Goal: Task Accomplishment & Management: Complete application form

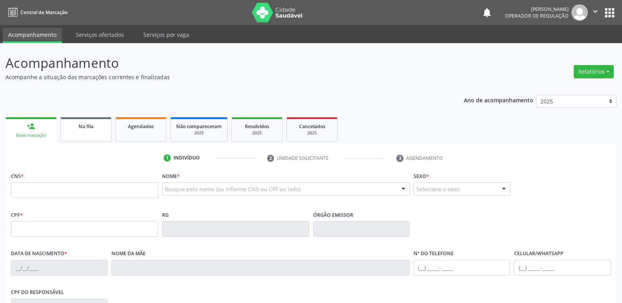
click at [91, 132] on link "Na fila" at bounding box center [85, 129] width 51 height 24
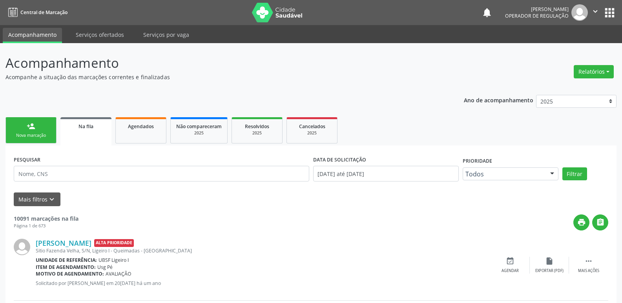
click at [60, 117] on link "Na fila" at bounding box center [85, 131] width 51 height 28
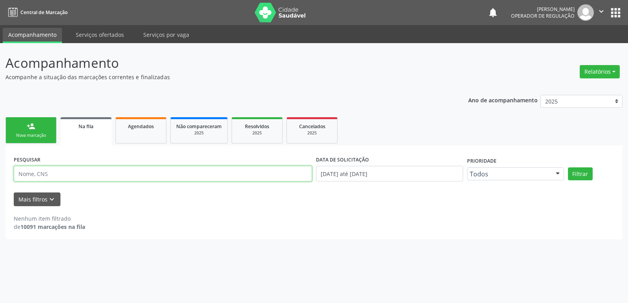
click at [54, 174] on input "text" at bounding box center [163, 174] width 298 height 16
type input "705401467154697"
click at [568, 168] on button "Filtrar" at bounding box center [580, 174] width 25 height 13
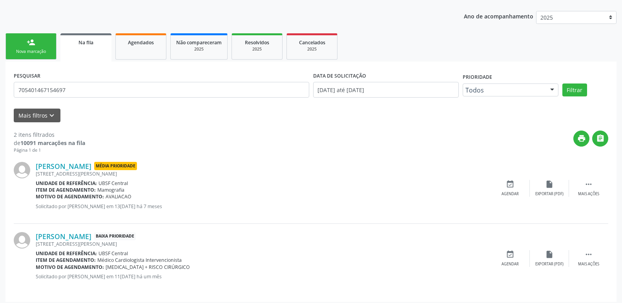
scroll to position [88, 0]
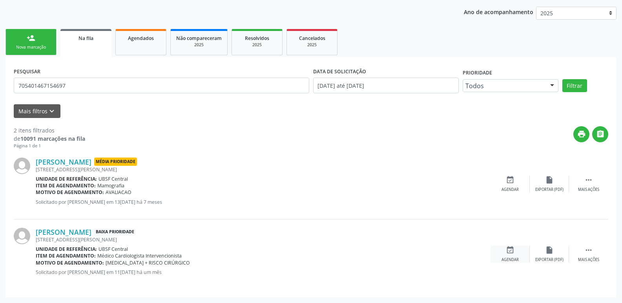
click at [506, 247] on icon "event_available" at bounding box center [510, 250] width 9 height 9
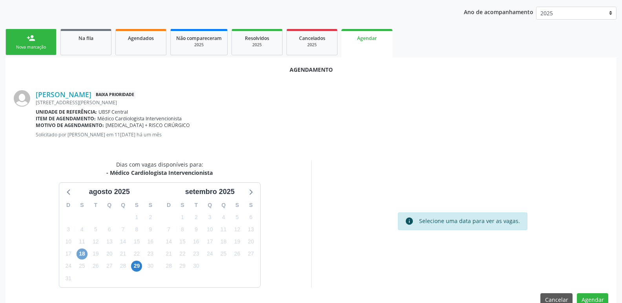
click at [81, 252] on span "18" at bounding box center [82, 254] width 11 height 11
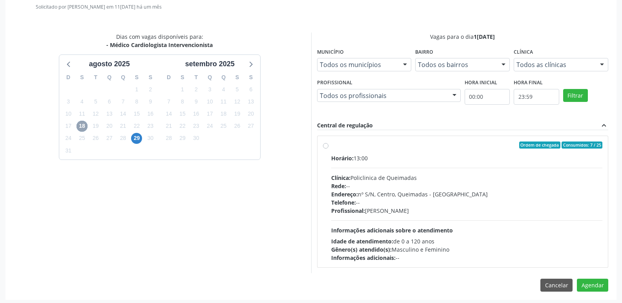
scroll to position [219, 0]
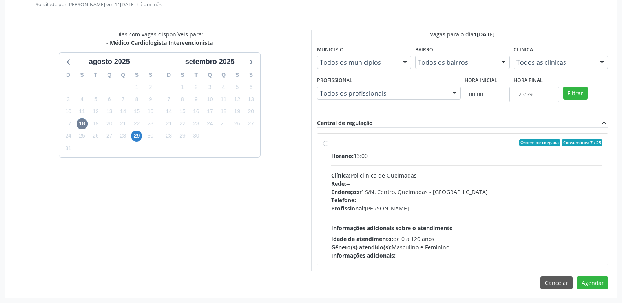
click at [518, 206] on div "Profissional: Filipe Rodrigues Pinto" at bounding box center [467, 208] width 272 height 8
click at [328, 146] on input "Ordem de chegada Consumidos: 7 / 25 Horário: 13:00 Clínica: Policlinica de Quei…" at bounding box center [325, 142] width 5 height 7
radio input "true"
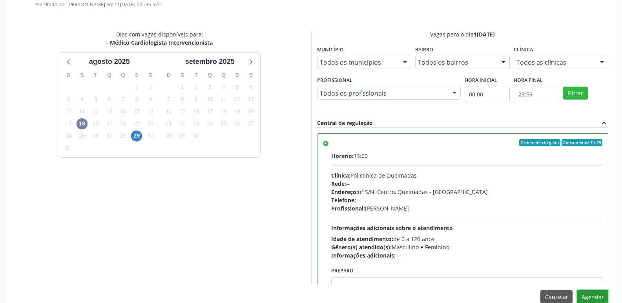
click at [584, 297] on button "Agendar" at bounding box center [592, 296] width 31 height 13
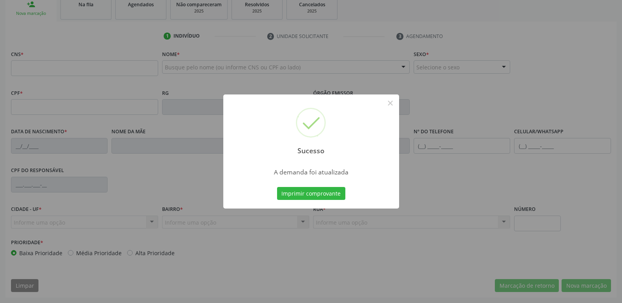
scroll to position [122, 0]
click at [277, 187] on button "Imprimir comprovante" at bounding box center [311, 193] width 68 height 13
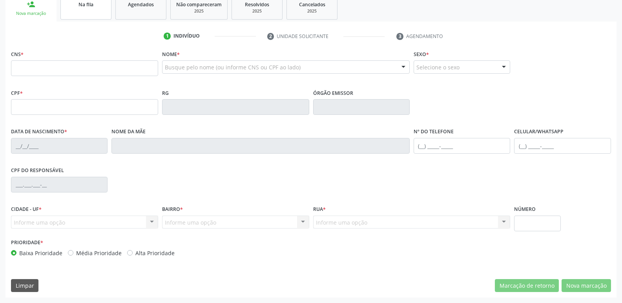
click at [80, 17] on link "Na fila" at bounding box center [85, 7] width 51 height 24
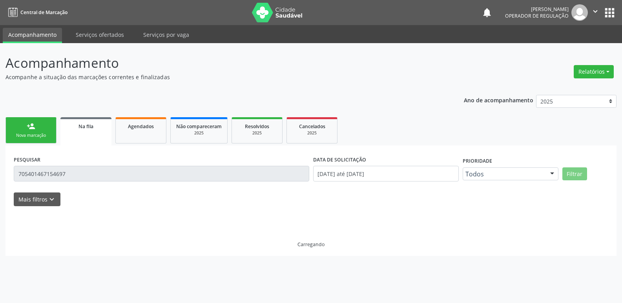
scroll to position [0, 0]
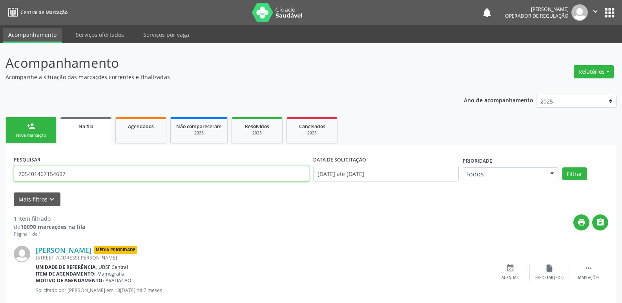
drag, startPoint x: 5, startPoint y: 171, endPoint x: 0, endPoint y: 170, distance: 4.9
click at [0, 170] on div "Acompanhamento Acompanhe a situação das marcações correntes e finalizadas Relat…" at bounding box center [311, 182] width 622 height 278
type input "700707910744879"
click at [562, 168] on button "Filtrar" at bounding box center [574, 174] width 25 height 13
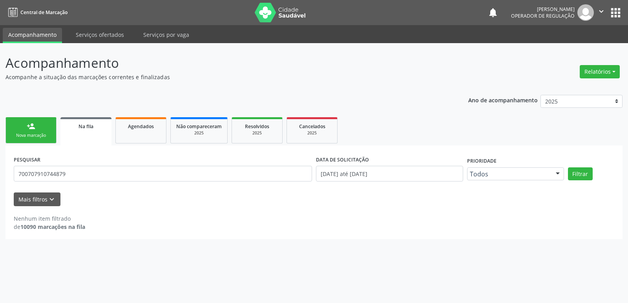
click at [27, 130] on div "person_add" at bounding box center [31, 126] width 9 height 9
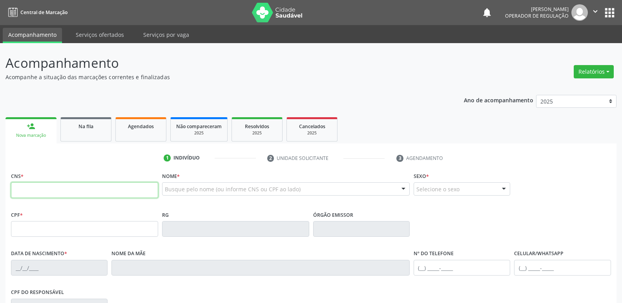
click at [32, 194] on input "text" at bounding box center [84, 190] width 147 height 16
type input "700 7079 1074 4879"
type input "069.239.434-69"
type input "12/06/1985"
type input "Maria Batista da Silva"
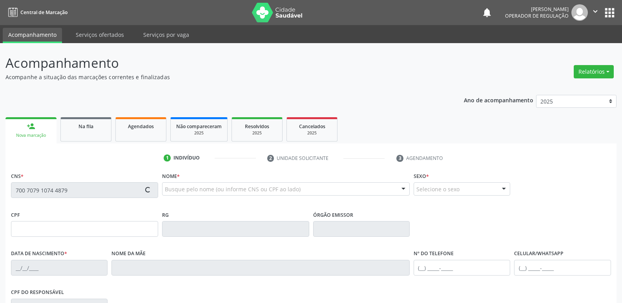
type input "(83) 99147-5359"
type input "67"
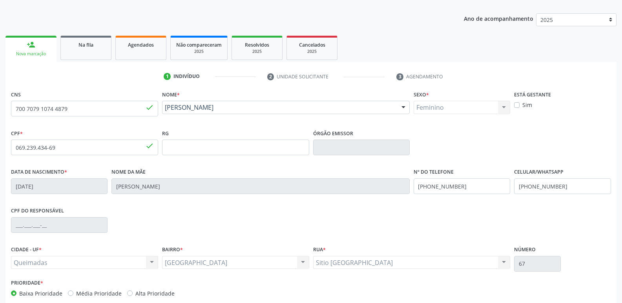
scroll to position [122, 0]
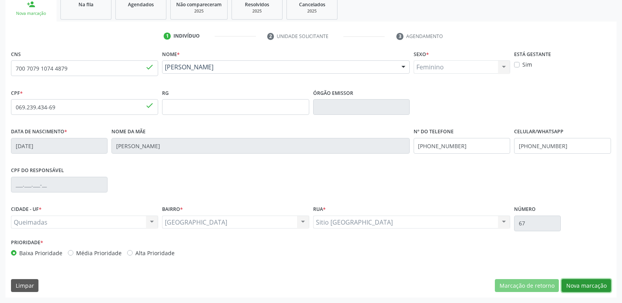
click at [573, 286] on button "Nova marcação" at bounding box center [585, 285] width 49 height 13
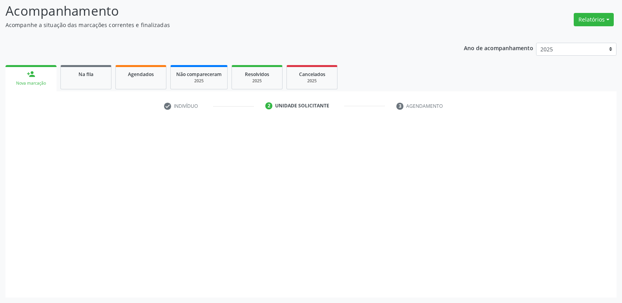
scroll to position [52, 0]
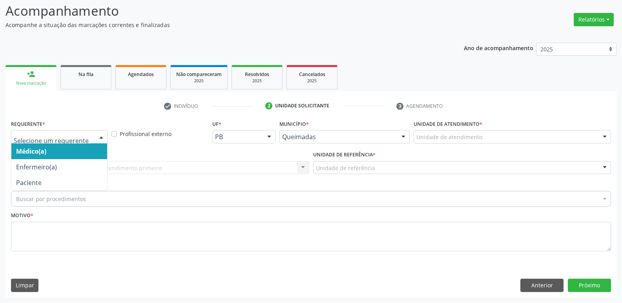
drag, startPoint x: 38, startPoint y: 134, endPoint x: 39, endPoint y: 172, distance: 38.1
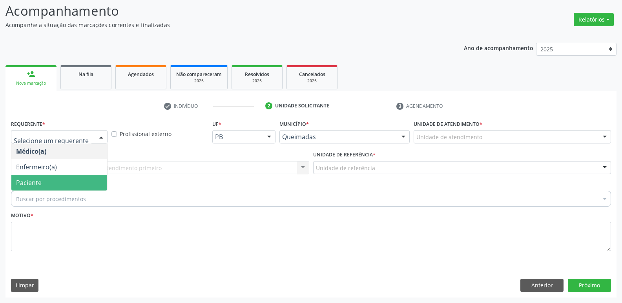
drag, startPoint x: 37, startPoint y: 179, endPoint x: 55, endPoint y: 167, distance: 22.0
click at [39, 179] on span "Paciente" at bounding box center [29, 183] width 26 height 9
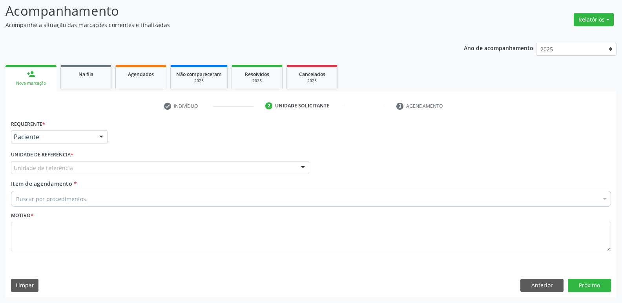
drag, startPoint x: 57, startPoint y: 160, endPoint x: 53, endPoint y: 169, distance: 9.3
click at [56, 164] on div "Unidade de referência * Unidade de referência UBSF Ligeiro II UBSF Saulo Leal E…" at bounding box center [160, 161] width 298 height 25
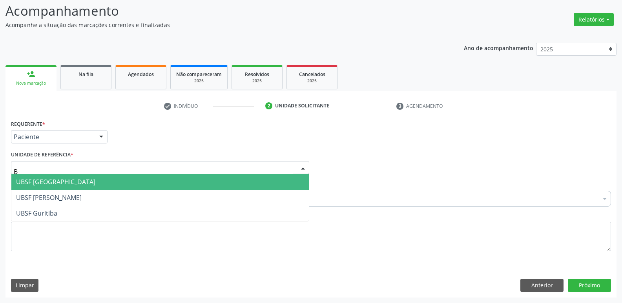
type input "BA"
click at [51, 180] on span "UBSF [GEOGRAPHIC_DATA]" at bounding box center [55, 182] width 79 height 9
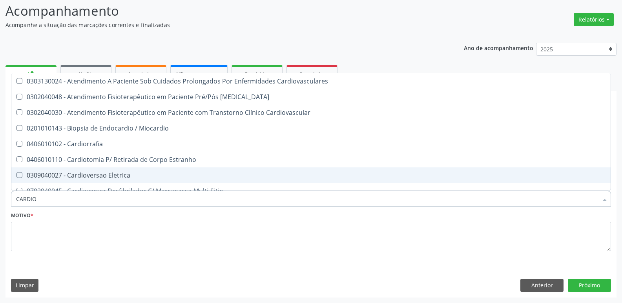
type input "CARDIOL"
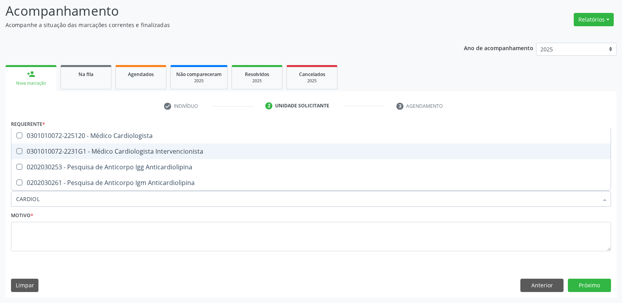
drag, startPoint x: 72, startPoint y: 150, endPoint x: 70, endPoint y: 195, distance: 44.4
click at [72, 151] on div "0301010072-2231G1 - Médico Cardiologista Intervencionista" at bounding box center [311, 151] width 590 height 6
checkbox Intervencionista "true"
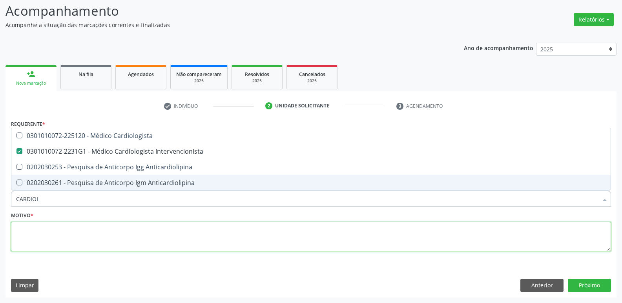
click at [61, 233] on textarea at bounding box center [311, 237] width 600 height 30
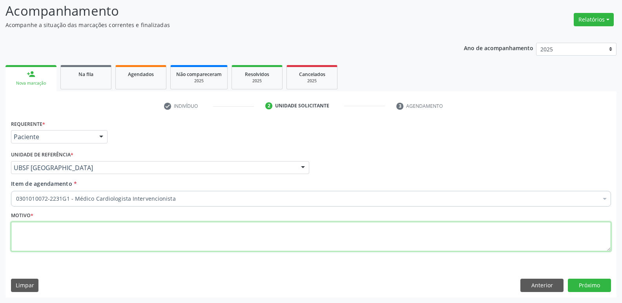
paste textarea "avaliação"
type textarea "avaliação"
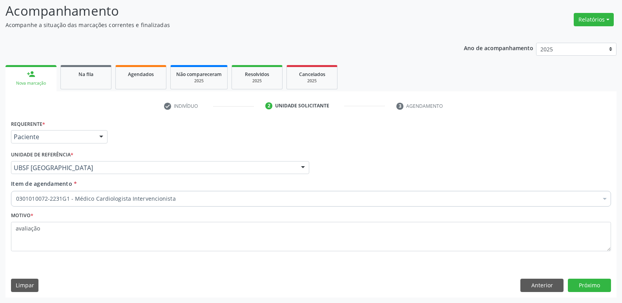
click at [601, 279] on div "Requerente * Paciente Médico(a) Enfermeiro(a) Paciente Nenhum resultado encontr…" at bounding box center [310, 207] width 611 height 179
click at [598, 281] on button "Próximo" at bounding box center [589, 285] width 43 height 13
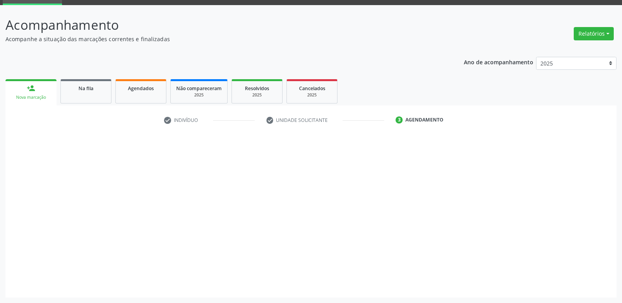
scroll to position [38, 0]
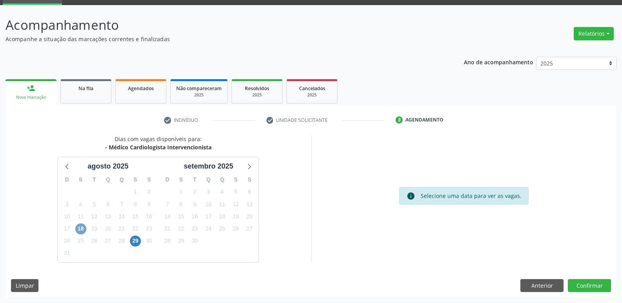
click at [79, 230] on span "18" at bounding box center [80, 229] width 11 height 11
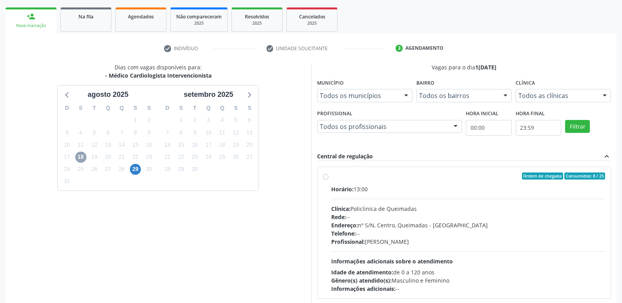
scroll to position [151, 0]
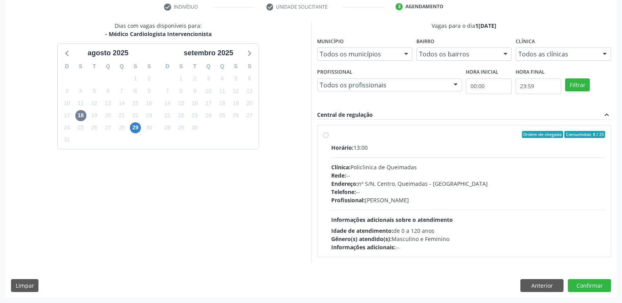
click at [504, 205] on div "Horário: 13:00 Clínica: Policlinica de Queimadas Rede: -- Endereço: nº S/N, Cen…" at bounding box center [468, 198] width 274 height 108
click at [328, 138] on input "Ordem de chegada Consumidos: 8 / 25 Horário: 13:00 Clínica: Policlinica de Quei…" at bounding box center [325, 134] width 5 height 7
radio input "true"
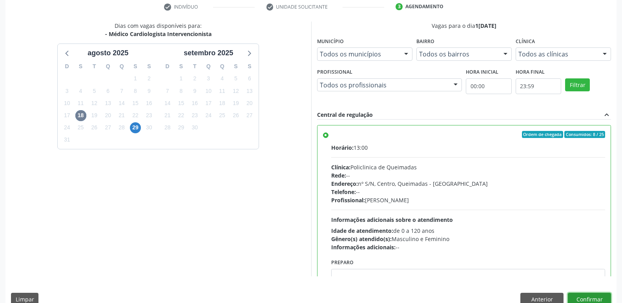
click at [587, 298] on button "Confirmar" at bounding box center [589, 299] width 43 height 13
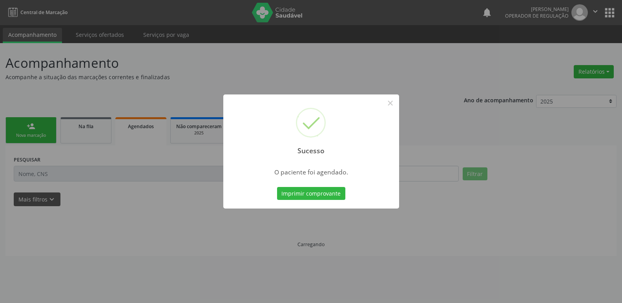
scroll to position [0, 0]
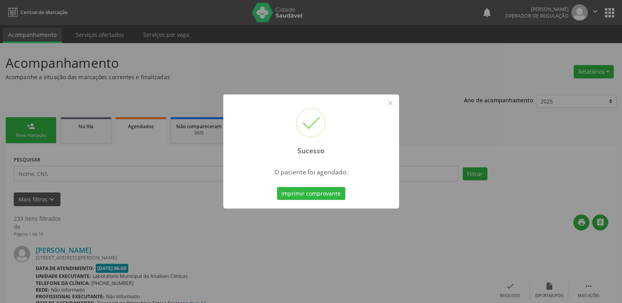
click at [277, 187] on button "Imprimir comprovante" at bounding box center [311, 193] width 68 height 13
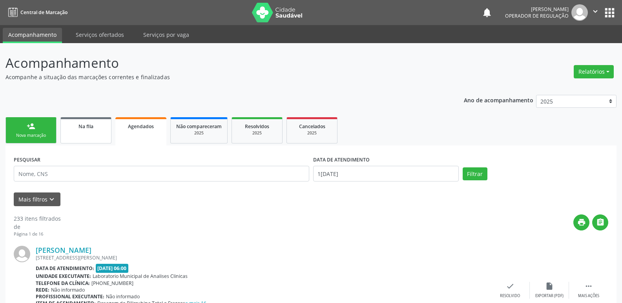
click at [75, 126] on div "Na fila" at bounding box center [85, 126] width 39 height 8
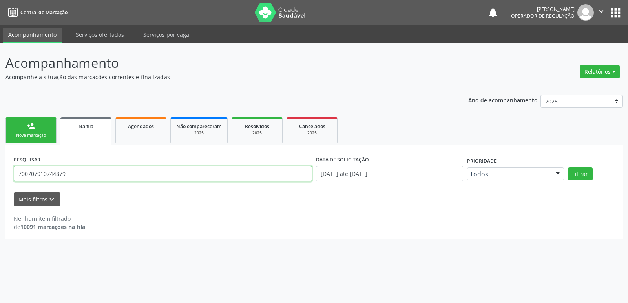
click at [142, 174] on input "700707910744879" at bounding box center [163, 174] width 298 height 16
type input "708601124565390"
click at [568, 168] on button "Filtrar" at bounding box center [580, 174] width 25 height 13
click at [31, 133] on div "Nova marcação" at bounding box center [30, 136] width 39 height 6
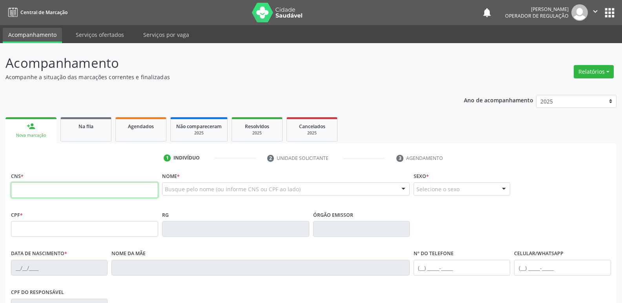
click at [78, 188] on input "text" at bounding box center [84, 190] width 147 height 16
type input "708 6011 2456 5390"
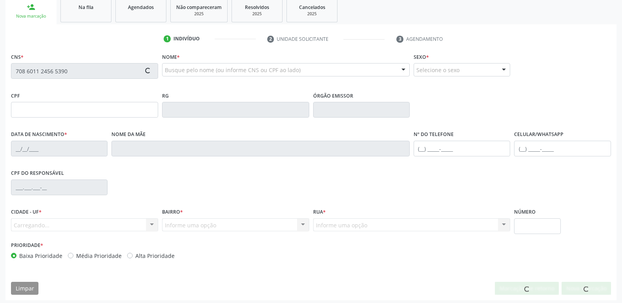
scroll to position [122, 0]
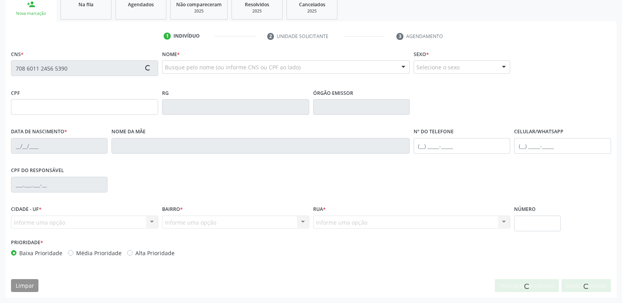
type input "106.706.304-89"
type input "19/05/1993"
type input "Josélia Sos Santos Silva"
type input "(83) 99417-1423"
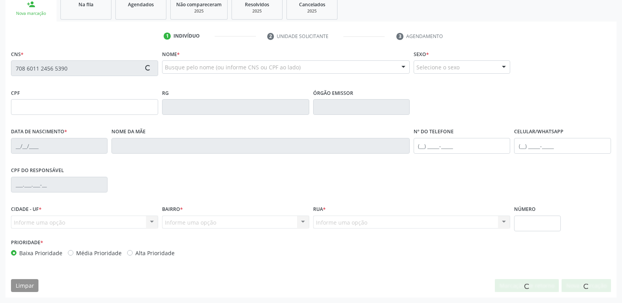
type input "S/N"
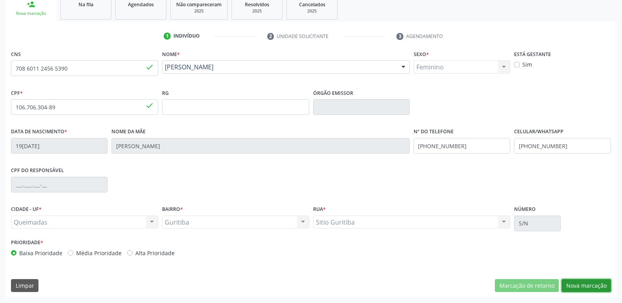
click at [593, 283] on button "Nova marcação" at bounding box center [585, 285] width 49 height 13
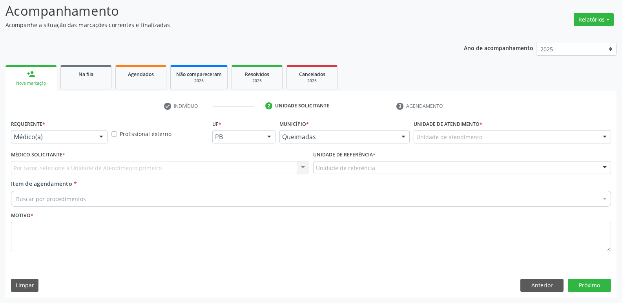
scroll to position [52, 0]
drag, startPoint x: 83, startPoint y: 133, endPoint x: 73, endPoint y: 149, distance: 19.3
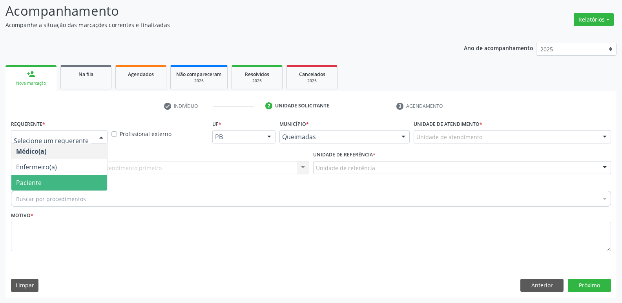
drag, startPoint x: 38, startPoint y: 186, endPoint x: 39, endPoint y: 177, distance: 9.1
click at [37, 185] on span "Paciente" at bounding box center [29, 183] width 26 height 9
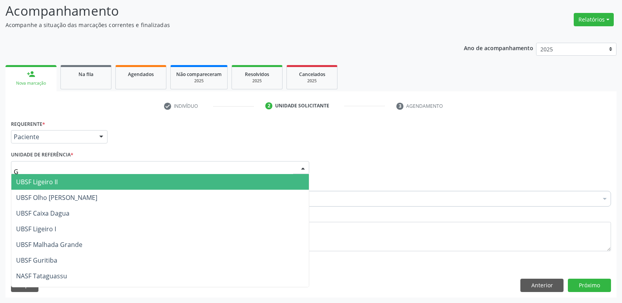
type input "GU"
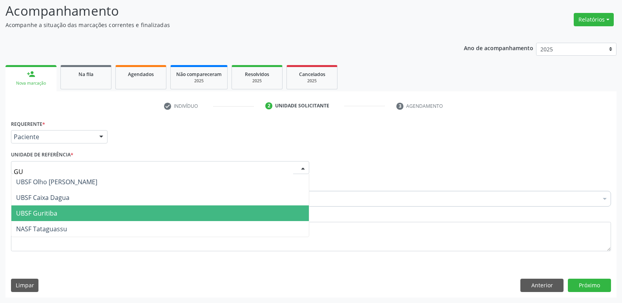
click at [52, 213] on span "UBSF Guritiba" at bounding box center [36, 213] width 41 height 9
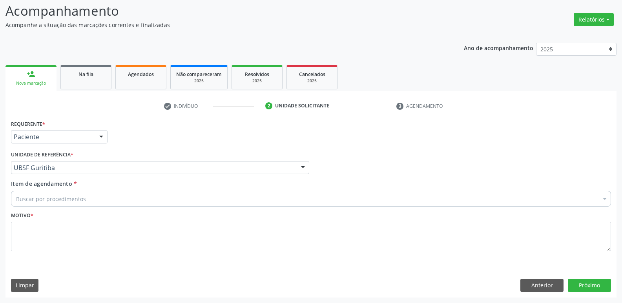
click at [52, 210] on div "Motivo *" at bounding box center [311, 231] width 600 height 42
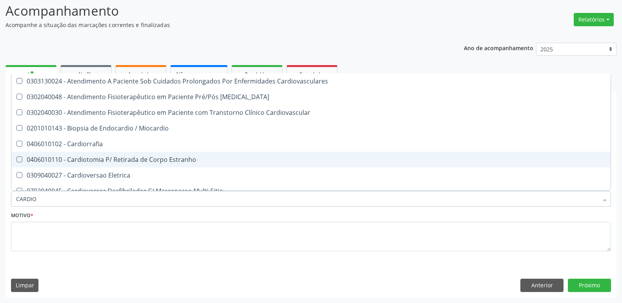
type input "CARDIOL"
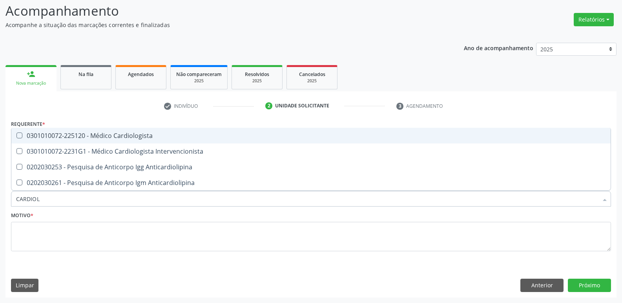
click at [89, 141] on span "0301010072-225120 - Médico Cardiologista" at bounding box center [310, 136] width 599 height 16
checkbox Cardiologista "true"
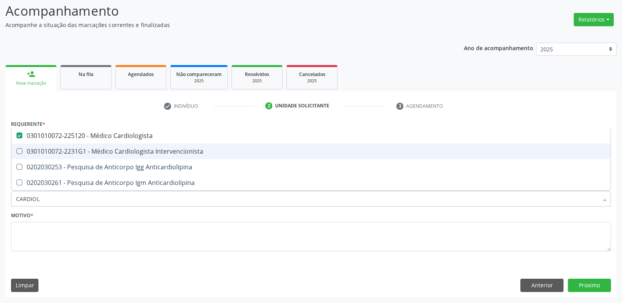
drag, startPoint x: 88, startPoint y: 149, endPoint x: 92, endPoint y: 141, distance: 9.3
click at [87, 149] on div "0301010072-2231G1 - Médico Cardiologista Intervencionista" at bounding box center [311, 151] width 590 height 6
checkbox Intervencionista "true"
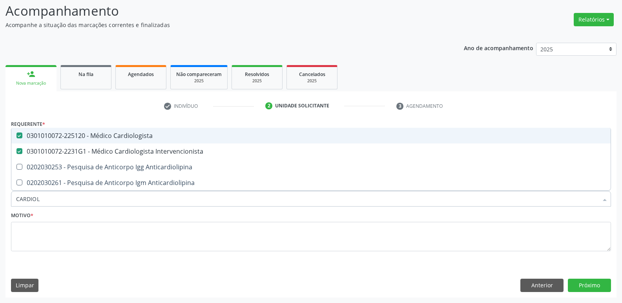
drag, startPoint x: 95, startPoint y: 137, endPoint x: 93, endPoint y: 168, distance: 30.7
click at [95, 137] on div "0301010072-225120 - Médico Cardiologista" at bounding box center [311, 136] width 590 height 6
checkbox Cardiologista "false"
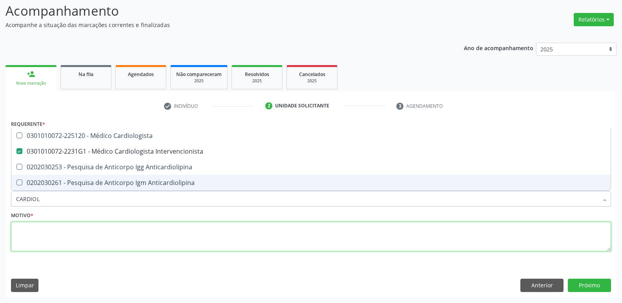
drag, startPoint x: 86, startPoint y: 238, endPoint x: 99, endPoint y: 226, distance: 18.3
click at [84, 237] on textarea at bounding box center [311, 237] width 600 height 30
paste textarea "avaliação"
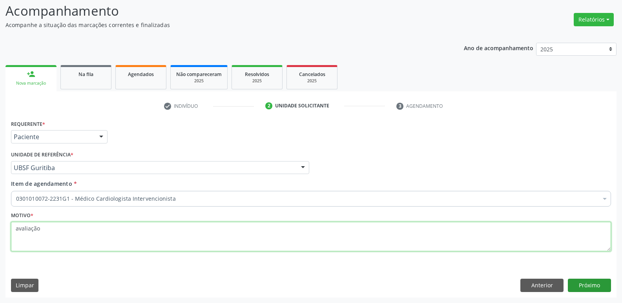
type textarea "avaliação"
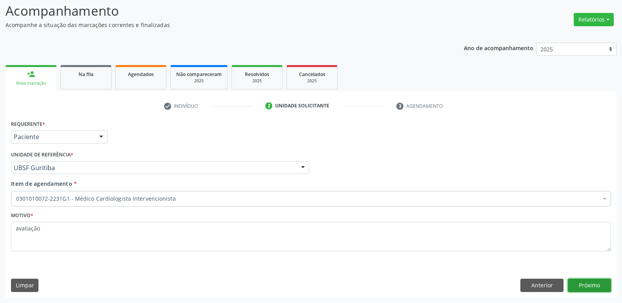
click at [592, 286] on button "Próximo" at bounding box center [589, 285] width 43 height 13
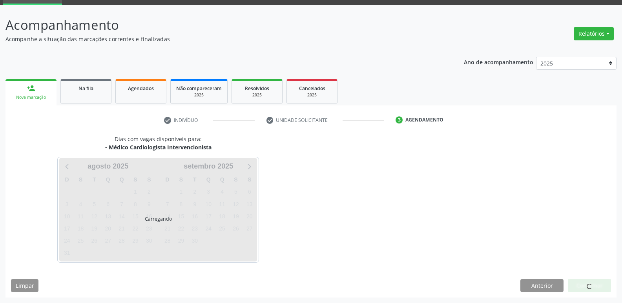
scroll to position [38, 0]
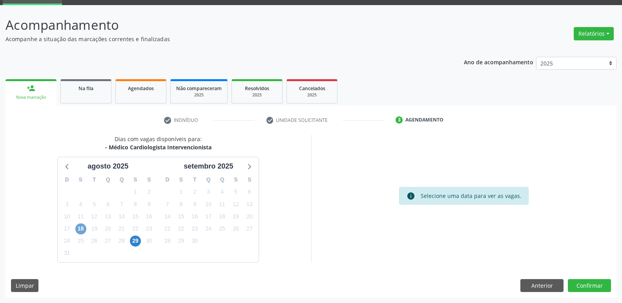
click at [82, 232] on span "18" at bounding box center [80, 229] width 11 height 11
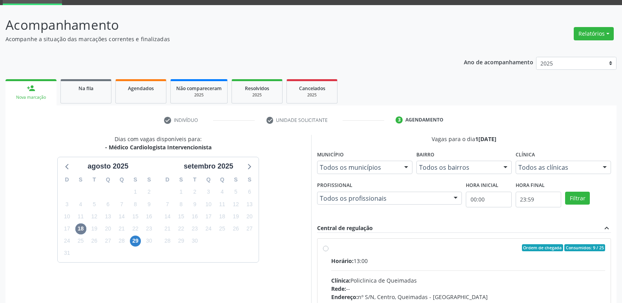
click at [328, 252] on input "Ordem de chegada Consumidos: 9 / 25 Horário: 13:00 Clínica: Policlinica de Quei…" at bounding box center [325, 247] width 5 height 7
radio input "true"
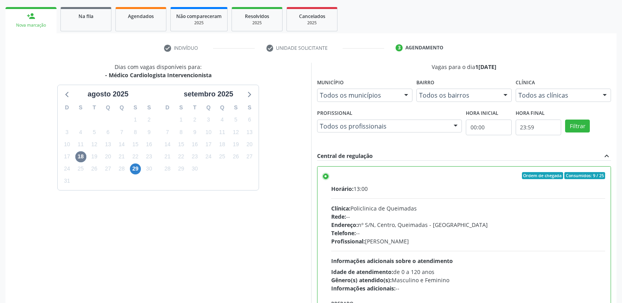
scroll to position [166, 0]
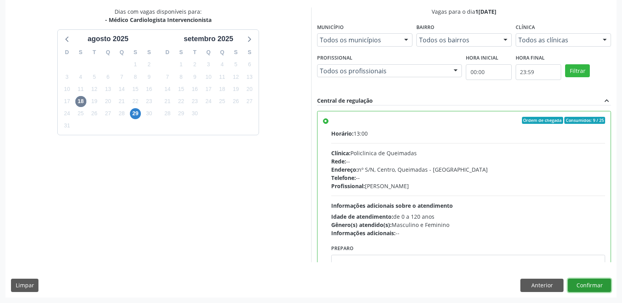
click at [605, 288] on button "Confirmar" at bounding box center [589, 285] width 43 height 13
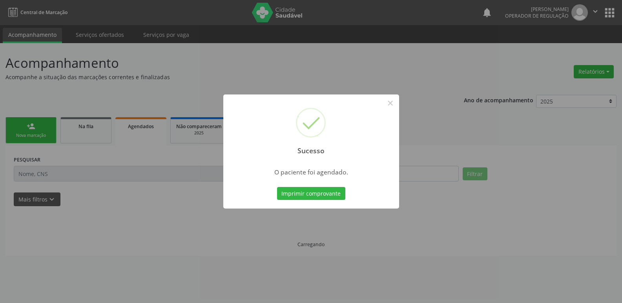
scroll to position [0, 0]
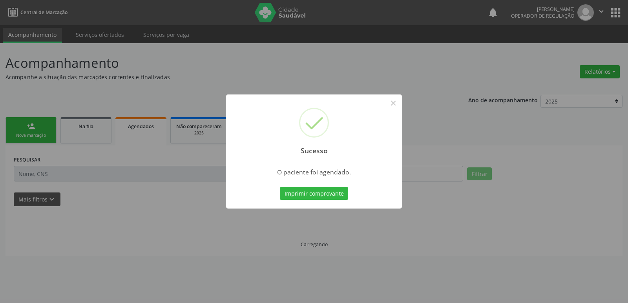
click at [280, 187] on button "Imprimir comprovante" at bounding box center [314, 193] width 68 height 13
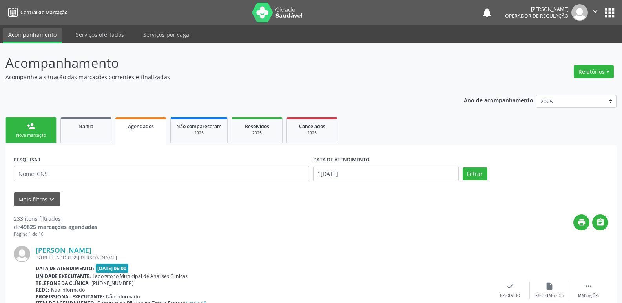
click at [39, 123] on link "person_add Nova marcação" at bounding box center [30, 130] width 51 height 26
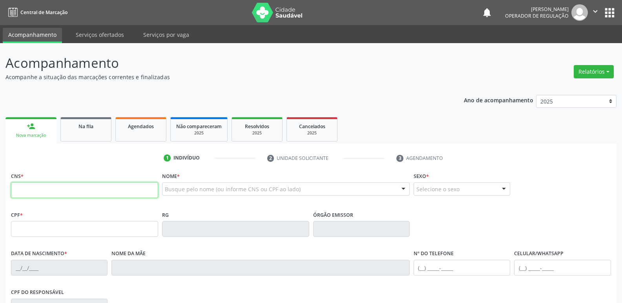
click at [54, 190] on input "text" at bounding box center [84, 190] width 147 height 16
type input "707 6002 3397 9898"
type input "019.794.524-40"
type input "20/08/1962"
type input "Sebastiana Maria da Conceição"
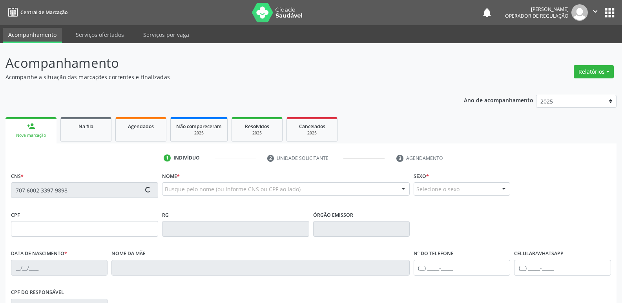
type input "(83) 99411-2887"
type input "080.736.124-02"
type input "16"
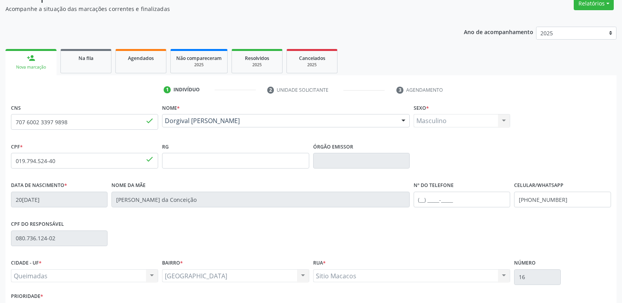
scroll to position [122, 0]
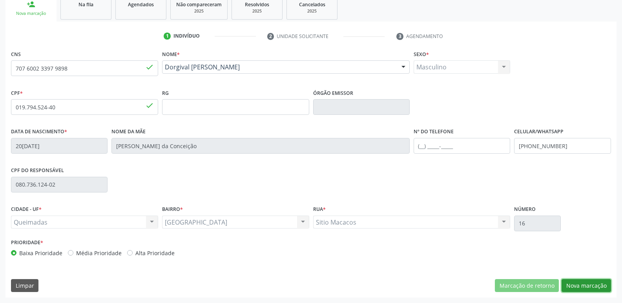
click at [600, 283] on button "Nova marcação" at bounding box center [585, 285] width 49 height 13
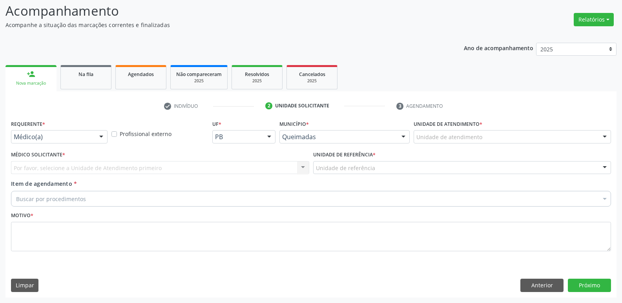
click at [57, 132] on div "Médico(a)" at bounding box center [59, 136] width 97 height 13
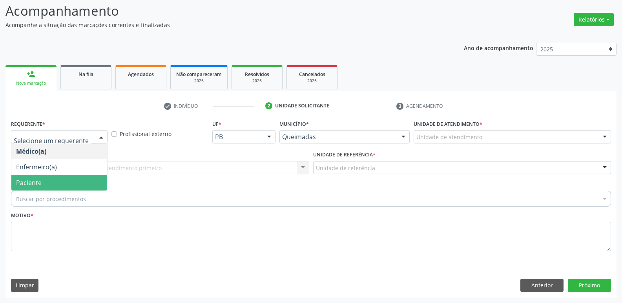
drag, startPoint x: 47, startPoint y: 183, endPoint x: 67, endPoint y: 171, distance: 23.3
click at [51, 181] on span "Paciente" at bounding box center [59, 183] width 96 height 16
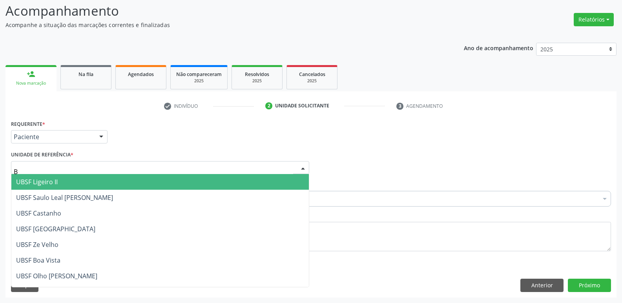
type input "BA"
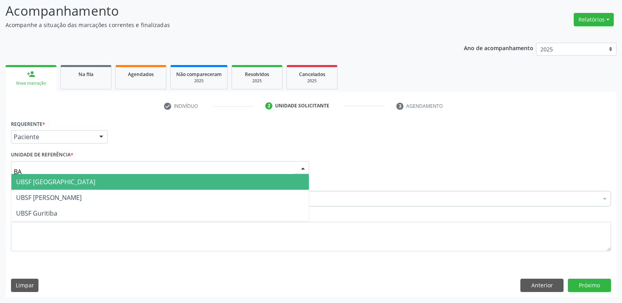
click at [68, 186] on span "UBSF [GEOGRAPHIC_DATA]" at bounding box center [159, 182] width 297 height 16
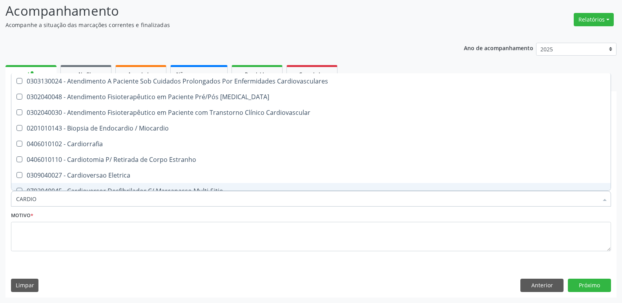
type input "CARDIOL"
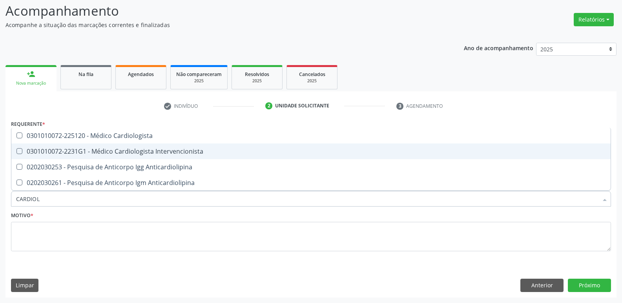
click at [104, 146] on span "0301010072-2231G1 - Médico Cardiologista Intervencionista" at bounding box center [310, 152] width 599 height 16
checkbox Intervencionista "true"
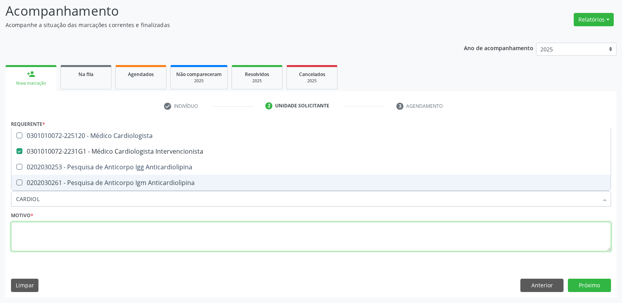
click at [51, 238] on textarea at bounding box center [311, 237] width 600 height 30
paste textarea "avaliação"
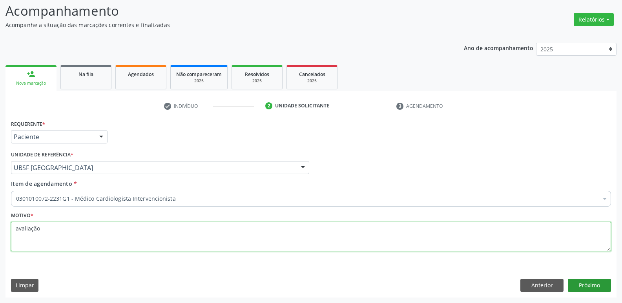
type textarea "avaliação"
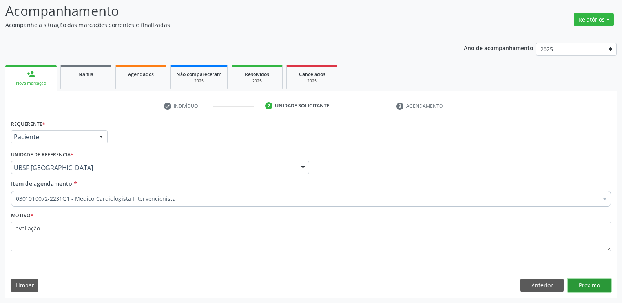
click at [592, 284] on button "Próximo" at bounding box center [589, 285] width 43 height 13
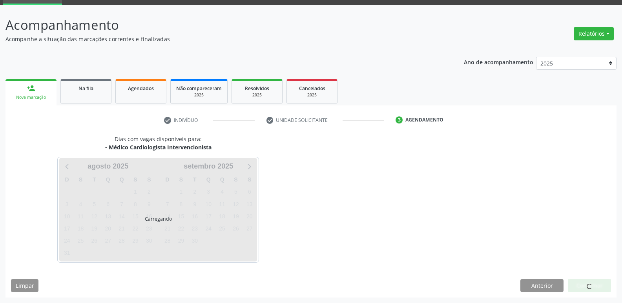
scroll to position [38, 0]
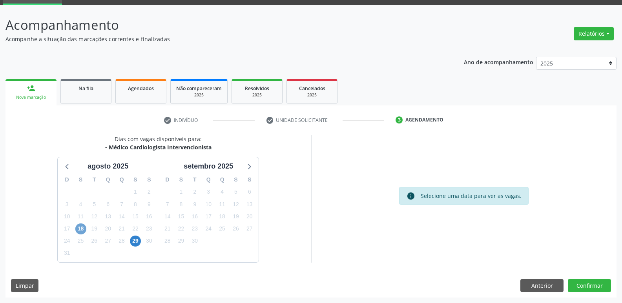
click at [77, 229] on span "18" at bounding box center [80, 229] width 11 height 11
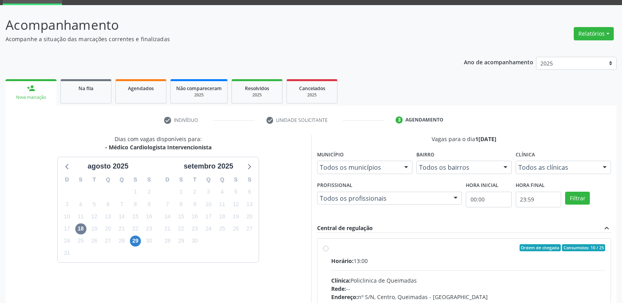
drag, startPoint x: 488, startPoint y: 266, endPoint x: 544, endPoint y: 216, distance: 75.1
click at [512, 252] on label "Ordem de chegada Consumidos: 10 / 25 Horário: 13:00 Clínica: Policlinica de Que…" at bounding box center [468, 304] width 274 height 120
radio input "true"
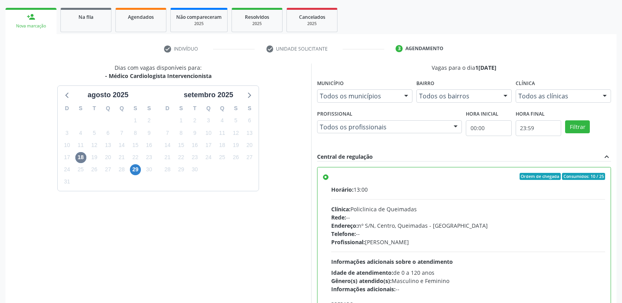
scroll to position [166, 0]
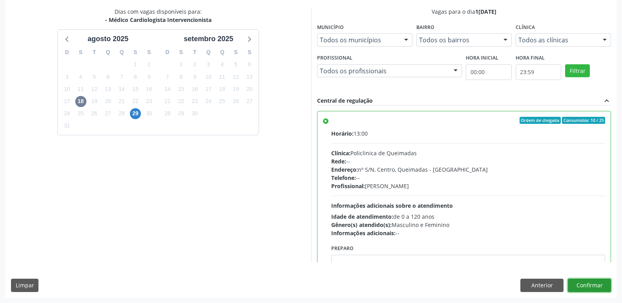
click at [584, 286] on button "Confirmar" at bounding box center [589, 285] width 43 height 13
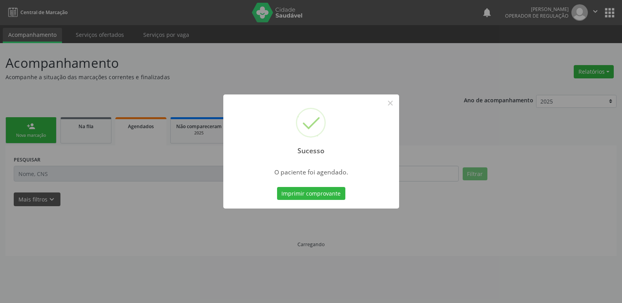
scroll to position [0, 0]
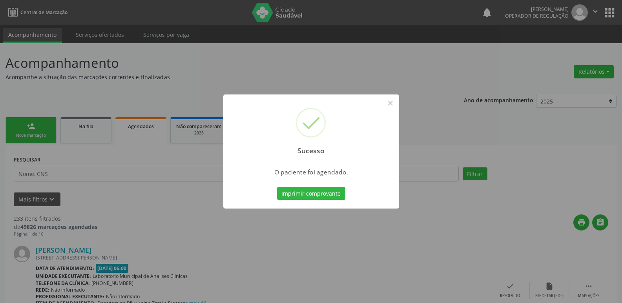
click at [277, 187] on button "Imprimir comprovante" at bounding box center [311, 193] width 68 height 13
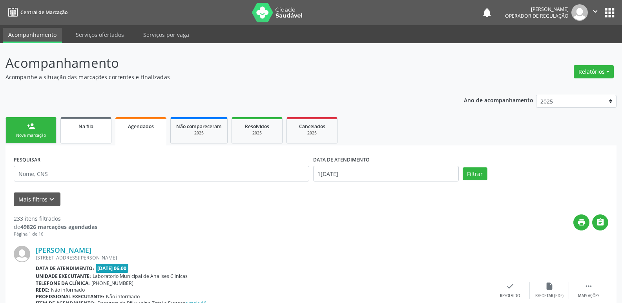
click at [80, 127] on span "Na fila" at bounding box center [85, 126] width 15 height 7
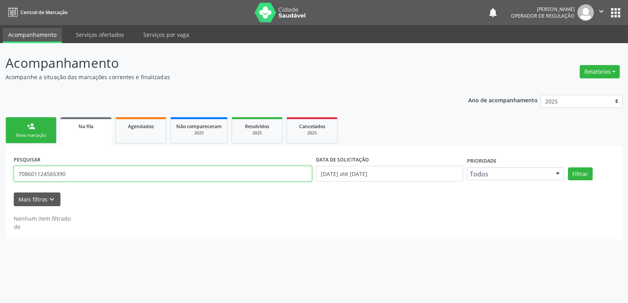
click at [80, 173] on input "708601124565390" at bounding box center [163, 174] width 298 height 16
type input "700002940086510"
click at [568, 168] on button "Filtrar" at bounding box center [580, 174] width 25 height 13
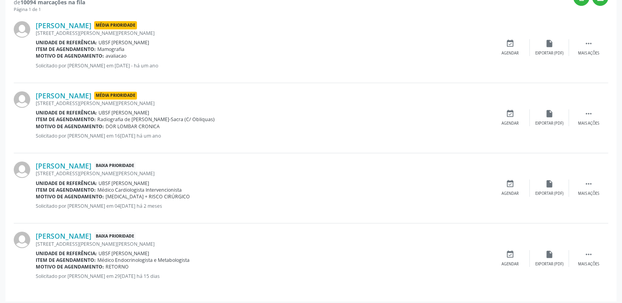
scroll to position [229, 0]
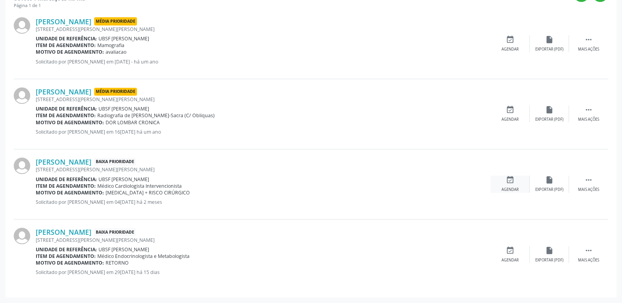
click at [516, 184] on div "event_available Agendar" at bounding box center [509, 184] width 39 height 17
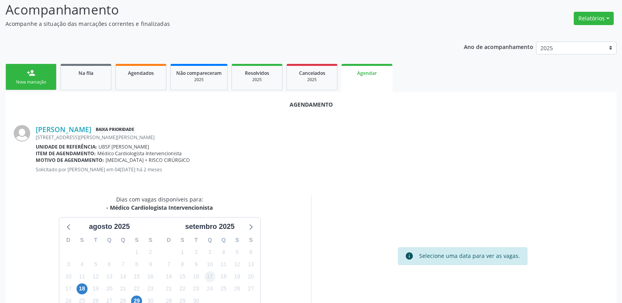
scroll to position [105, 0]
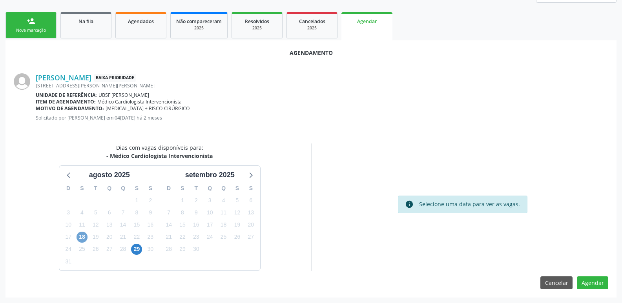
click at [84, 239] on span "18" at bounding box center [82, 237] width 11 height 11
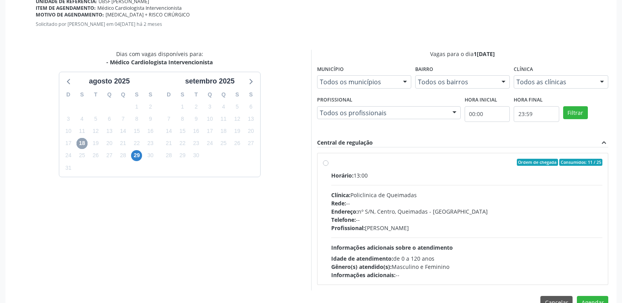
scroll to position [219, 0]
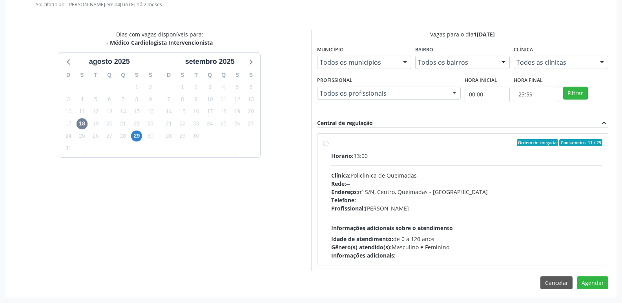
click at [486, 212] on div "Profissional: Filipe Rodrigues Pinto" at bounding box center [467, 208] width 272 height 8
click at [328, 146] on input "Ordem de chegada Consumidos: 11 / 25 Horário: 13:00 Clínica: Policlinica de Que…" at bounding box center [325, 142] width 5 height 7
radio input "true"
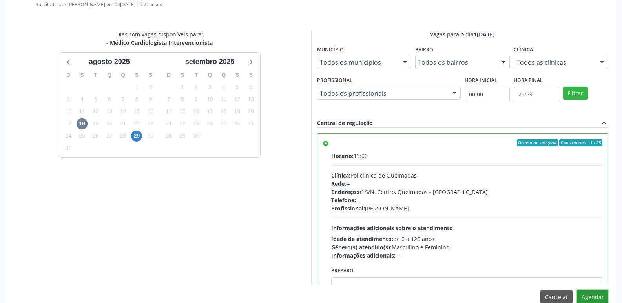
drag, startPoint x: 583, startPoint y: 293, endPoint x: 578, endPoint y: 289, distance: 6.7
click at [583, 293] on button "Agendar" at bounding box center [592, 296] width 31 height 13
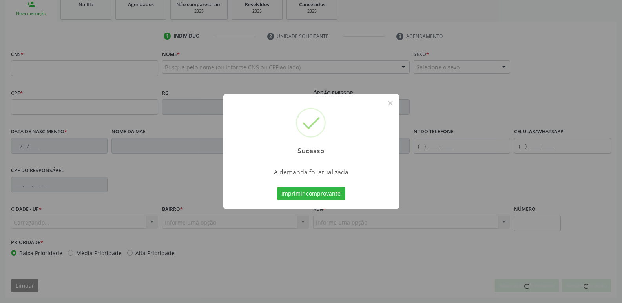
scroll to position [122, 0]
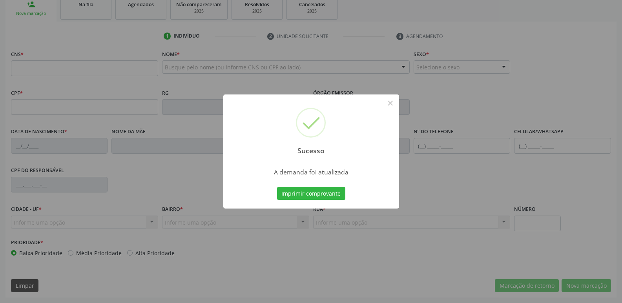
click at [277, 187] on button "Imprimir comprovante" at bounding box center [311, 193] width 68 height 13
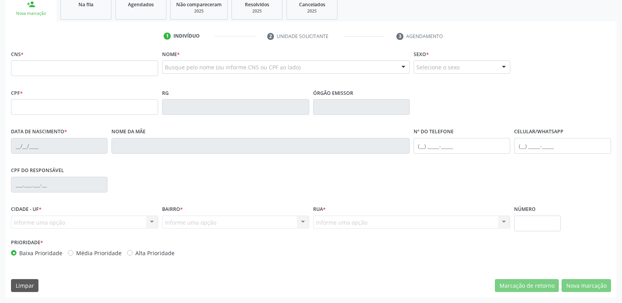
click at [86, 5] on span "Na fila" at bounding box center [85, 4] width 15 height 7
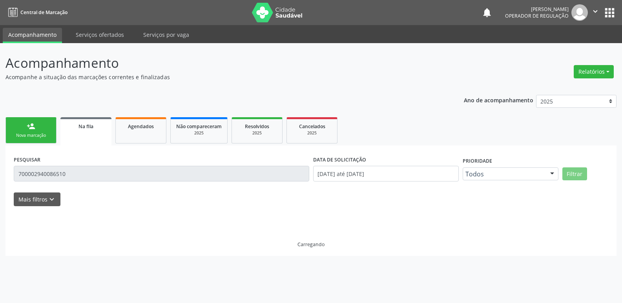
scroll to position [0, 0]
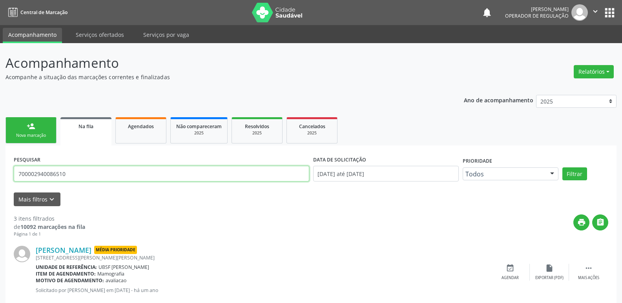
drag, startPoint x: 73, startPoint y: 176, endPoint x: 0, endPoint y: 170, distance: 72.8
click at [0, 170] on div "Acompanhamento Acompanhe a situação das marcações correntes e finalizadas Relat…" at bounding box center [311, 252] width 622 height 419
type input "705601420865013"
click at [562, 168] on button "Filtrar" at bounding box center [574, 174] width 25 height 13
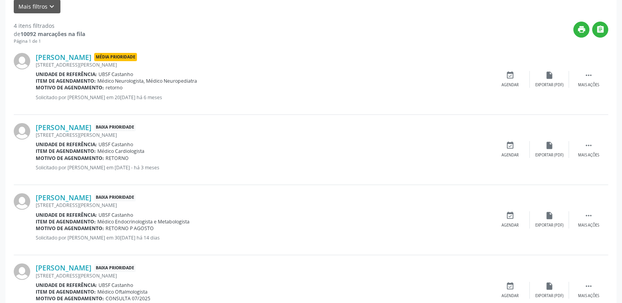
scroll to position [229, 0]
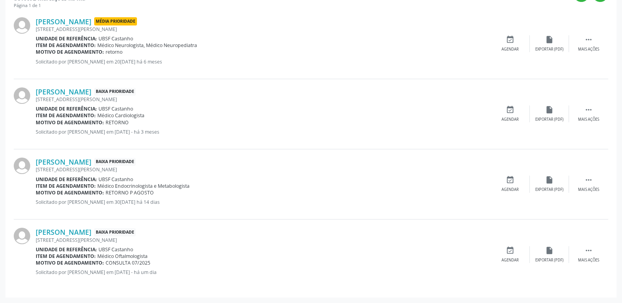
click at [586, 115] on div " Mais ações" at bounding box center [588, 114] width 39 height 17
click at [544, 114] on div "edit Editar" at bounding box center [549, 114] width 39 height 17
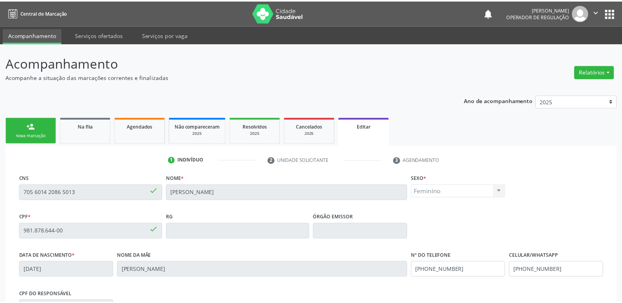
scroll to position [133, 0]
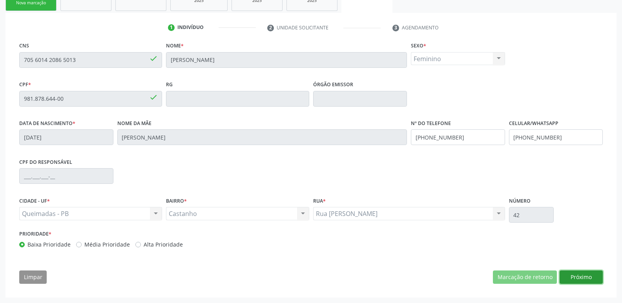
click at [570, 272] on button "Próximo" at bounding box center [581, 277] width 43 height 13
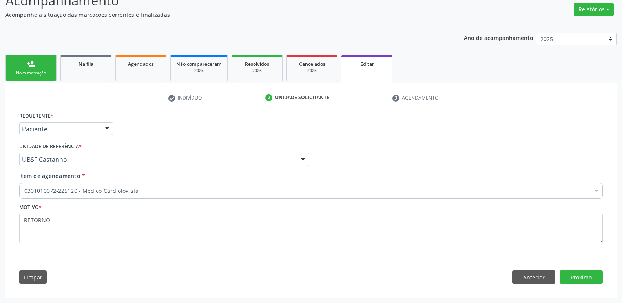
scroll to position [62, 0]
click at [116, 195] on div "0301010072-225120 - Médico Cardiologista" at bounding box center [310, 191] width 583 height 16
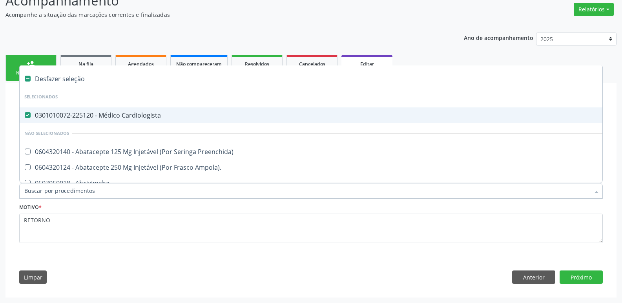
click at [151, 122] on span "0301010072-225120 - Médico Cardiologista" at bounding box center [330, 116] width 620 height 16
checkbox Cardiologista "false"
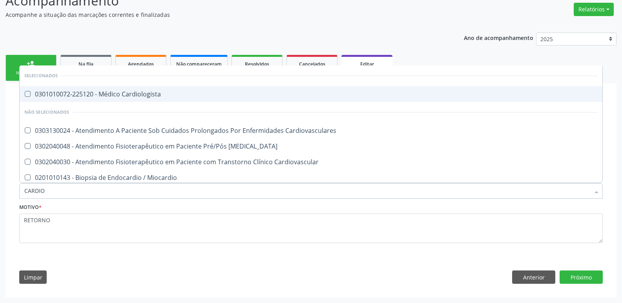
type input "CARDIOL"
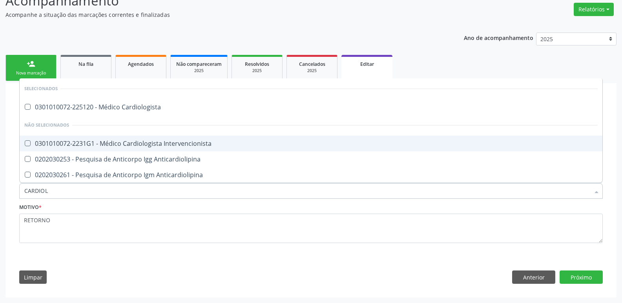
drag, startPoint x: 195, startPoint y: 139, endPoint x: 195, endPoint y: 116, distance: 23.5
click at [195, 136] on span "0301010072-2231G1 - Médico Cardiologista Intervencionista" at bounding box center [311, 144] width 583 height 16
checkbox Intervencionista "true"
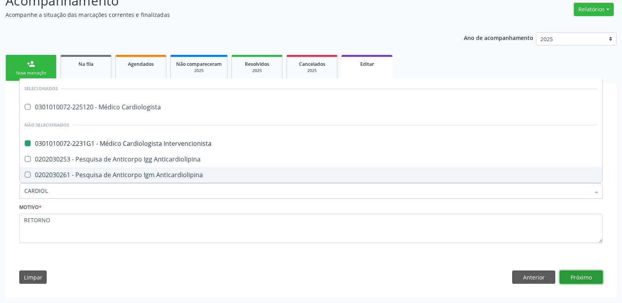
click at [589, 275] on button "Próximo" at bounding box center [581, 277] width 43 height 13
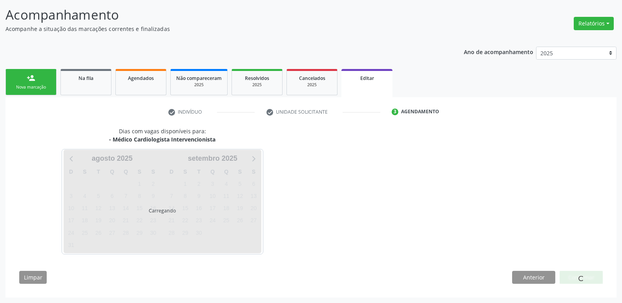
scroll to position [48, 0]
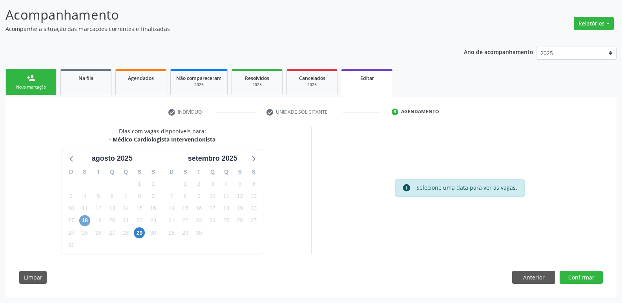
click at [85, 220] on span "18" at bounding box center [84, 220] width 11 height 11
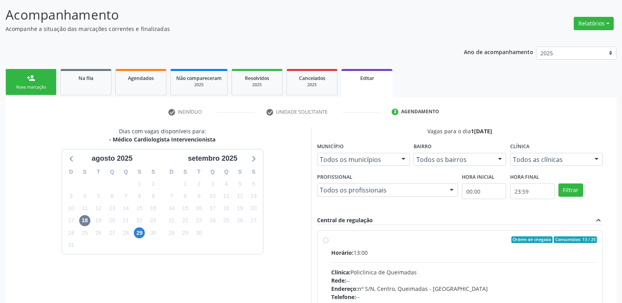
drag, startPoint x: 514, startPoint y: 272, endPoint x: 606, endPoint y: 120, distance: 177.6
click at [539, 243] on label "Ordem de chegada Consumidos: 13 / 25 Horário: 13:00 Clínica: Policlinica de Que…" at bounding box center [464, 297] width 266 height 120
radio input "true"
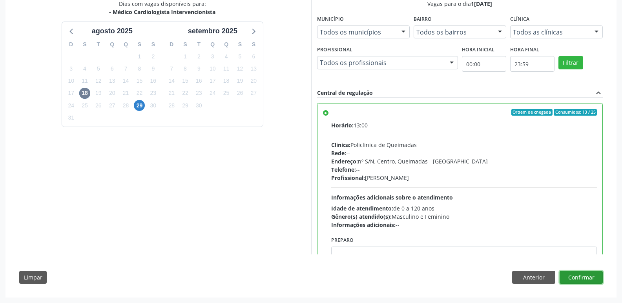
click at [589, 280] on button "Confirmar" at bounding box center [581, 277] width 43 height 13
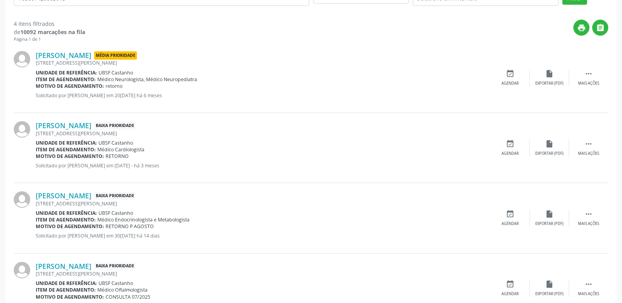
scroll to position [0, 0]
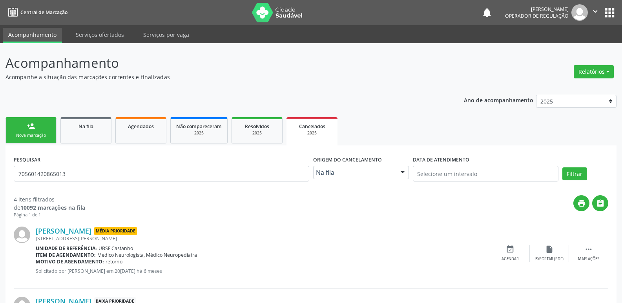
click at [41, 133] on div "Nova marcação" at bounding box center [30, 136] width 39 height 6
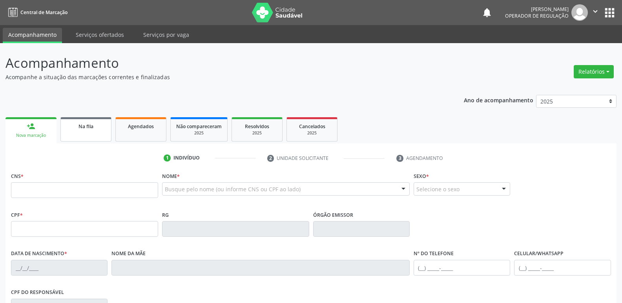
click at [86, 136] on link "Na fila" at bounding box center [85, 129] width 51 height 24
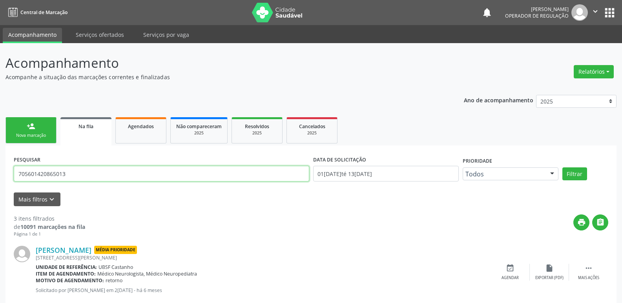
drag, startPoint x: 78, startPoint y: 174, endPoint x: 0, endPoint y: 131, distance: 89.6
click at [0, 131] on div "Acompanhamento Acompanhe a situação das marcações correntes e finalizadas Relat…" at bounding box center [311, 252] width 622 height 419
type input "706803784005523"
click at [562, 168] on button "Filtrar" at bounding box center [574, 174] width 25 height 13
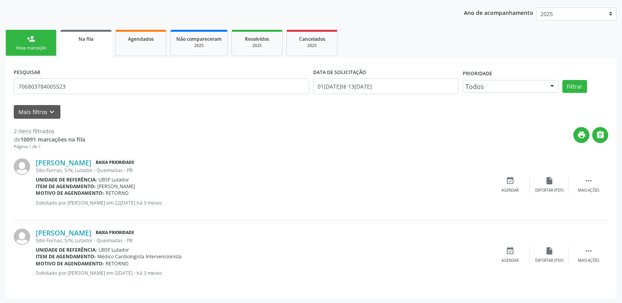
scroll to position [88, 0]
click at [522, 253] on div "event_available Agendar" at bounding box center [509, 254] width 39 height 17
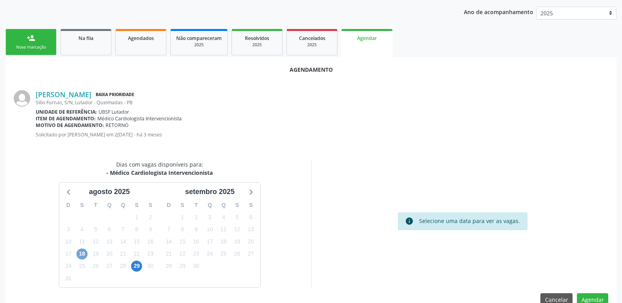
click at [84, 253] on span "18" at bounding box center [82, 254] width 11 height 11
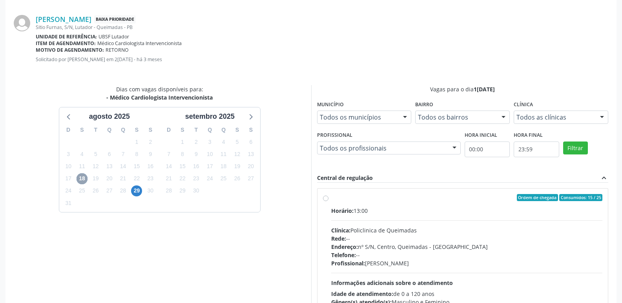
scroll to position [219, 0]
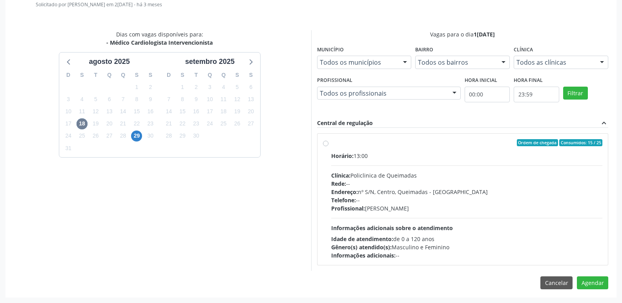
drag, startPoint x: 519, startPoint y: 213, endPoint x: 541, endPoint y: 254, distance: 46.3
click at [519, 214] on div "Horário: 13:00 Clínica: Policlinica de Queimadas Rede: -- Endereço: nº S/N, Cen…" at bounding box center [467, 206] width 272 height 108
click at [328, 146] on input "Ordem de chegada Consumidos: 15 / 25 Horário: 13:00 Clínica: Policlinica de Que…" at bounding box center [325, 142] width 5 height 7
radio input "true"
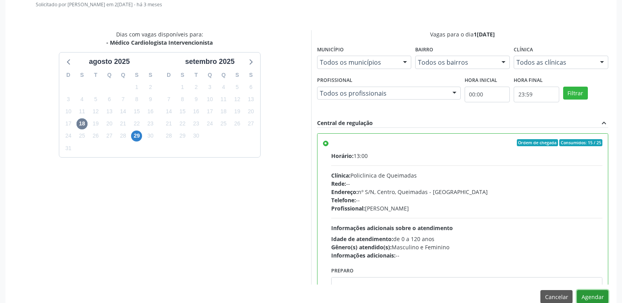
click at [588, 296] on button "Agendar" at bounding box center [592, 296] width 31 height 13
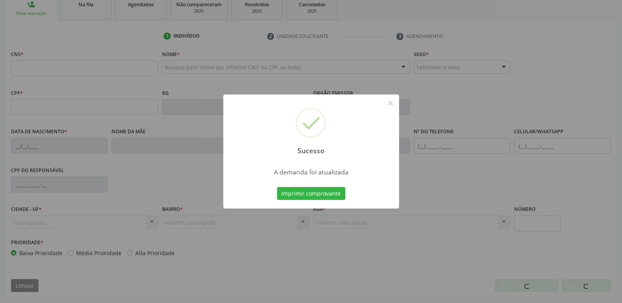
scroll to position [122, 0]
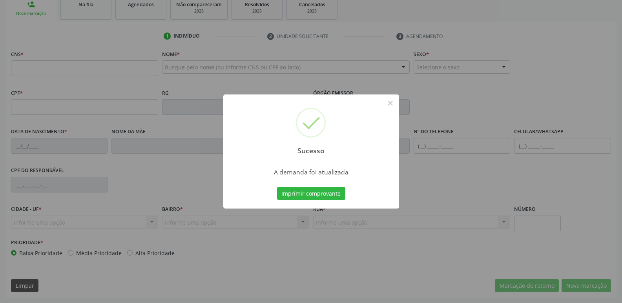
click at [277, 187] on button "Imprimir comprovante" at bounding box center [311, 193] width 68 height 13
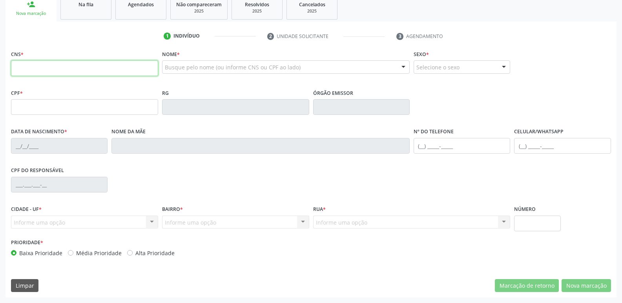
click at [87, 68] on input "text" at bounding box center [84, 68] width 147 height 16
type input "700 3049 8919 4731"
type input "000.169.944-00"
type input "08/04/1957"
type input "Olindina Prachedes da Silva"
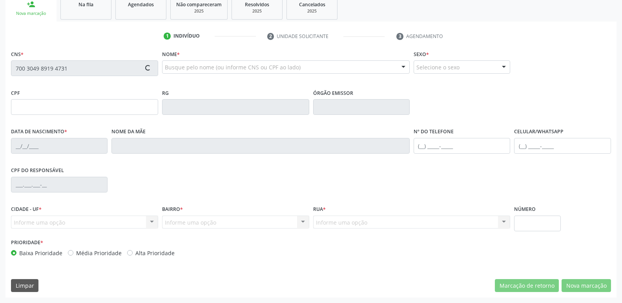
type input "(83) 99184-9299"
type input "(83) 99123-9659"
type input "1365"
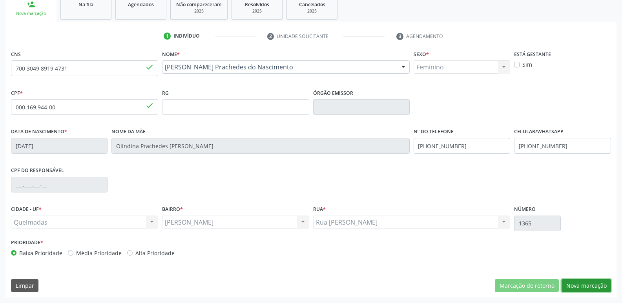
drag, startPoint x: 585, startPoint y: 288, endPoint x: 577, endPoint y: 284, distance: 9.1
click at [583, 287] on button "Nova marcação" at bounding box center [585, 285] width 49 height 13
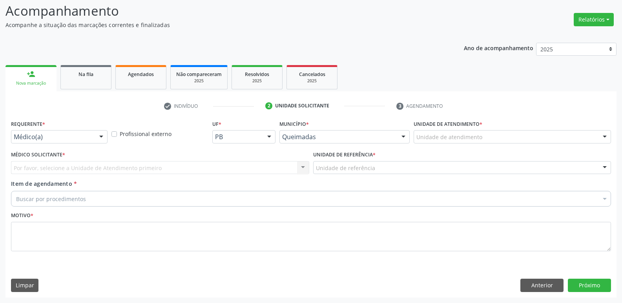
scroll to position [52, 0]
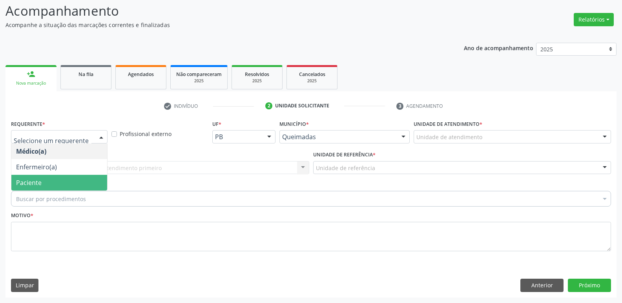
drag, startPoint x: 45, startPoint y: 184, endPoint x: 64, endPoint y: 170, distance: 23.6
click at [44, 183] on span "Paciente" at bounding box center [59, 183] width 96 height 16
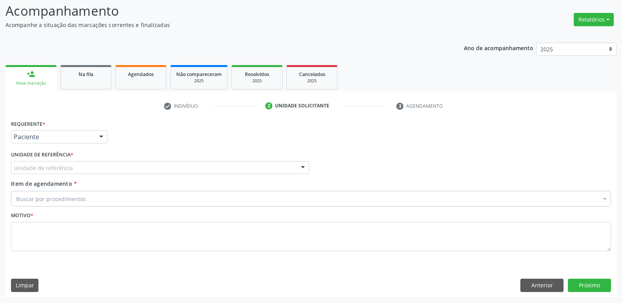
click at [64, 170] on div "Requerente * Paciente Médico(a) Enfermeiro(a) Paciente Nenhum resultado encontr…" at bounding box center [311, 190] width 600 height 144
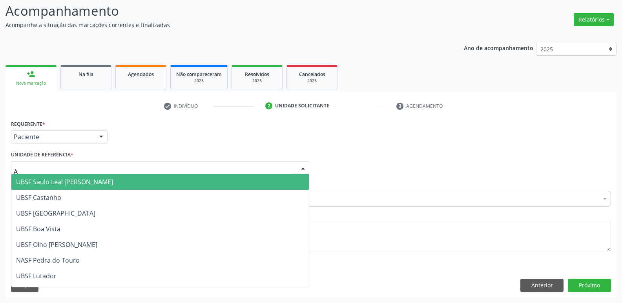
type input "AN"
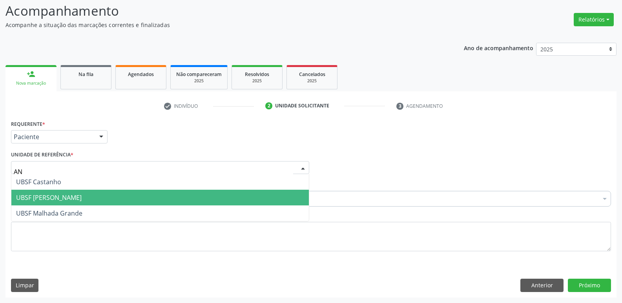
click at [56, 200] on span "UBSF [PERSON_NAME]" at bounding box center [49, 197] width 66 height 9
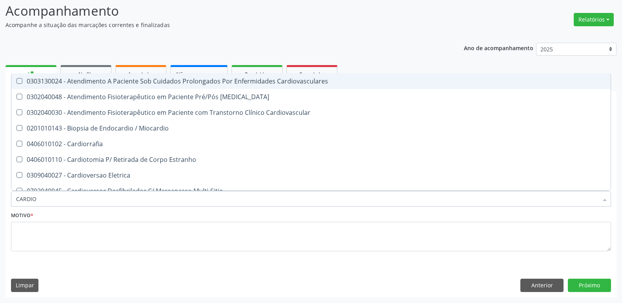
type input "CARDIOL"
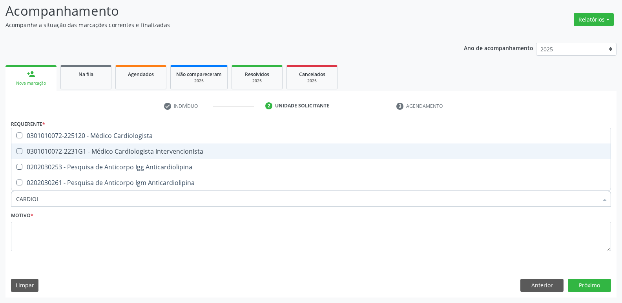
click at [104, 152] on div "0301010072-2231G1 - Médico Cardiologista Intervencionista" at bounding box center [311, 151] width 590 height 6
checkbox Intervencionista "true"
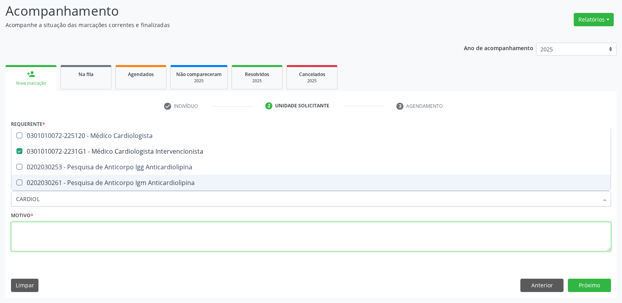
drag, startPoint x: 106, startPoint y: 231, endPoint x: 100, endPoint y: 215, distance: 17.0
click at [104, 231] on textarea at bounding box center [311, 237] width 600 height 30
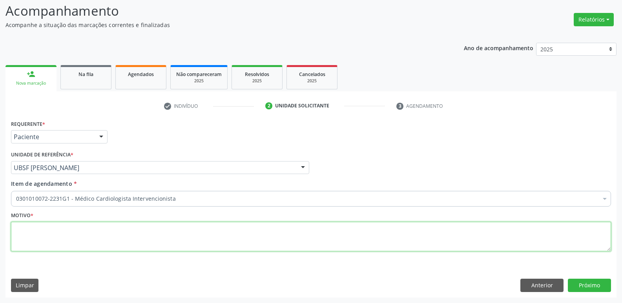
paste textarea "avaliação"
type textarea "avaliação"
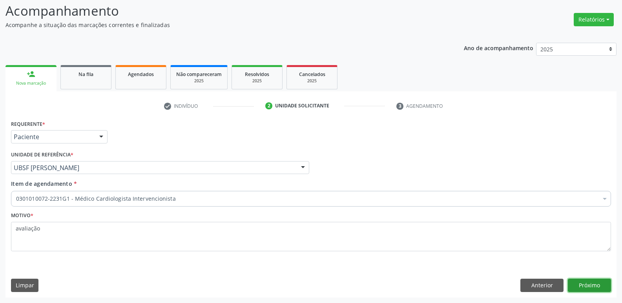
drag, startPoint x: 590, startPoint y: 284, endPoint x: 587, endPoint y: 280, distance: 5.1
click at [587, 280] on button "Próximo" at bounding box center [589, 285] width 43 height 13
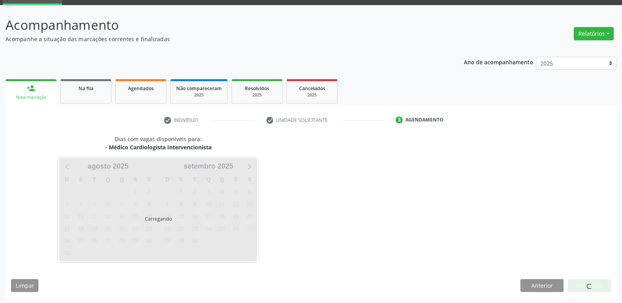
scroll to position [38, 0]
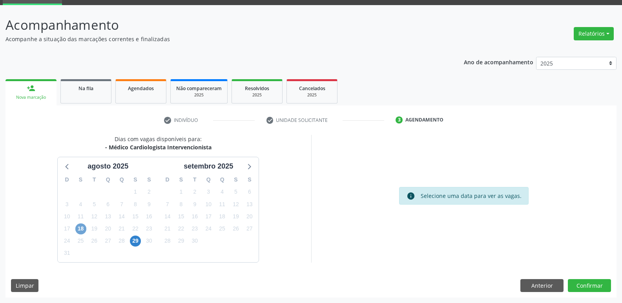
click at [79, 234] on span "18" at bounding box center [80, 229] width 11 height 11
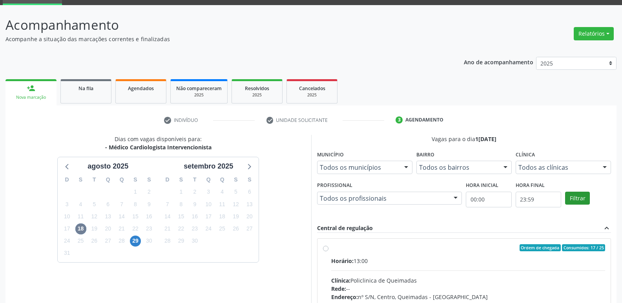
drag, startPoint x: 554, startPoint y: 270, endPoint x: 579, endPoint y: 197, distance: 77.3
click at [328, 252] on input "Ordem de chegada Consumidos: 17 / 25 Horário: 13:00 Clínica: Policlinica de Que…" at bounding box center [325, 247] width 5 height 7
radio input "true"
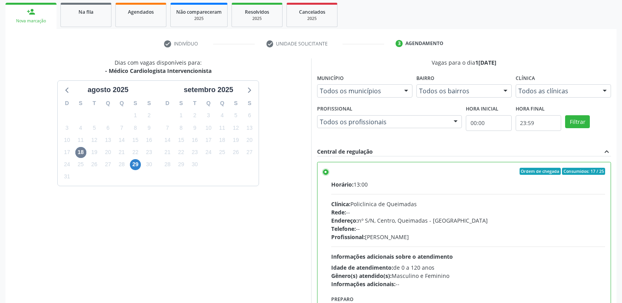
scroll to position [166, 0]
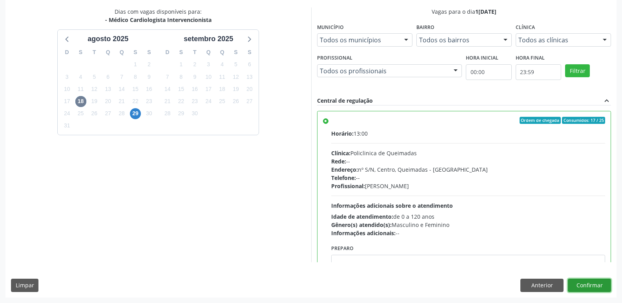
click at [584, 287] on button "Confirmar" at bounding box center [589, 285] width 43 height 13
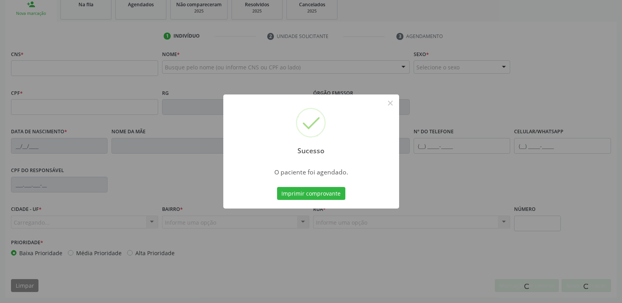
scroll to position [122, 0]
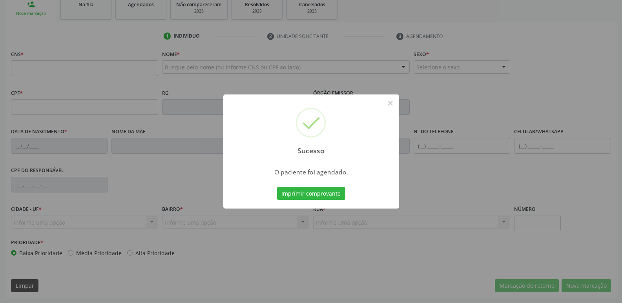
click at [277, 187] on button "Imprimir comprovante" at bounding box center [311, 193] width 68 height 13
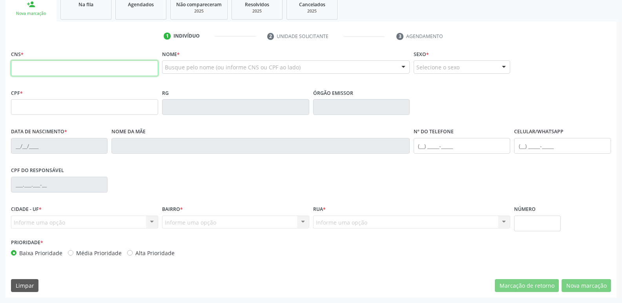
click at [62, 67] on input "text" at bounding box center [84, 68] width 147 height 16
type input "708 6011 2456 5390"
type input "106.706.304-89"
type input "19[DATE]"
type input "[PERSON_NAME]"
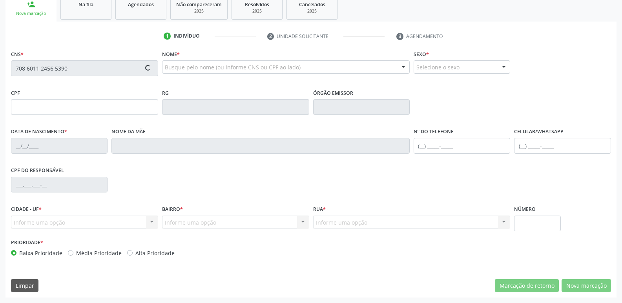
type input "[PHONE_NUMBER]"
type input "S/N"
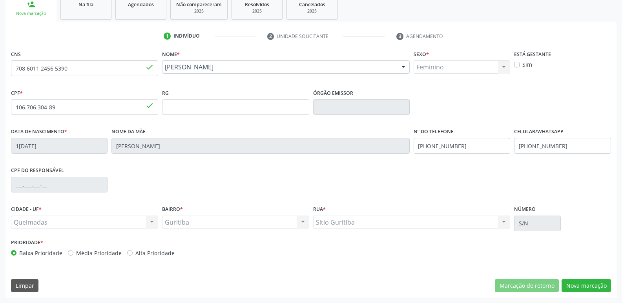
click at [588, 276] on div "CNS 708 6011 2456 5390 done Nome * Lucimara dos Santos Silva Lucimara dos Santo…" at bounding box center [310, 173] width 611 height 250
click at [583, 284] on button "Nova marcação" at bounding box center [585, 285] width 49 height 13
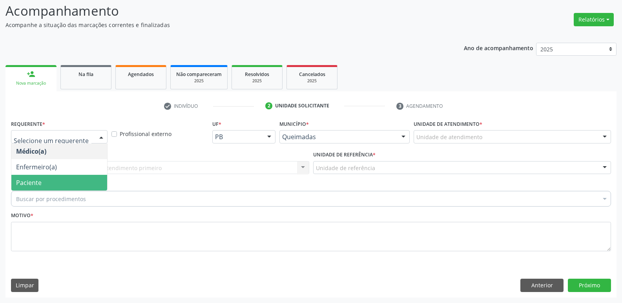
click at [36, 181] on span "Paciente" at bounding box center [29, 183] width 26 height 9
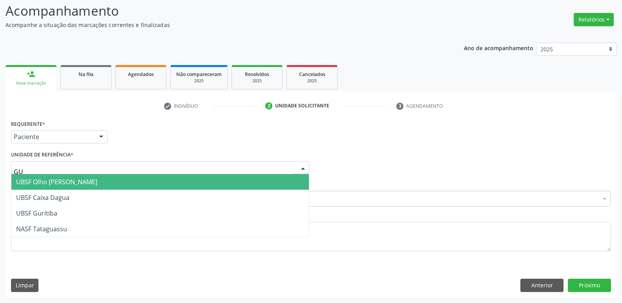
type input "GUR"
click at [47, 182] on span "UBSF Guritiba" at bounding box center [36, 182] width 41 height 9
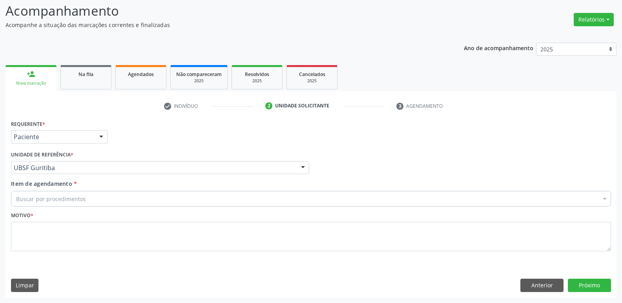
click at [48, 205] on div "Buscar por procedimentos" at bounding box center [311, 199] width 600 height 16
click at [16, 202] on input "Item de agendamento *" at bounding box center [16, 199] width 0 height 16
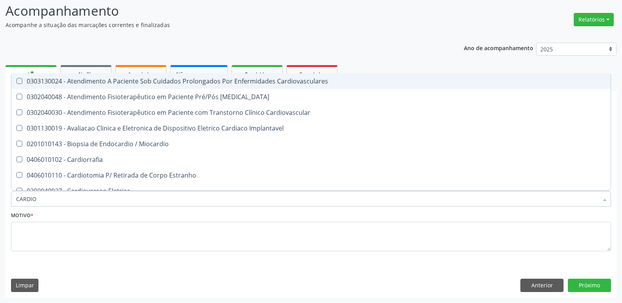
type input "CARDIOL"
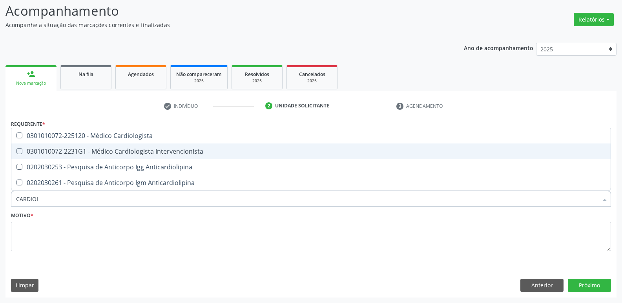
click at [71, 153] on div "0301010072-2231G1 - Médico Cardiologista Intervencionista" at bounding box center [311, 151] width 590 height 6
checkbox Intervencionista "true"
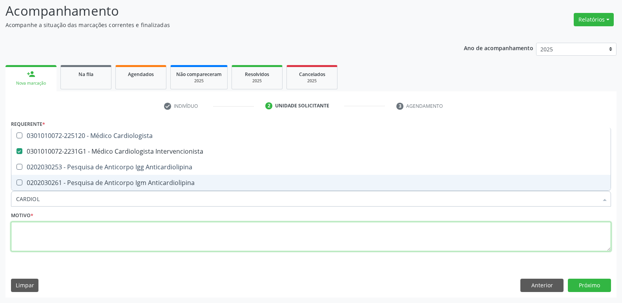
drag, startPoint x: 63, startPoint y: 235, endPoint x: 55, endPoint y: 231, distance: 9.5
click at [61, 235] on textarea at bounding box center [311, 237] width 600 height 30
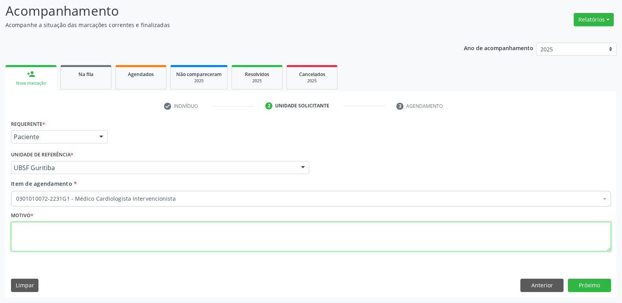
paste textarea "avaliação"
type textarea "avaliação"
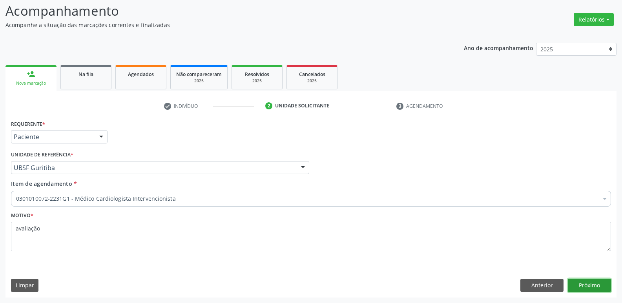
click at [573, 286] on button "Próximo" at bounding box center [589, 285] width 43 height 13
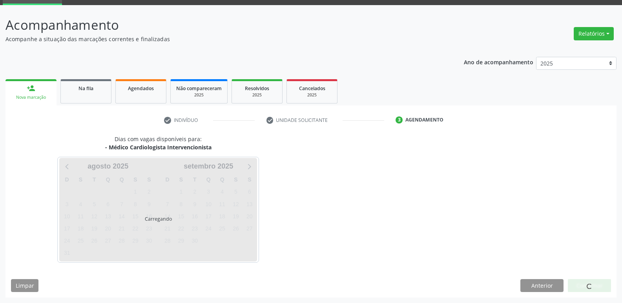
scroll to position [38, 0]
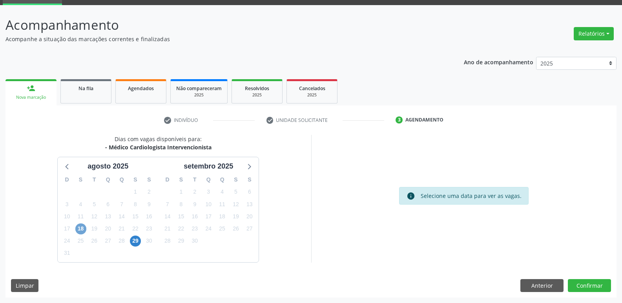
click at [81, 228] on span "18" at bounding box center [80, 229] width 11 height 11
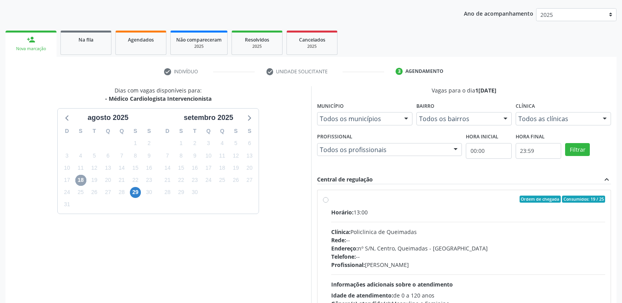
scroll to position [151, 0]
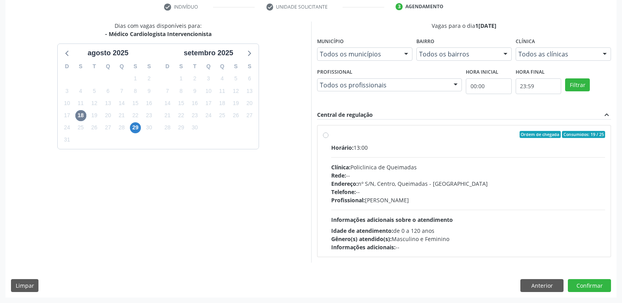
click at [489, 192] on div "Telefone: --" at bounding box center [468, 192] width 274 height 8
click at [328, 138] on input "Ordem de chegada Consumidos: 19 / 25 Horário: 13:00 Clínica: Policlinica de Que…" at bounding box center [325, 134] width 5 height 7
radio input "true"
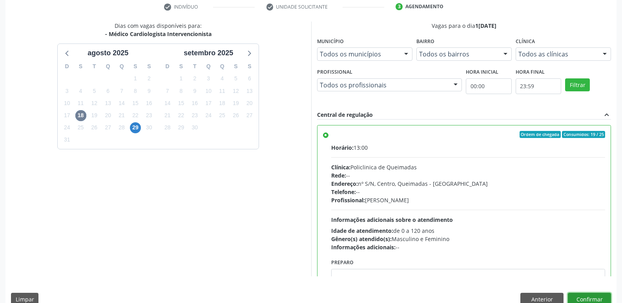
click at [592, 298] on button "Confirmar" at bounding box center [589, 299] width 43 height 13
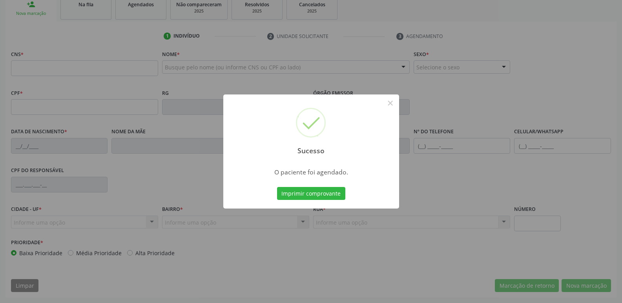
scroll to position [122, 0]
click at [277, 187] on button "Imprimir comprovante" at bounding box center [311, 193] width 68 height 13
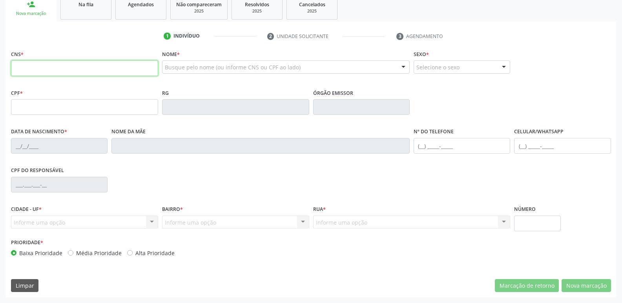
click at [60, 74] on input "text" at bounding box center [84, 68] width 147 height 16
drag, startPoint x: 82, startPoint y: 7, endPoint x: 81, endPoint y: 13, distance: 5.6
click at [82, 7] on span "Na fila" at bounding box center [85, 4] width 15 height 7
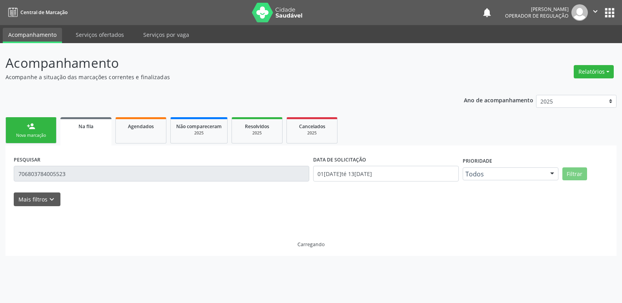
scroll to position [0, 0]
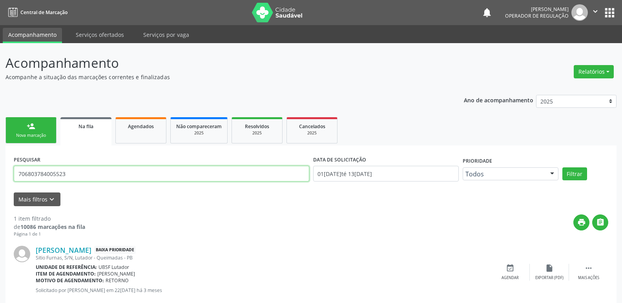
click at [78, 170] on input "706803784005523" at bounding box center [161, 174] width 295 height 16
click at [78, 172] on input "706803784005523" at bounding box center [161, 174] width 295 height 16
type input "708206125263442"
click at [562, 168] on button "Filtrar" at bounding box center [574, 174] width 25 height 13
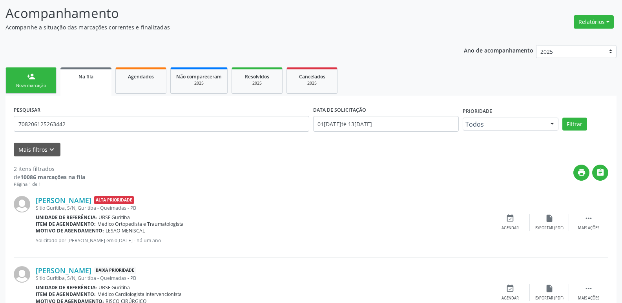
scroll to position [88, 0]
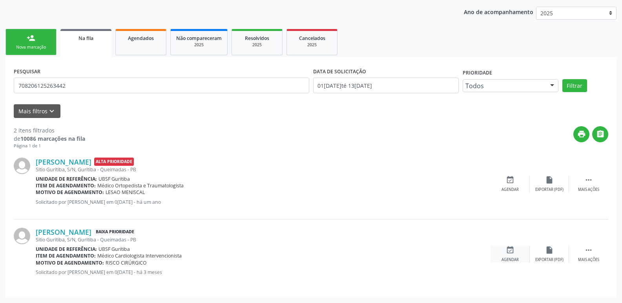
click at [517, 250] on div "event_available Agendar" at bounding box center [509, 254] width 39 height 17
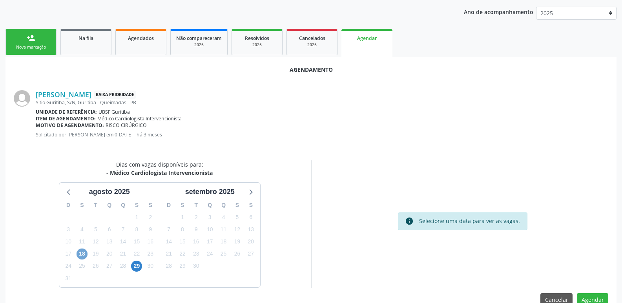
click at [81, 253] on span "18" at bounding box center [82, 254] width 11 height 11
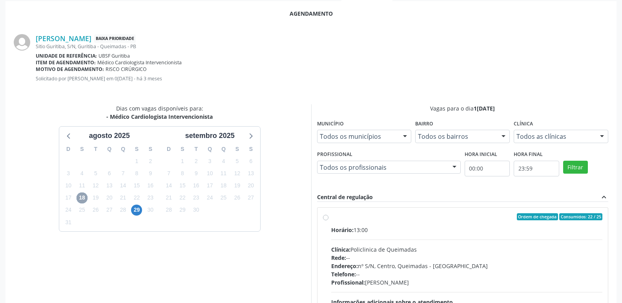
scroll to position [219, 0]
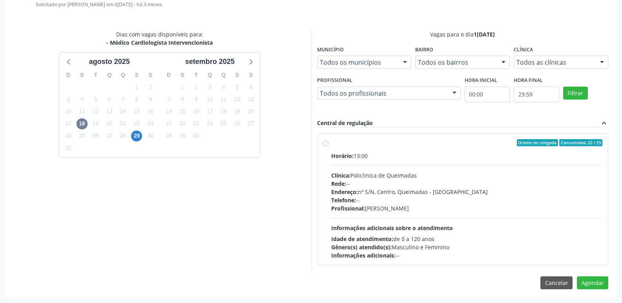
click at [550, 210] on div "Profissional: Filipe Rodrigues Pinto" at bounding box center [467, 208] width 272 height 8
click at [328, 146] on input "Ordem de chegada Consumidos: 22 / 25 Horário: 13:00 Clínica: Policlinica de Que…" at bounding box center [325, 142] width 5 height 7
radio input "true"
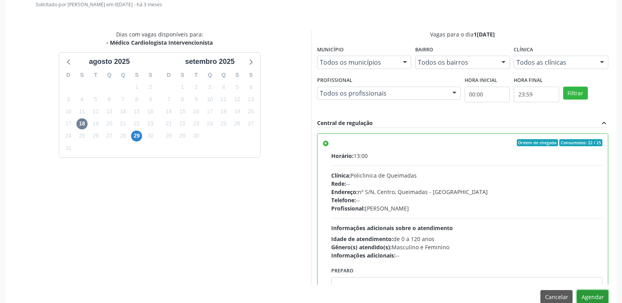
click at [587, 301] on button "Agendar" at bounding box center [592, 296] width 31 height 13
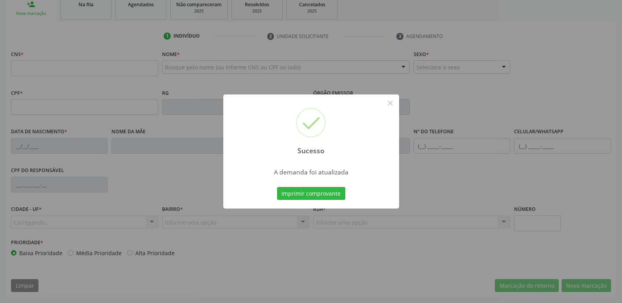
click at [277, 187] on button "Imprimir comprovante" at bounding box center [311, 193] width 68 height 13
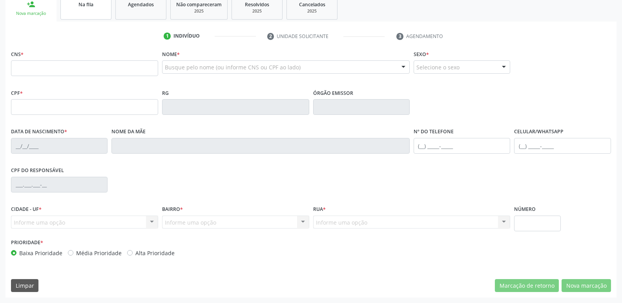
click at [87, 8] on div "Na fila" at bounding box center [85, 4] width 39 height 8
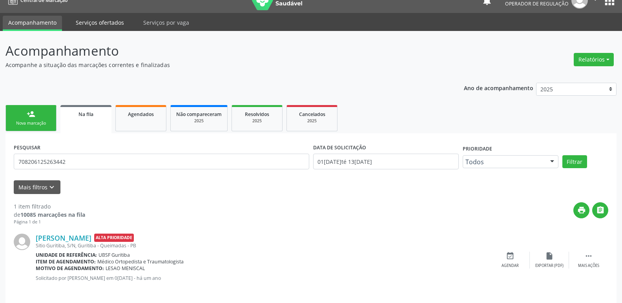
scroll to position [18, 0]
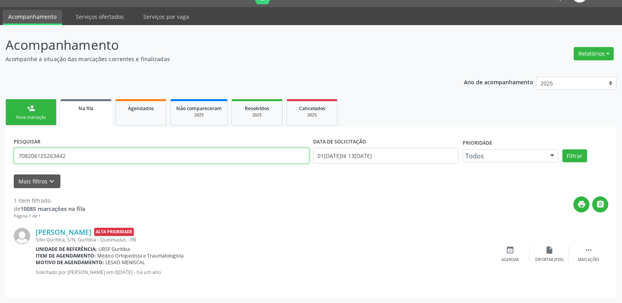
drag, startPoint x: 91, startPoint y: 161, endPoint x: 13, endPoint y: 142, distance: 80.7
click at [0, 162] on div "Acompanhamento Acompanhe a situação das marcações correntes e finalizadas Relat…" at bounding box center [311, 164] width 622 height 278
type input "709202208828239"
click at [562, 149] on button "Filtrar" at bounding box center [574, 155] width 25 height 13
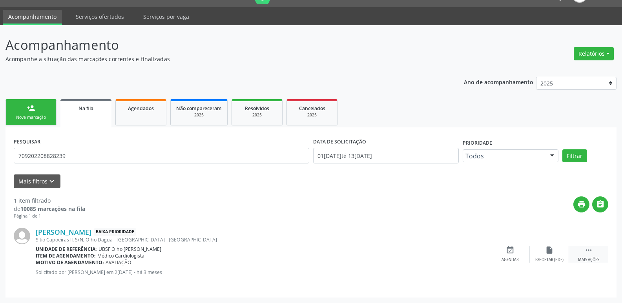
click at [591, 254] on icon "" at bounding box center [588, 250] width 9 height 9
click at [547, 256] on div "edit Editar" at bounding box center [549, 254] width 39 height 17
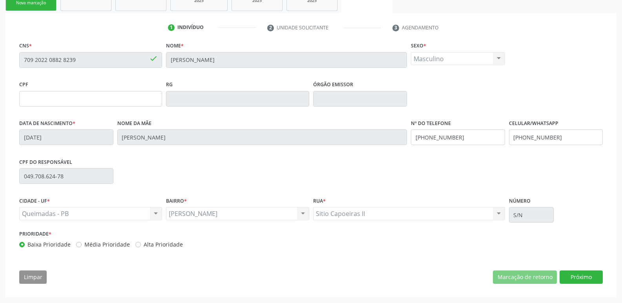
click at [586, 266] on div "CNS * 709 2022 0882 8239 done Nome * Jose Nilson Ferreira da Silva Sexo * Mascu…" at bounding box center [311, 165] width 594 height 250
drag, startPoint x: 583, startPoint y: 277, endPoint x: 532, endPoint y: 284, distance: 51.2
click at [581, 277] on button "Próximo" at bounding box center [581, 277] width 43 height 13
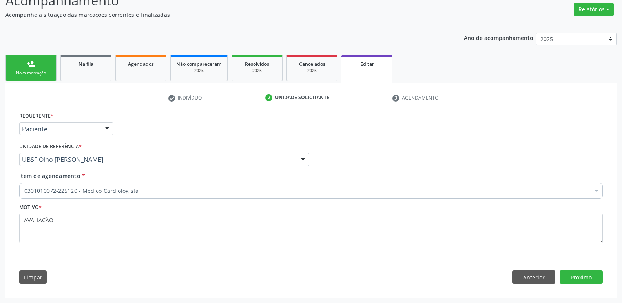
drag, startPoint x: 88, startPoint y: 191, endPoint x: 93, endPoint y: 188, distance: 6.1
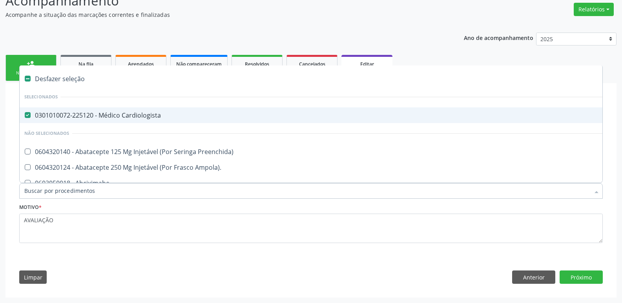
click at [107, 122] on span "0301010072-225120 - Médico Cardiologista" at bounding box center [330, 116] width 620 height 16
checkbox Cardiologista "false"
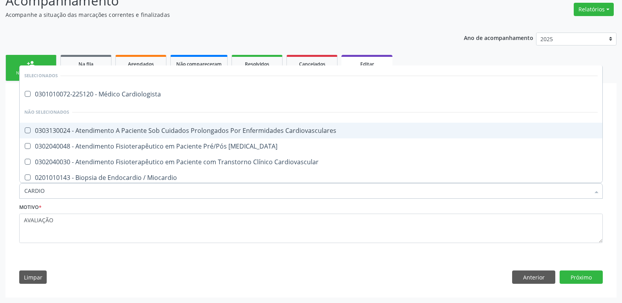
type input "CARDIOL"
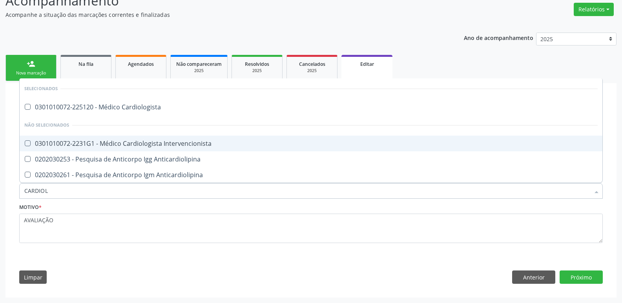
drag, startPoint x: 108, startPoint y: 141, endPoint x: 108, endPoint y: 134, distance: 7.5
click at [108, 136] on span "0301010072-2231G1 - Médico Cardiologista Intervencionista" at bounding box center [311, 144] width 583 height 16
checkbox Intervencionista "true"
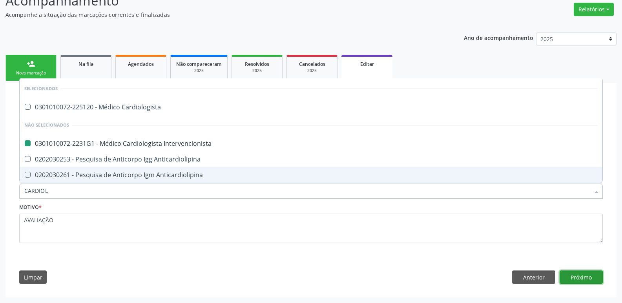
click at [568, 282] on button "Próximo" at bounding box center [581, 277] width 43 height 13
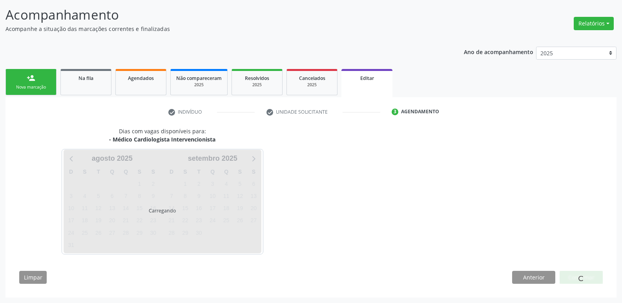
scroll to position [48, 0]
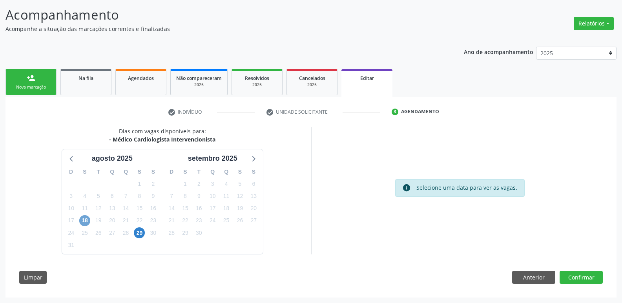
drag, startPoint x: 84, startPoint y: 222, endPoint x: 159, endPoint y: 229, distance: 74.4
click at [90, 222] on span "18" at bounding box center [84, 220] width 11 height 11
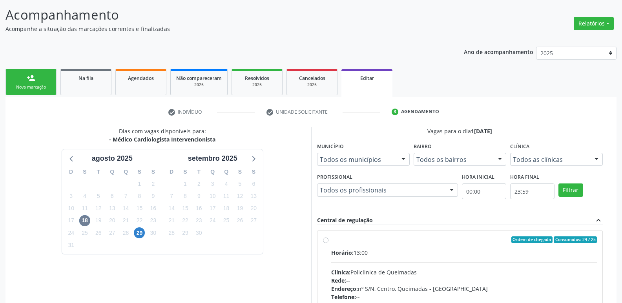
drag, startPoint x: 574, startPoint y: 255, endPoint x: 581, endPoint y: 224, distance: 32.6
click at [574, 249] on div "Horário: 13:00" at bounding box center [464, 253] width 266 height 8
click at [328, 244] on input "Ordem de chegada Consumidos: 24 / 25 Horário: 13:00 Clínica: Policlinica de Que…" at bounding box center [325, 240] width 5 height 7
radio input "true"
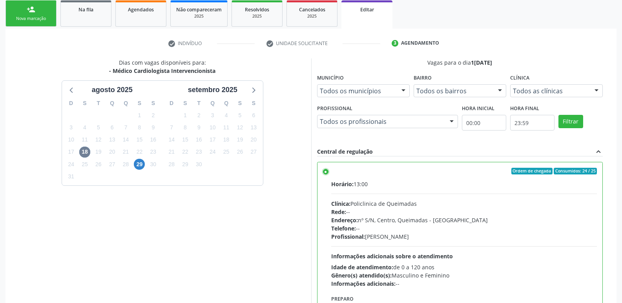
scroll to position [176, 0]
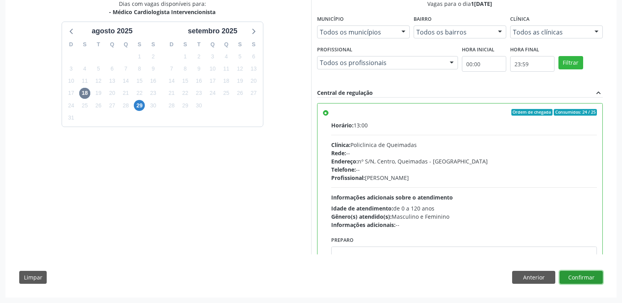
click at [588, 276] on button "Confirmar" at bounding box center [581, 277] width 43 height 13
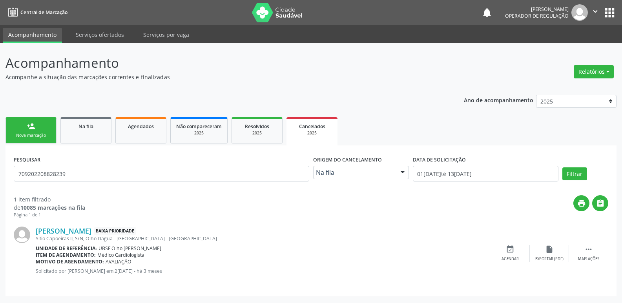
scroll to position [0, 0]
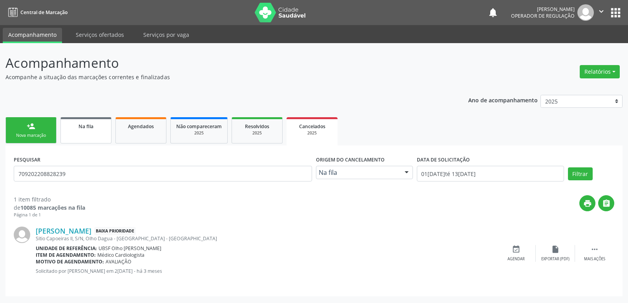
click at [62, 133] on link "Na fila" at bounding box center [85, 130] width 51 height 26
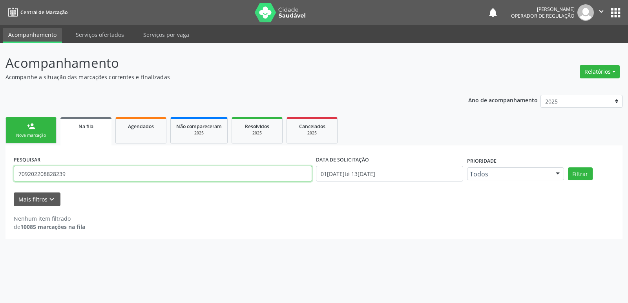
drag, startPoint x: 75, startPoint y: 175, endPoint x: 0, endPoint y: 149, distance: 79.5
click at [0, 149] on div "Acompanhamento Acompanhe a situação das marcações correntes e finalizadas Relat…" at bounding box center [314, 173] width 628 height 260
click at [568, 168] on button "Filtrar" at bounding box center [580, 174] width 25 height 13
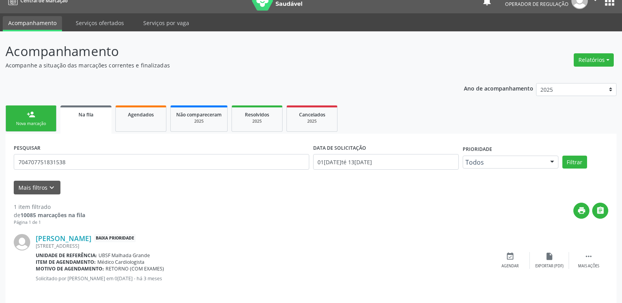
scroll to position [18, 0]
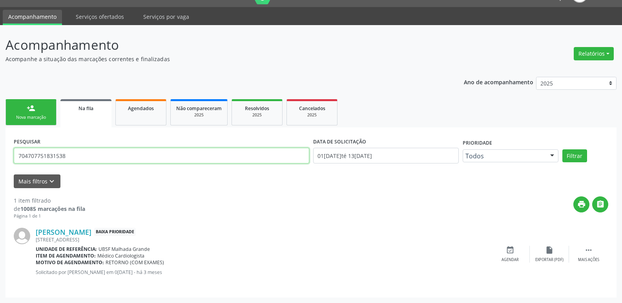
drag, startPoint x: 117, startPoint y: 158, endPoint x: 0, endPoint y: 161, distance: 117.4
click at [0, 161] on div "Acompanhamento Acompanhe a situação das marcações correntes e finalizadas Relat…" at bounding box center [311, 164] width 622 height 278
type input "702403577765124"
click at [562, 149] on button "Filtrar" at bounding box center [574, 155] width 25 height 13
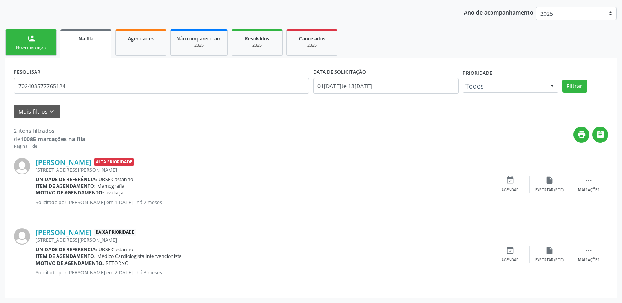
scroll to position [88, 0]
click at [507, 253] on icon "event_available" at bounding box center [510, 250] width 9 height 9
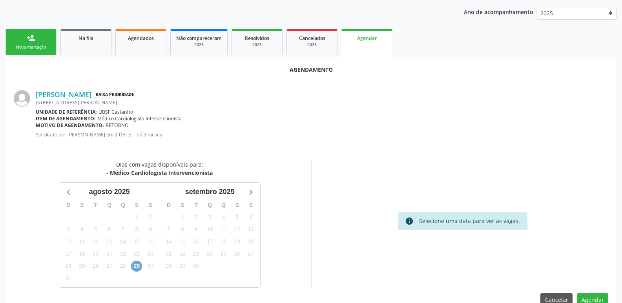
click at [139, 265] on span "29" at bounding box center [136, 266] width 11 height 11
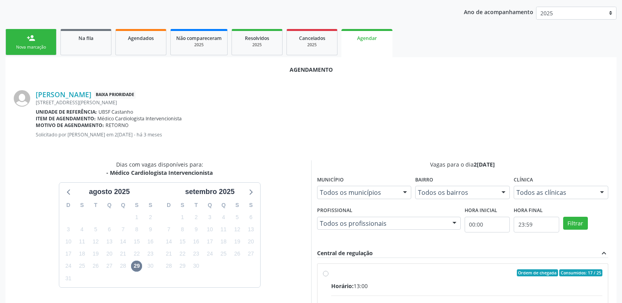
drag, startPoint x: 532, startPoint y: 281, endPoint x: 545, endPoint y: 265, distance: 19.8
click at [328, 277] on input "Ordem de chegada Consumidos: 17 / 25 Horário: 13:00 Clínica: Policlinica de Que…" at bounding box center [325, 273] width 5 height 7
radio input "true"
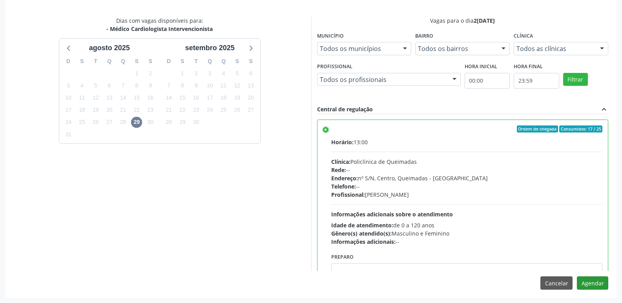
scroll to position [233, 0]
click at [585, 283] on button "Agendar" at bounding box center [592, 282] width 31 height 13
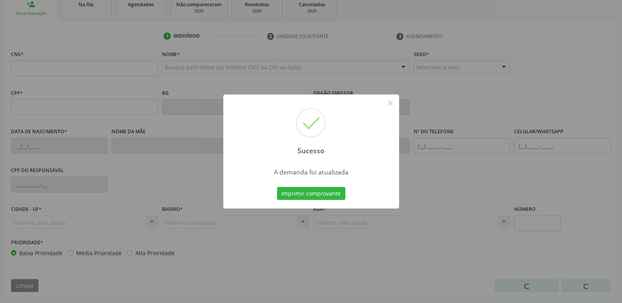
scroll to position [122, 0]
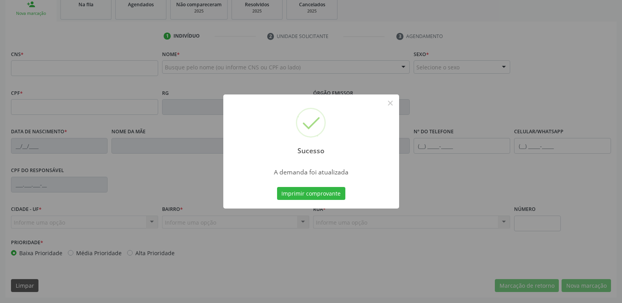
click at [277, 187] on button "Imprimir comprovante" at bounding box center [311, 193] width 68 height 13
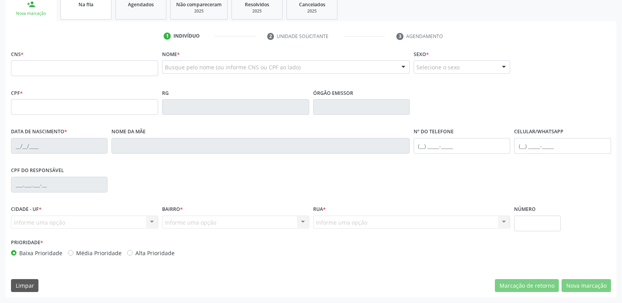
click at [86, 10] on link "Na fila" at bounding box center [85, 7] width 51 height 24
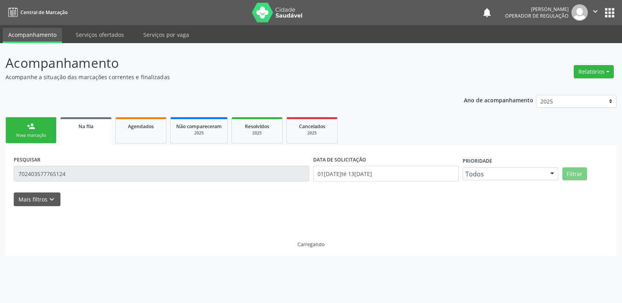
scroll to position [0, 0]
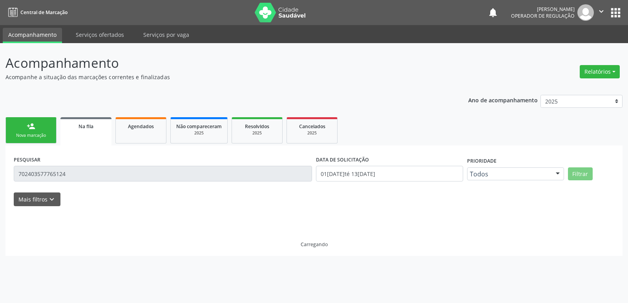
click at [91, 4] on nav "Central de Marcação notifications Elaine Machado da Silva Operador de regulação…" at bounding box center [314, 12] width 628 height 25
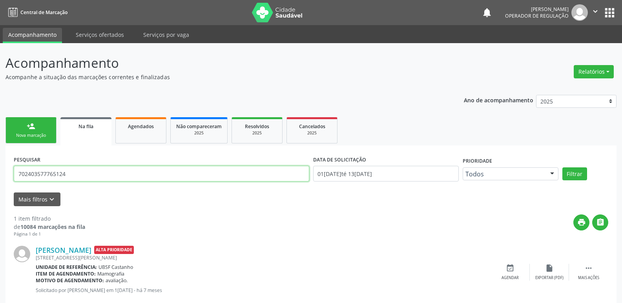
drag, startPoint x: 77, startPoint y: 177, endPoint x: 0, endPoint y: 159, distance: 78.5
click at [3, 175] on div "Acompanhamento Acompanhe a situação das marcações correntes e finalizadas Relat…" at bounding box center [311, 182] width 622 height 278
click at [51, 172] on input "text" at bounding box center [161, 174] width 295 height 16
click at [562, 168] on button "Filtrar" at bounding box center [574, 174] width 25 height 13
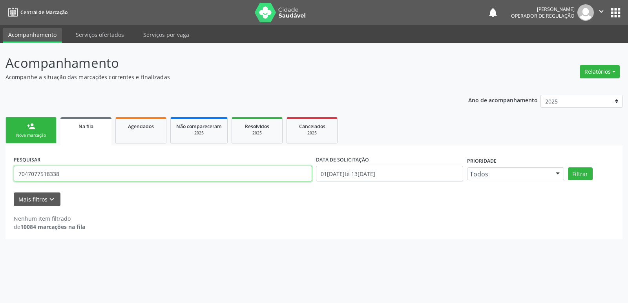
click at [51, 172] on input "7047077518338" at bounding box center [163, 174] width 298 height 16
click at [53, 171] on input "7047077518338" at bounding box center [163, 174] width 298 height 16
type input "704707751831538"
click at [568, 168] on button "Filtrar" at bounding box center [580, 174] width 25 height 13
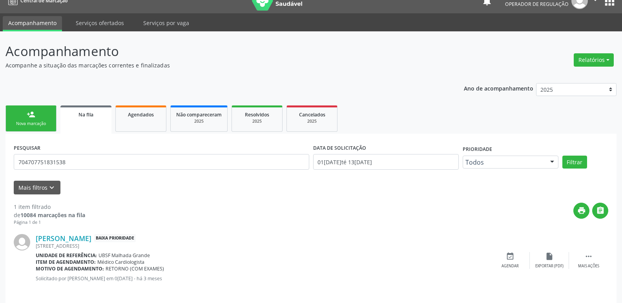
scroll to position [18, 0]
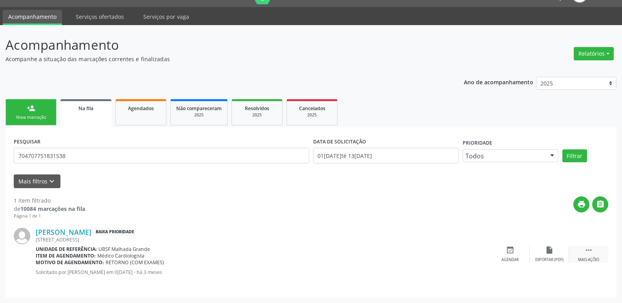
click at [592, 254] on icon "" at bounding box center [588, 250] width 9 height 9
click at [549, 253] on icon "edit" at bounding box center [549, 250] width 9 height 9
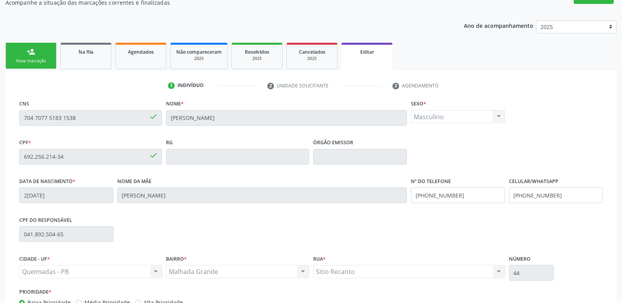
scroll to position [133, 0]
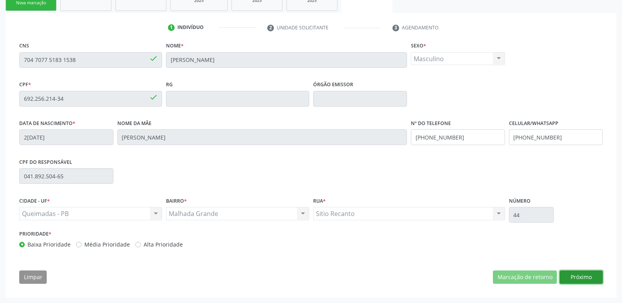
click at [581, 276] on button "Próximo" at bounding box center [581, 277] width 43 height 13
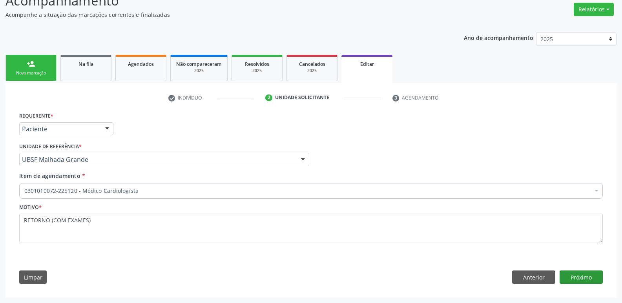
scroll to position [62, 0]
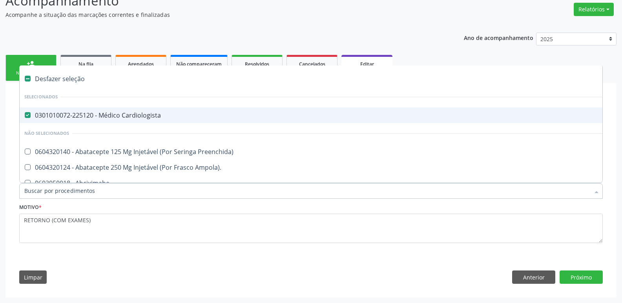
click at [139, 108] on span "0301010072-225120 - Médico Cardiologista" at bounding box center [330, 116] width 620 height 16
checkbox Cardiologista "false"
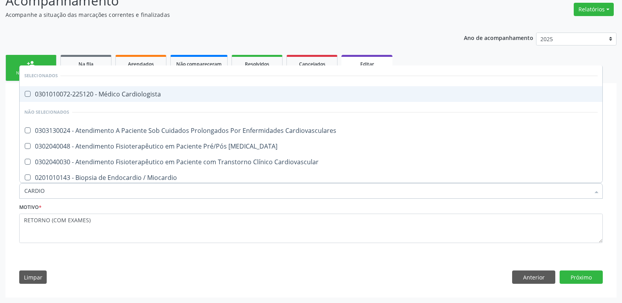
type input "CARDIOL"
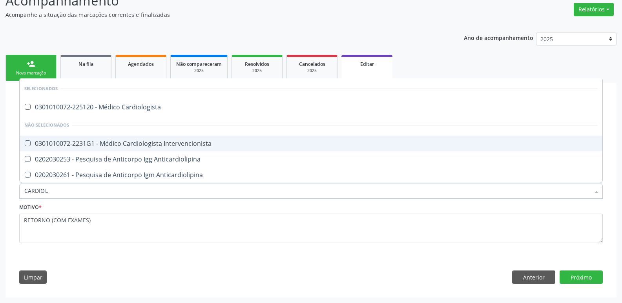
click at [167, 144] on div "0301010072-2231G1 - Médico Cardiologista Intervencionista" at bounding box center [310, 143] width 573 height 6
checkbox Intervencionista "true"
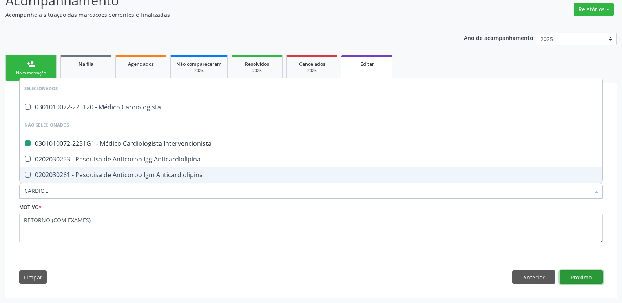
click at [584, 273] on button "Próximo" at bounding box center [581, 277] width 43 height 13
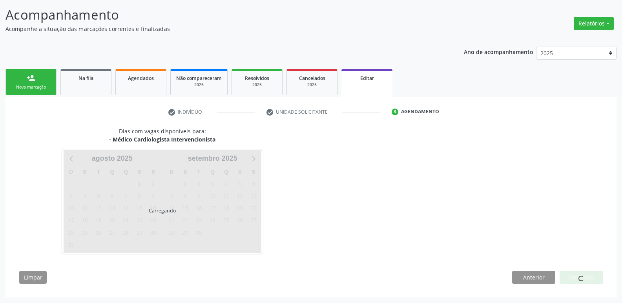
scroll to position [48, 0]
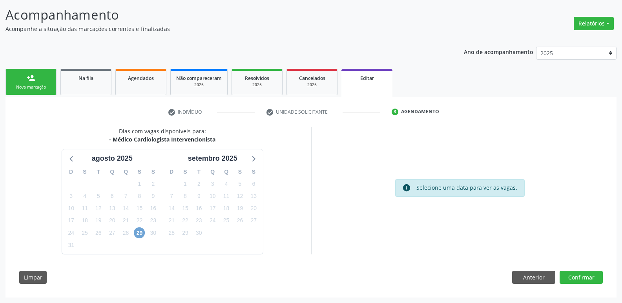
click at [139, 231] on span "29" at bounding box center [139, 233] width 11 height 11
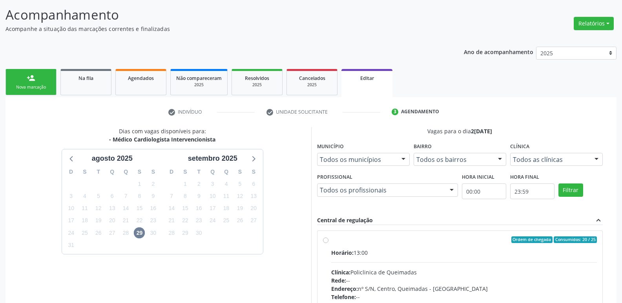
click at [536, 274] on div "Clínica: Policlinica de Queimadas" at bounding box center [464, 272] width 266 height 8
click at [328, 244] on input "Ordem de chegada Consumidos: 20 / 25 Horário: 13:00 Clínica: Policlinica de Que…" at bounding box center [325, 240] width 5 height 7
radio input "true"
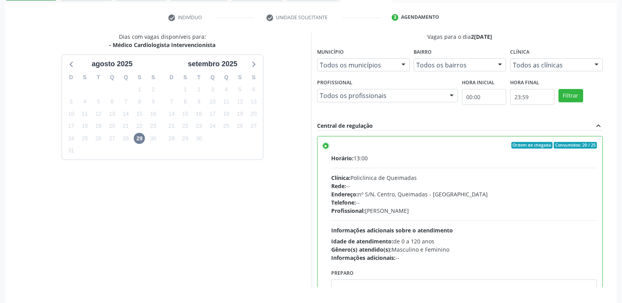
scroll to position [176, 0]
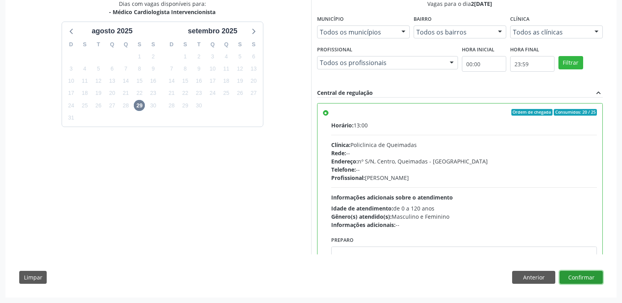
click at [572, 275] on button "Confirmar" at bounding box center [581, 277] width 43 height 13
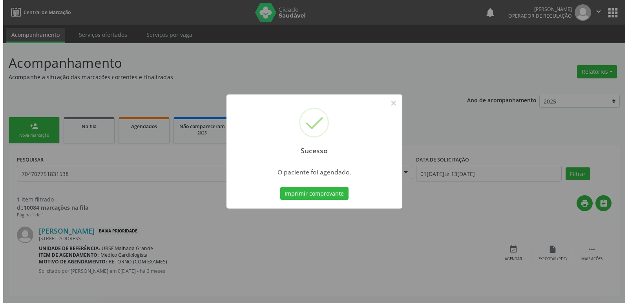
scroll to position [0, 0]
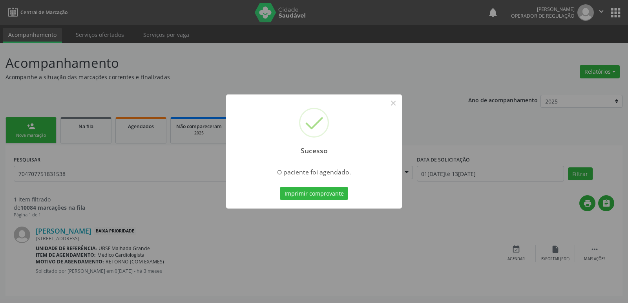
click at [280, 187] on button "Imprimir comprovante" at bounding box center [314, 193] width 68 height 13
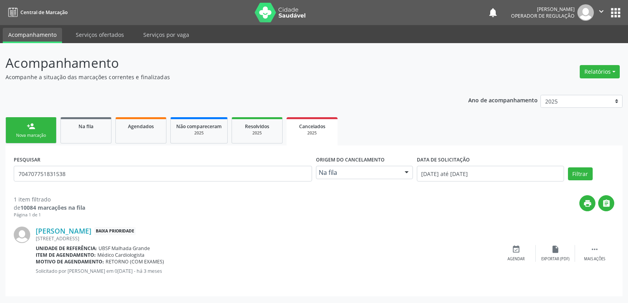
click at [35, 133] on div "Nova marcação" at bounding box center [30, 136] width 39 height 6
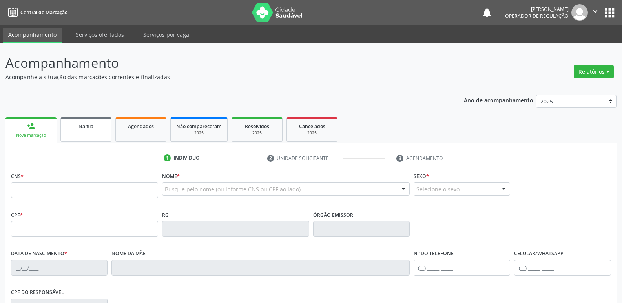
click at [103, 131] on link "Na fila" at bounding box center [85, 129] width 51 height 24
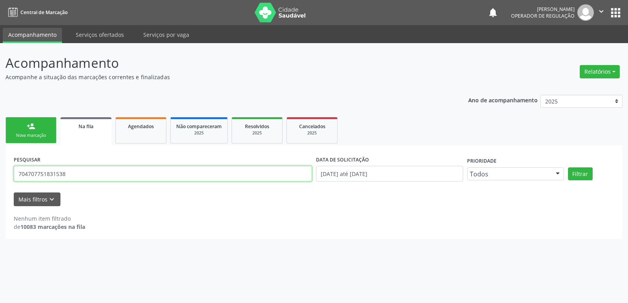
drag, startPoint x: 70, startPoint y: 171, endPoint x: 3, endPoint y: 161, distance: 67.8
click at [0, 164] on div "Acompanhamento Acompanhe a situação das marcações correntes e finalizadas Relat…" at bounding box center [314, 173] width 628 height 260
type input "700708929547379"
click at [568, 168] on button "Filtrar" at bounding box center [580, 174] width 25 height 13
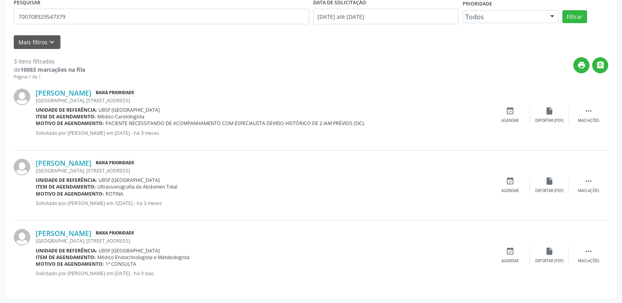
scroll to position [159, 0]
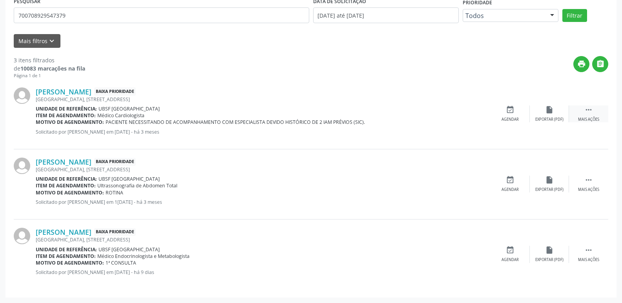
click at [588, 114] on icon "" at bounding box center [588, 110] width 9 height 9
drag, startPoint x: 552, startPoint y: 112, endPoint x: 557, endPoint y: 100, distance: 12.7
click at [555, 104] on div "Euclivaldo Venâncio da Silva Baixa Prioridade Sitio Baixa Verde, 55, Baixa Verd…" at bounding box center [311, 114] width 594 height 70
click at [567, 111] on div "edit Editar" at bounding box center [549, 114] width 39 height 17
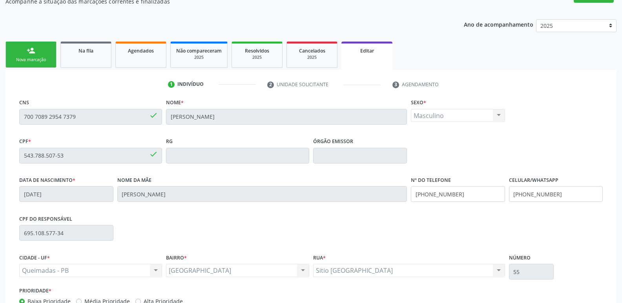
scroll to position [133, 0]
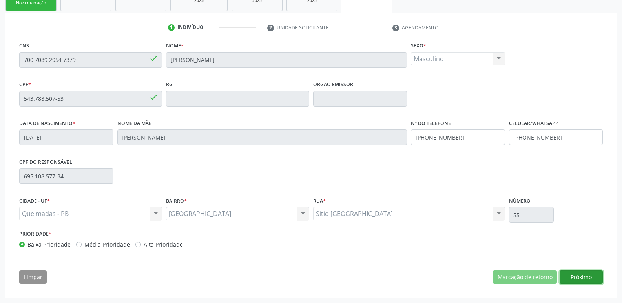
drag, startPoint x: 589, startPoint y: 275, endPoint x: 581, endPoint y: 274, distance: 7.9
click at [587, 275] on button "Próximo" at bounding box center [581, 277] width 43 height 13
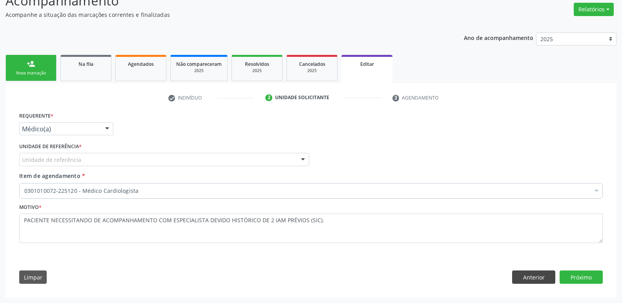
scroll to position [62, 0]
drag, startPoint x: 72, startPoint y: 126, endPoint x: 70, endPoint y: 142, distance: 17.0
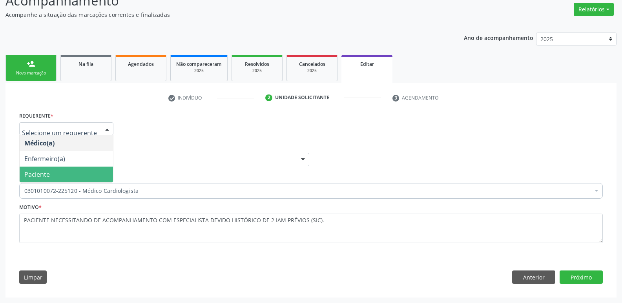
click at [50, 173] on span "Paciente" at bounding box center [66, 175] width 93 height 16
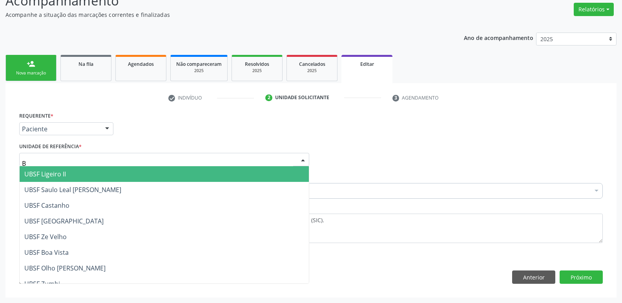
type input "BA"
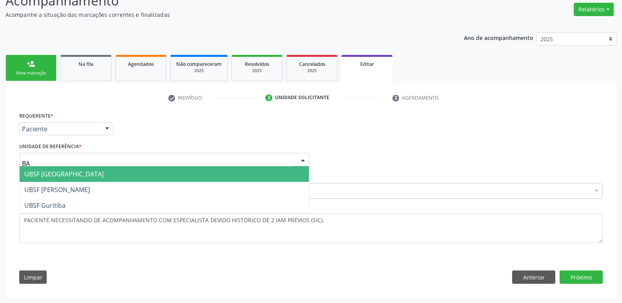
click at [56, 172] on span "UBSF [GEOGRAPHIC_DATA]" at bounding box center [63, 174] width 79 height 9
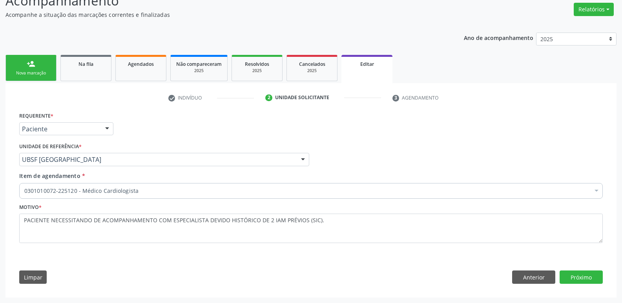
drag, startPoint x: 78, startPoint y: 193, endPoint x: 91, endPoint y: 180, distance: 18.0
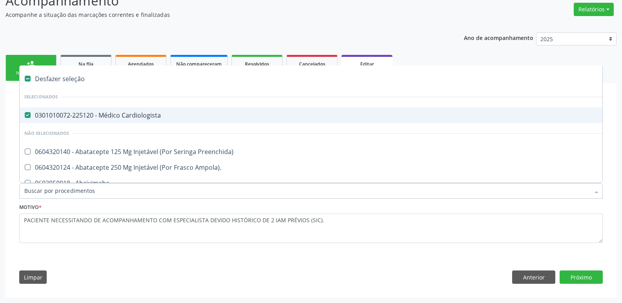
click at [129, 106] on li "Selecionados" at bounding box center [330, 97] width 620 height 21
click at [129, 113] on div "0301010072-225120 - Médico Cardiologista" at bounding box center [329, 115] width 611 height 6
checkbox Cardiologista "false"
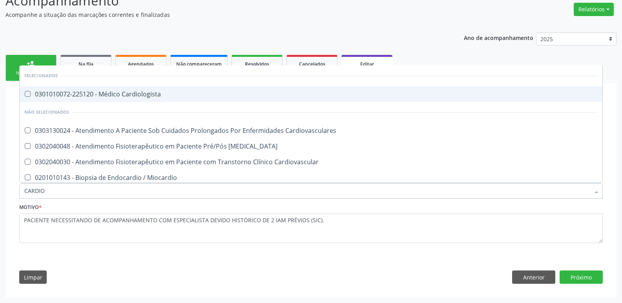
type input "CARDIOL"
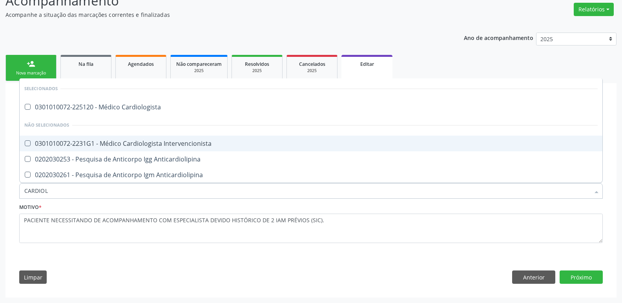
click at [156, 140] on div "0301010072-2231G1 - Médico Cardiologista Intervencionista" at bounding box center [310, 143] width 573 height 6
checkbox Intervencionista "true"
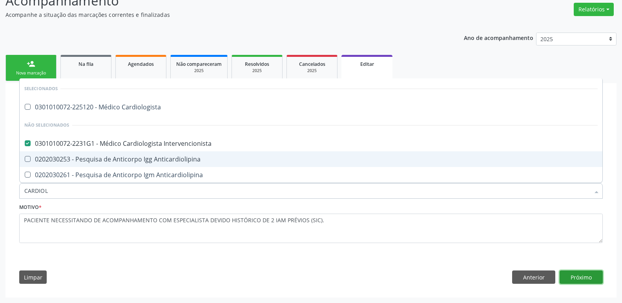
click at [577, 276] on button "Próximo" at bounding box center [581, 277] width 43 height 13
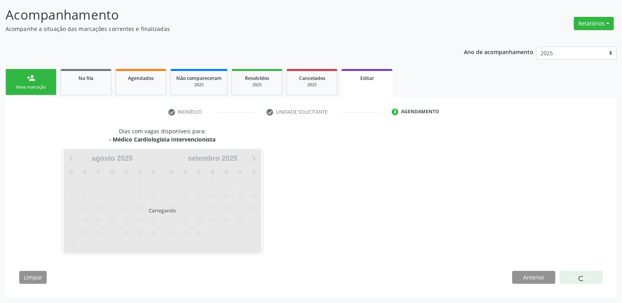
scroll to position [48, 0]
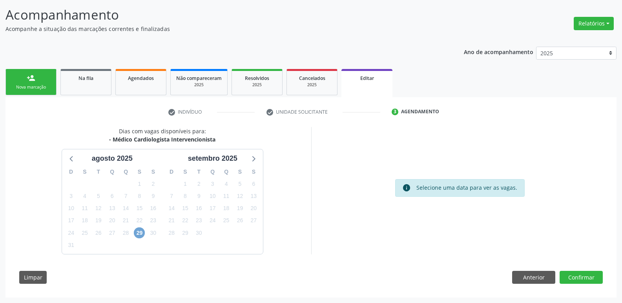
click at [137, 228] on span "29" at bounding box center [139, 233] width 11 height 11
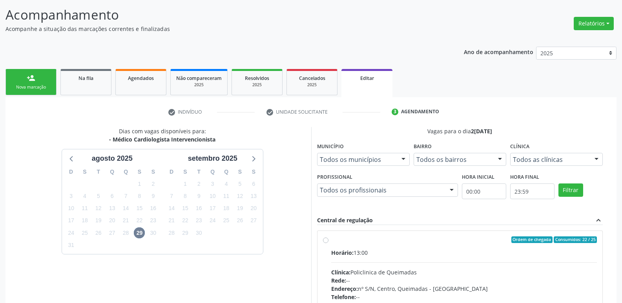
drag, startPoint x: 493, startPoint y: 264, endPoint x: 504, endPoint y: 259, distance: 11.8
click at [504, 259] on div "Horário: 13:00 Clínica: Policlinica de Queimadas Rede: -- Endereço: nº S/N, Cen…" at bounding box center [464, 303] width 266 height 108
radio input "true"
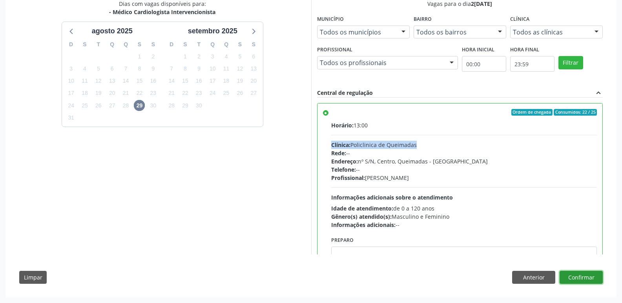
drag, startPoint x: 585, startPoint y: 275, endPoint x: 570, endPoint y: 262, distance: 19.2
click at [582, 275] on button "Confirmar" at bounding box center [581, 277] width 43 height 13
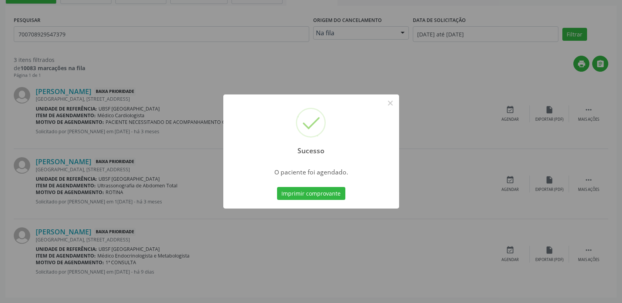
scroll to position [0, 0]
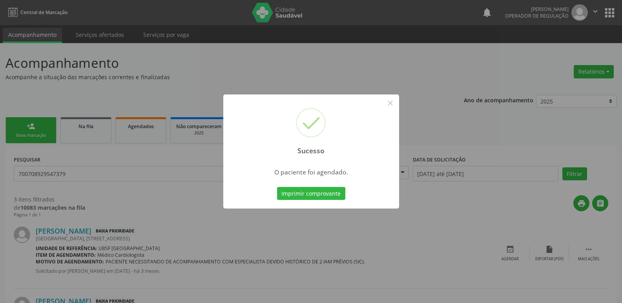
click at [277, 187] on button "Imprimir comprovante" at bounding box center [311, 193] width 68 height 13
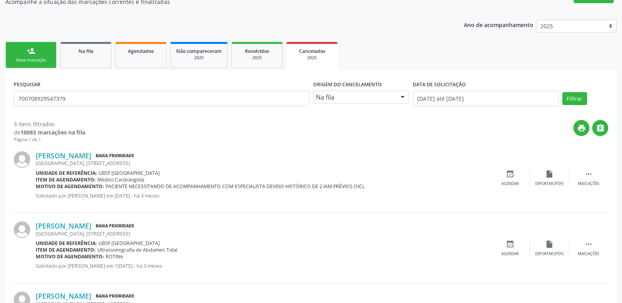
scroll to position [78, 0]
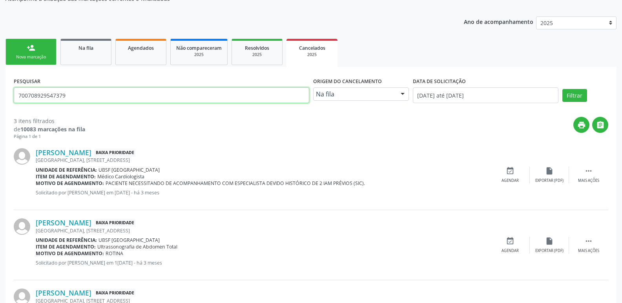
drag, startPoint x: 80, startPoint y: 95, endPoint x: 0, endPoint y: 53, distance: 90.0
click at [0, 53] on div "Acompanhamento Acompanhe a situação das marcações correntes e finalizadas Relat…" at bounding box center [311, 165] width 622 height 400
type input "705003447111556"
click at [562, 89] on button "Filtrar" at bounding box center [574, 95] width 25 height 13
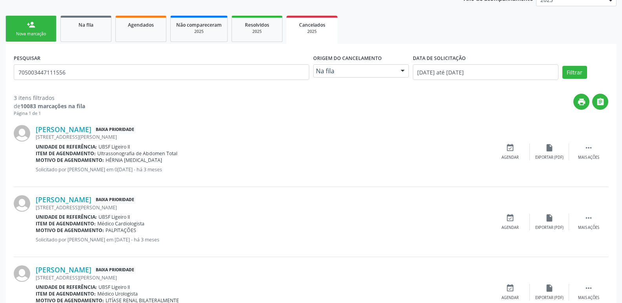
scroll to position [140, 0]
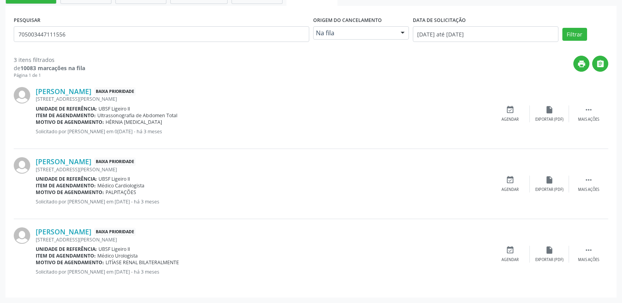
click at [597, 175] on div "Janny Makcielly Mendes da Silva Torres Baixa Prioridade Rua Antonio Padre, 83, …" at bounding box center [311, 184] width 594 height 70
click at [590, 181] on icon "" at bounding box center [588, 180] width 9 height 9
click at [558, 181] on div "edit Editar" at bounding box center [549, 184] width 39 height 17
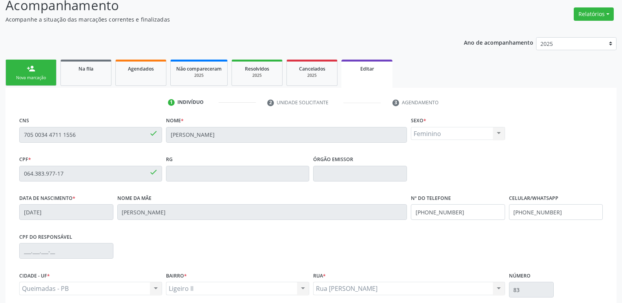
scroll to position [133, 0]
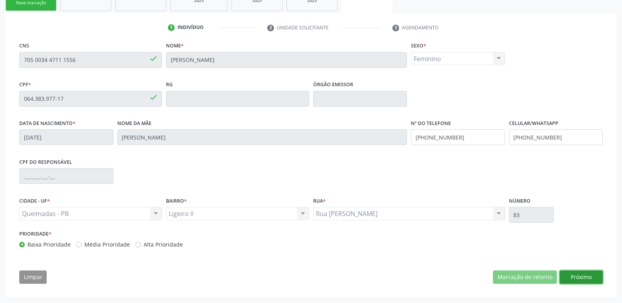
click at [572, 279] on button "Próximo" at bounding box center [581, 277] width 43 height 13
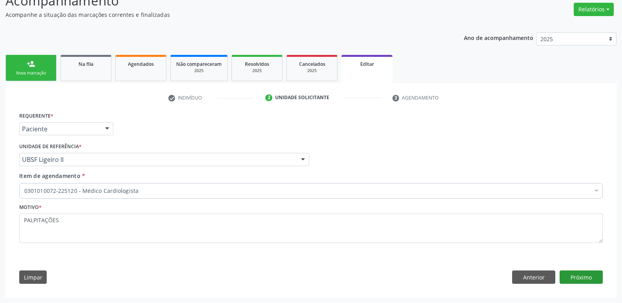
scroll to position [62, 0]
click at [96, 186] on div "0301010072-225120 - Médico Cardiologista" at bounding box center [310, 191] width 583 height 16
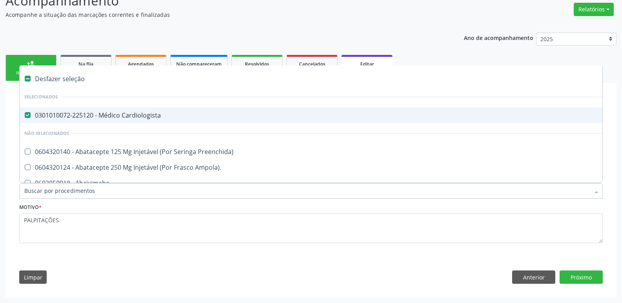
click at [151, 117] on div "0301010072-225120 - Médico Cardiologista" at bounding box center [329, 115] width 611 height 6
checkbox Cardiologista "false"
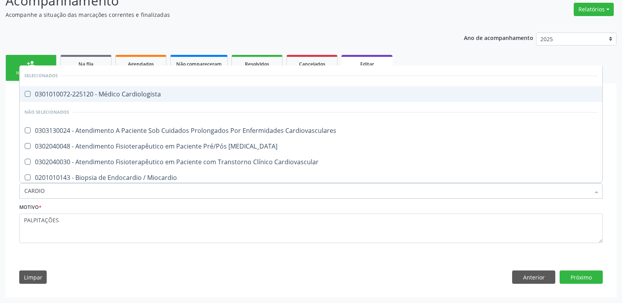
type input "CARDIOL"
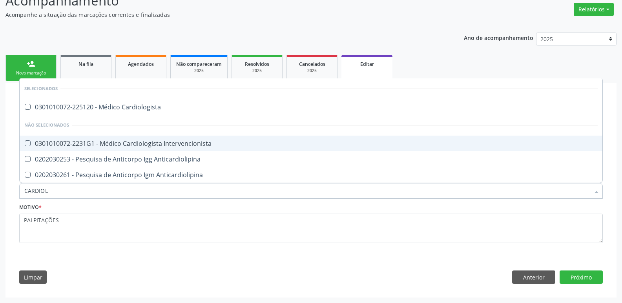
click at [182, 141] on div "0301010072-2231G1 - Médico Cardiologista Intervencionista" at bounding box center [310, 143] width 573 height 6
checkbox Intervencionista "true"
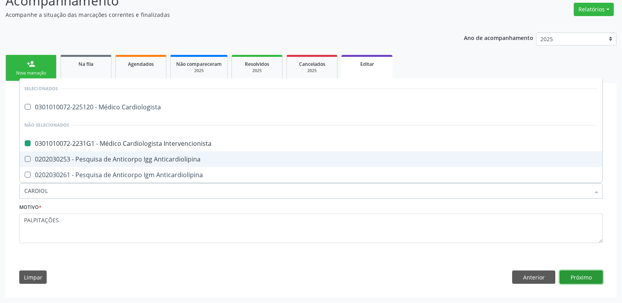
click at [575, 280] on button "Próximo" at bounding box center [581, 277] width 43 height 13
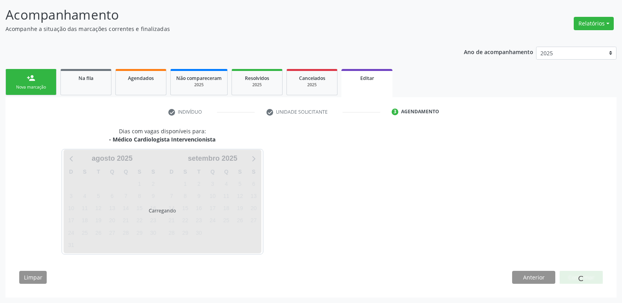
scroll to position [48, 0]
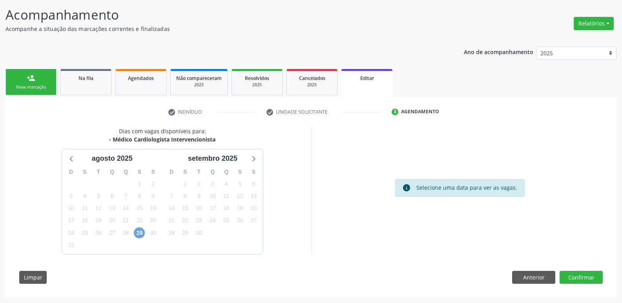
click at [138, 231] on span "29" at bounding box center [139, 233] width 11 height 11
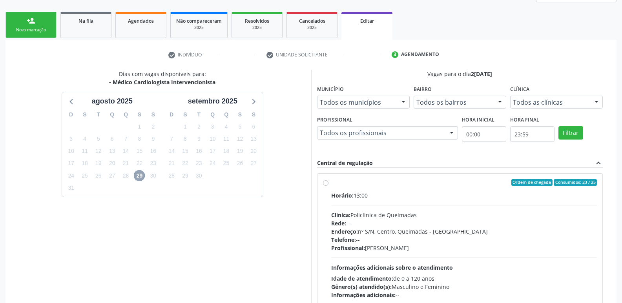
scroll to position [162, 0]
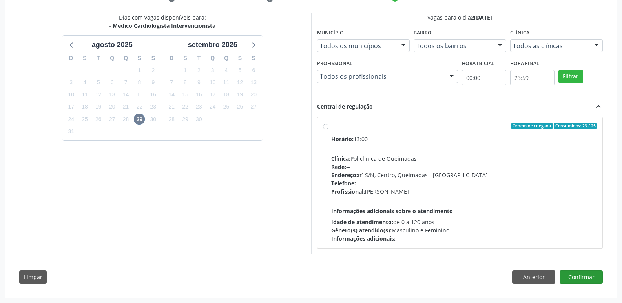
drag, startPoint x: 536, startPoint y: 215, endPoint x: 594, endPoint y: 288, distance: 93.6
click at [536, 215] on div "Horário: 13:00 Clínica: Policlinica de Queimadas Rede: -- Endereço: nº S/N, Cen…" at bounding box center [464, 189] width 266 height 108
click at [328, 130] on input "Ordem de chegada Consumidos: 23 / 25 Horário: 13:00 Clínica: Policlinica de Que…" at bounding box center [325, 126] width 5 height 7
radio input "true"
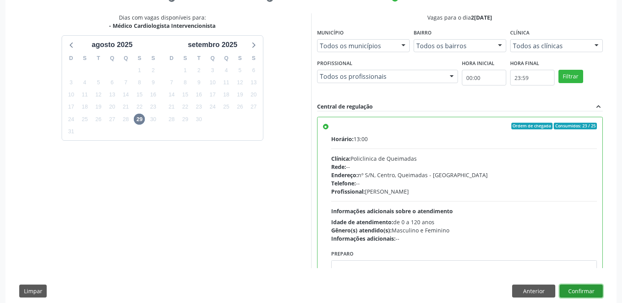
click at [588, 295] on button "Confirmar" at bounding box center [581, 291] width 43 height 13
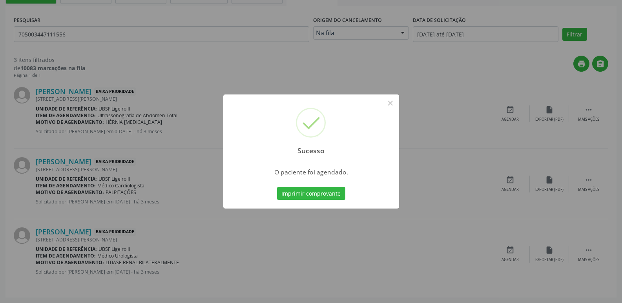
scroll to position [0, 0]
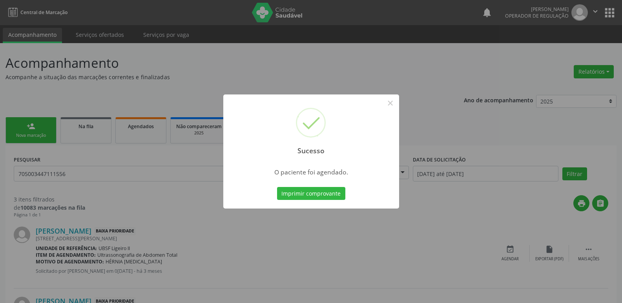
click at [277, 187] on button "Imprimir comprovante" at bounding box center [311, 193] width 68 height 13
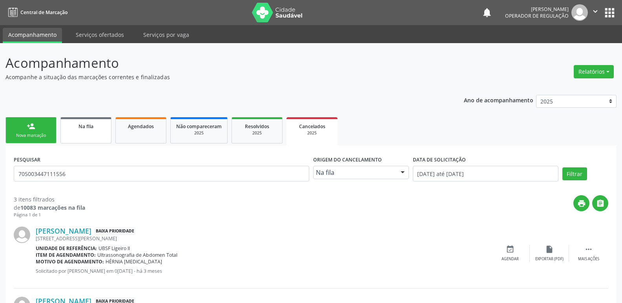
click at [83, 125] on span "Na fila" at bounding box center [85, 126] width 15 height 7
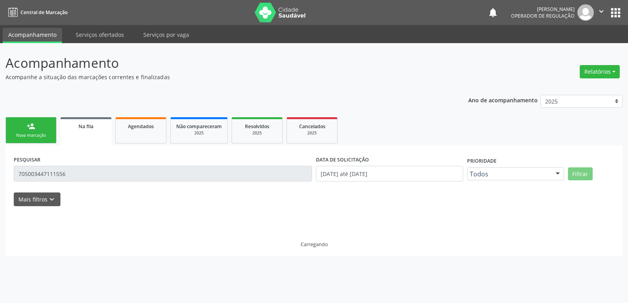
click at [83, 176] on input "705003447111556" at bounding box center [163, 174] width 298 height 16
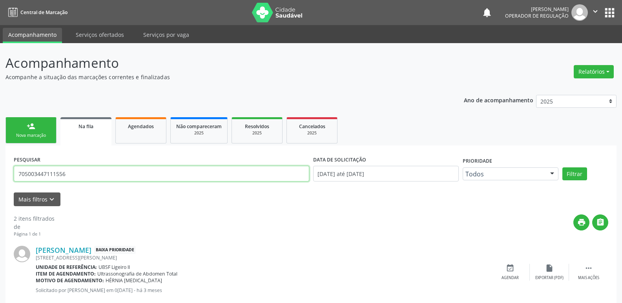
click at [83, 176] on input "705003447111556" at bounding box center [161, 174] width 295 height 16
type input "701002894800498"
click at [562, 168] on button "Filtrar" at bounding box center [574, 174] width 25 height 13
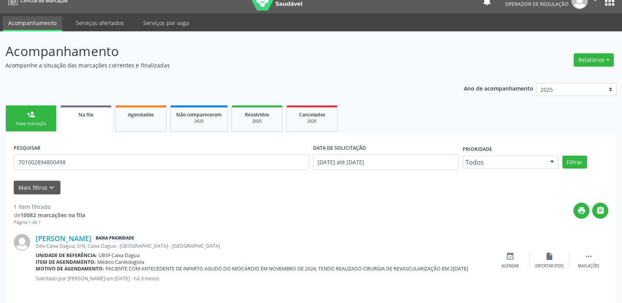
scroll to position [18, 0]
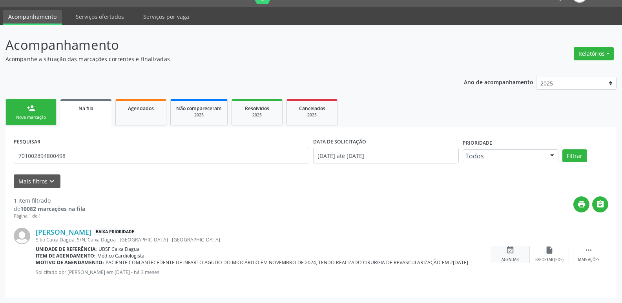
drag, startPoint x: 523, startPoint y: 253, endPoint x: 518, endPoint y: 250, distance: 4.9
click at [518, 250] on div "event_available Agendar" at bounding box center [509, 254] width 39 height 17
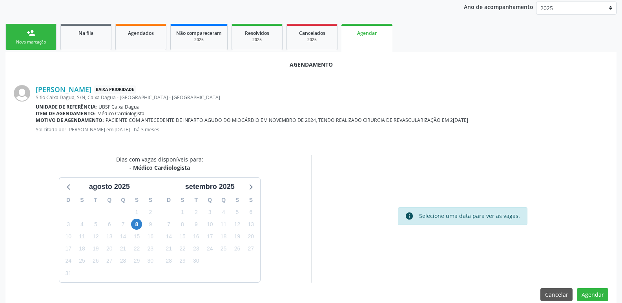
scroll to position [105, 0]
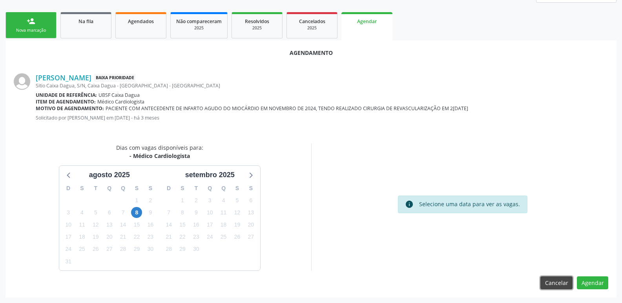
click at [554, 285] on button "Cancelar" at bounding box center [556, 283] width 32 height 13
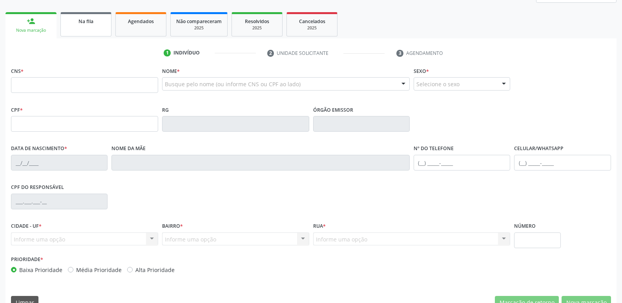
click at [105, 29] on link "Na fila" at bounding box center [85, 24] width 51 height 24
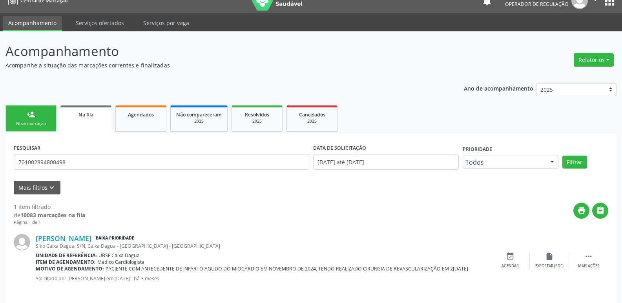
scroll to position [18, 0]
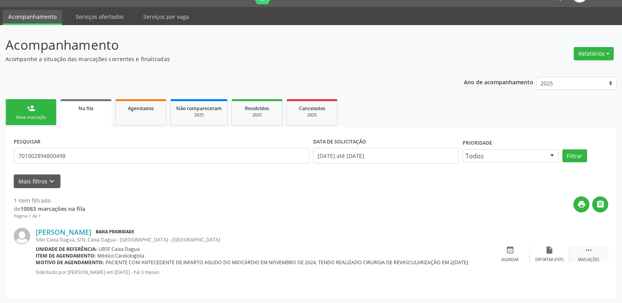
click at [581, 257] on div " Mais ações" at bounding box center [588, 254] width 39 height 17
click at [552, 257] on div "edit Editar" at bounding box center [549, 254] width 39 height 17
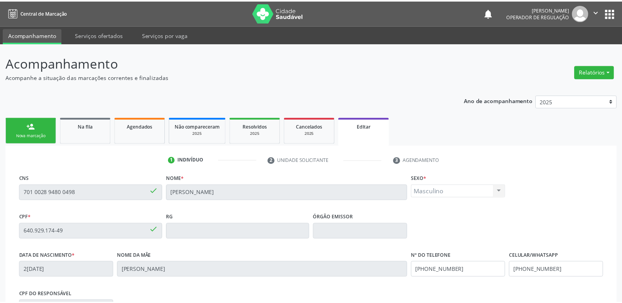
scroll to position [133, 0]
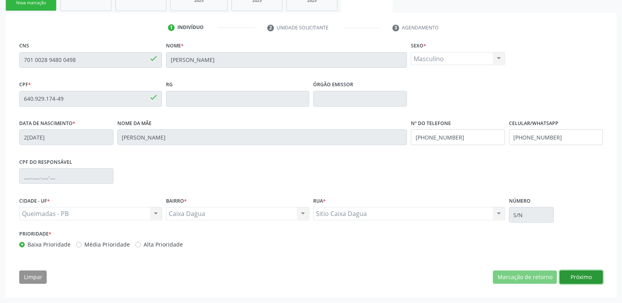
drag, startPoint x: 579, startPoint y: 273, endPoint x: 569, endPoint y: 271, distance: 10.8
click at [579, 273] on button "Próximo" at bounding box center [581, 277] width 43 height 13
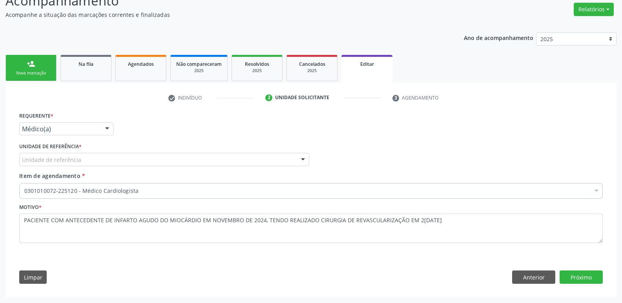
scroll to position [62, 0]
drag, startPoint x: 73, startPoint y: 129, endPoint x: 71, endPoint y: 153, distance: 24.0
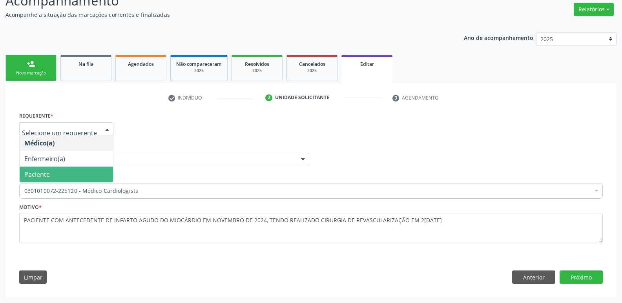
drag, startPoint x: 61, startPoint y: 170, endPoint x: 70, endPoint y: 162, distance: 11.9
click at [60, 170] on span "Paciente" at bounding box center [66, 175] width 93 height 16
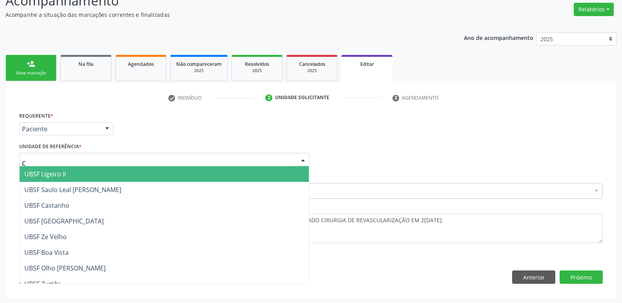
type input "CA"
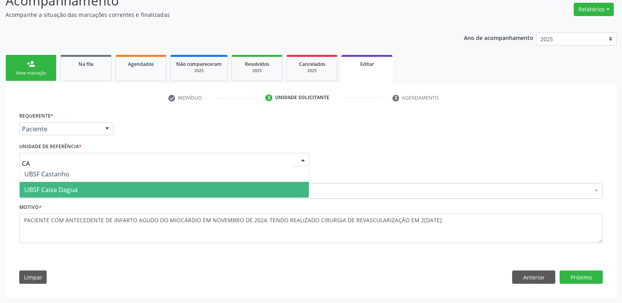
click at [82, 190] on span "UBSF Caixa Dagua" at bounding box center [164, 190] width 289 height 16
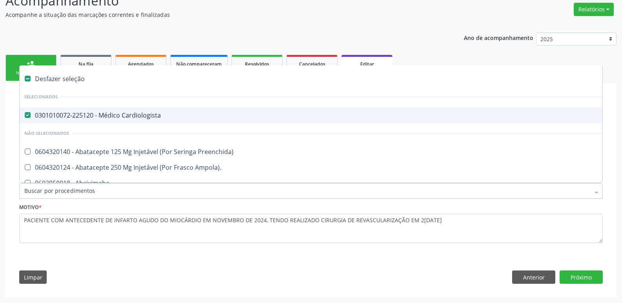
click at [123, 116] on div "0301010072-225120 - Médico Cardiologista" at bounding box center [329, 115] width 611 height 6
checkbox Cardiologista "false"
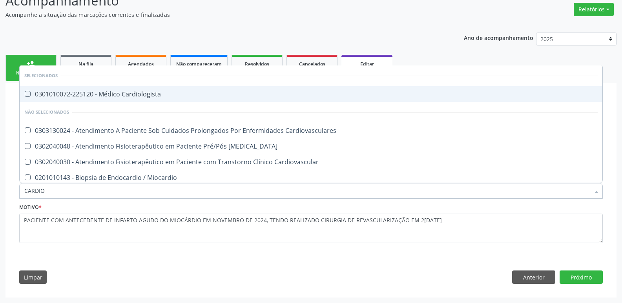
type input "CARDIOL"
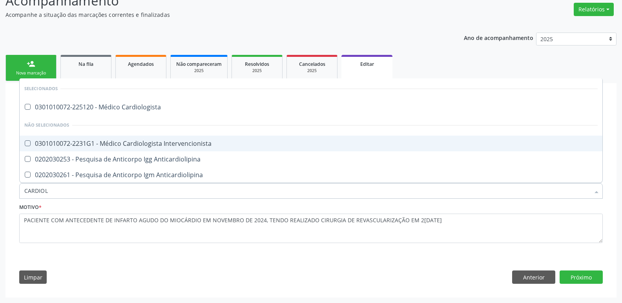
click at [126, 141] on div "0301010072-2231G1 - Médico Cardiologista Intervencionista" at bounding box center [310, 143] width 573 height 6
checkbox Intervencionista "true"
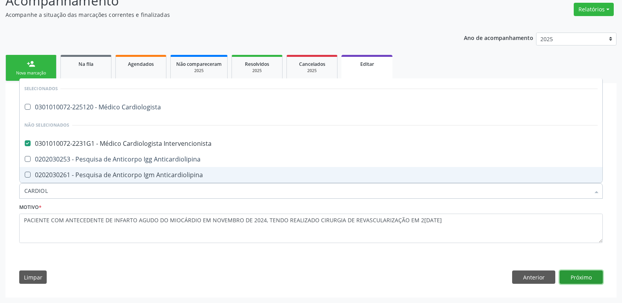
click at [576, 277] on button "Próximo" at bounding box center [581, 277] width 43 height 13
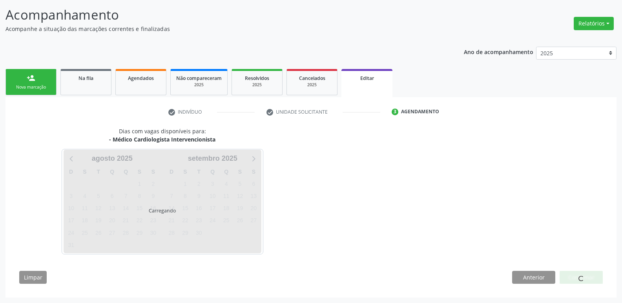
scroll to position [48, 0]
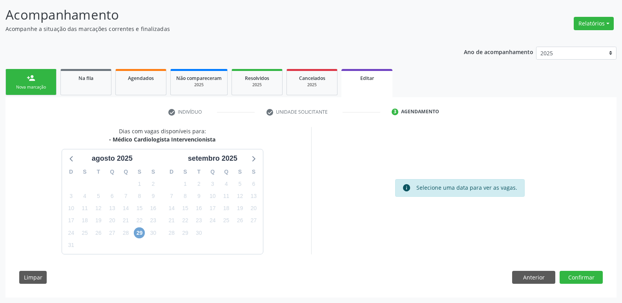
click at [136, 232] on span "29" at bounding box center [139, 233] width 11 height 11
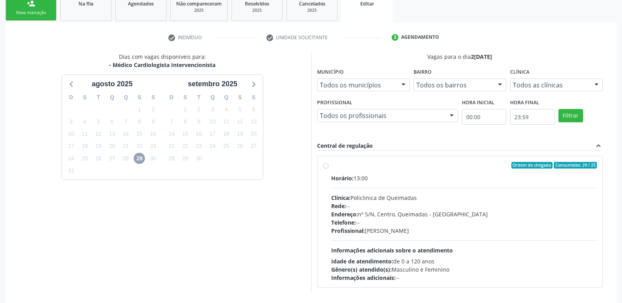
scroll to position [162, 0]
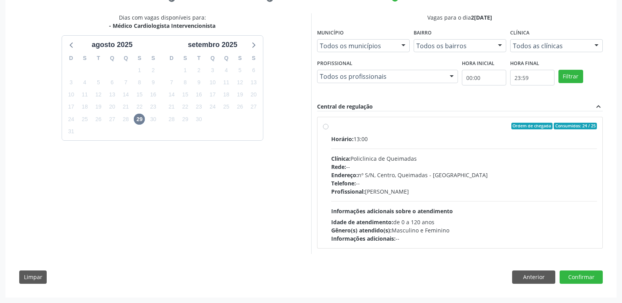
click at [506, 193] on div "Profissional: Filipe Rodrigues Pinto" at bounding box center [464, 192] width 266 height 8
click at [328, 130] on input "Ordem de chegada Consumidos: 24 / 25 Horário: 13:00 Clínica: Policlinica de Que…" at bounding box center [325, 126] width 5 height 7
radio input "true"
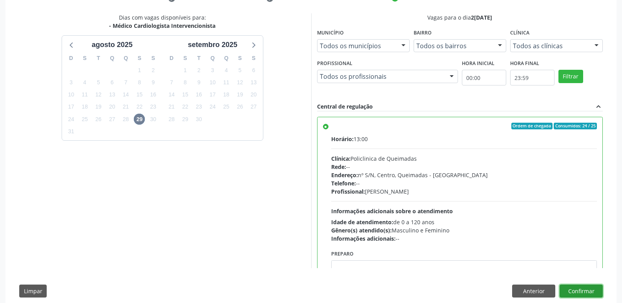
click at [583, 291] on button "Confirmar" at bounding box center [581, 291] width 43 height 13
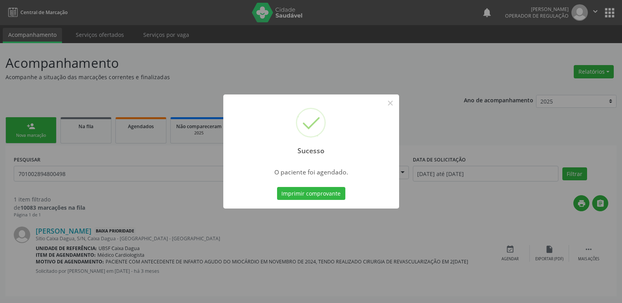
scroll to position [0, 0]
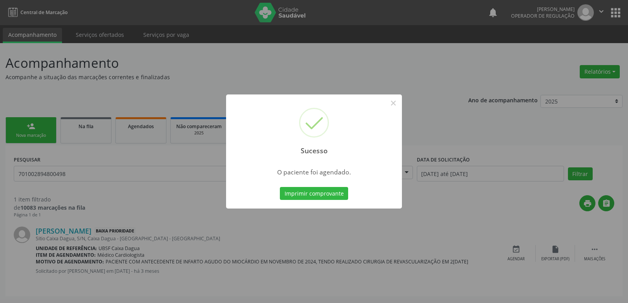
click at [280, 187] on button "Imprimir comprovante" at bounding box center [314, 193] width 68 height 13
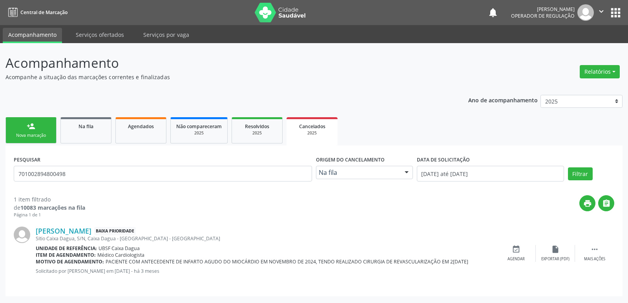
click at [40, 129] on link "person_add Nova marcação" at bounding box center [30, 130] width 51 height 26
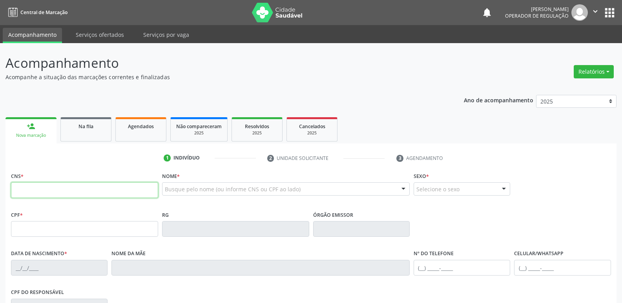
click at [132, 195] on input "text" at bounding box center [84, 190] width 147 height 16
type input "709 8060 4672 4296"
type input "153.614.324-31"
type input "05/11/2014"
type input "Cristiana Gonçalves Pereira"
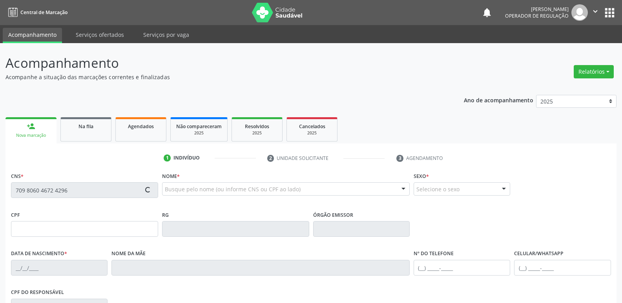
type input "(83) 99180-7514"
type input "092.019.084-74"
type input "S/N"
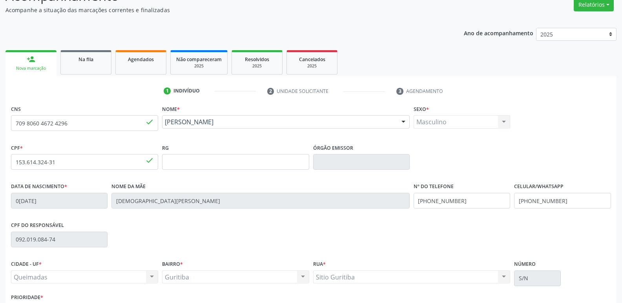
scroll to position [122, 0]
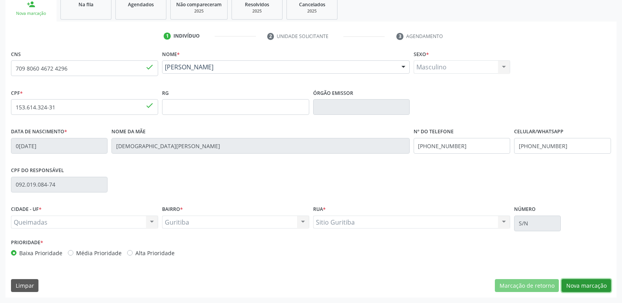
click at [586, 281] on button "Nova marcação" at bounding box center [585, 285] width 49 height 13
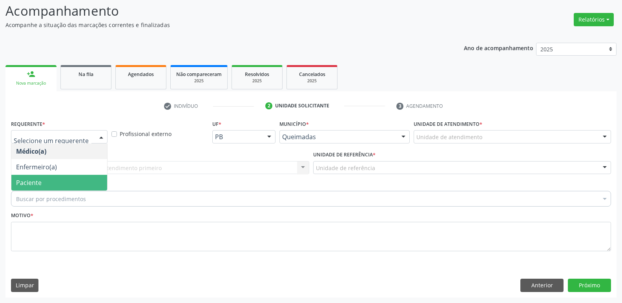
click at [45, 182] on span "Paciente" at bounding box center [59, 183] width 96 height 16
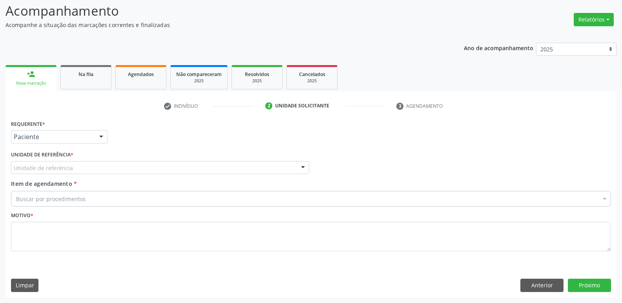
click at [118, 164] on div "Unidade de referência" at bounding box center [160, 167] width 298 height 13
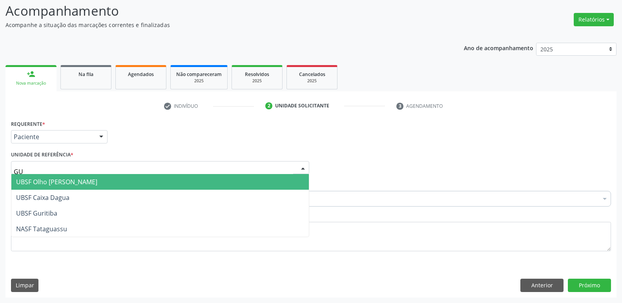
type input "GUR"
click at [57, 184] on span "UBSF Guritiba" at bounding box center [159, 182] width 297 height 16
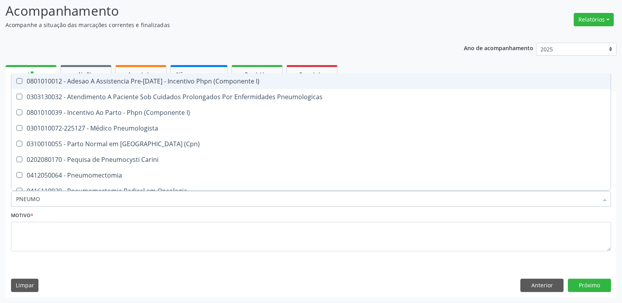
type input "PNEUMOL"
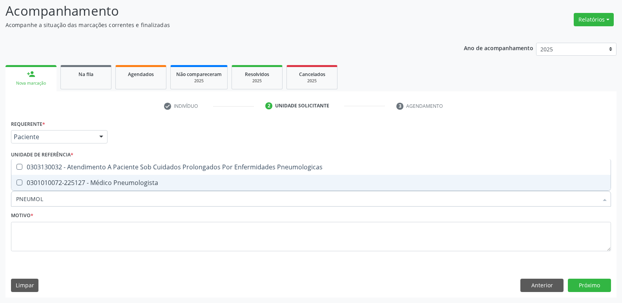
click at [167, 182] on div "0301010072-225127 - Médico Pneumologista" at bounding box center [311, 183] width 590 height 6
checkbox Pneumologista "true"
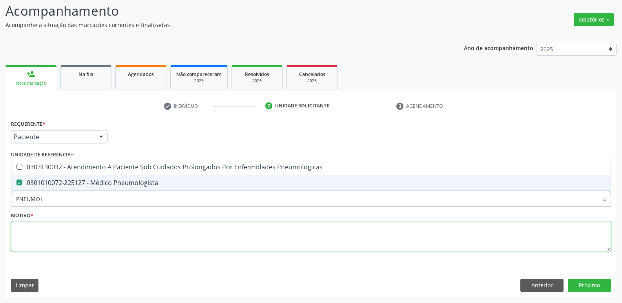
click at [42, 239] on textarea at bounding box center [311, 237] width 600 height 30
paste textarea "avaliação"
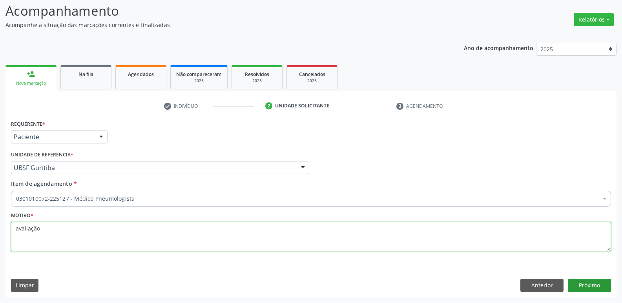
type textarea "avaliação"
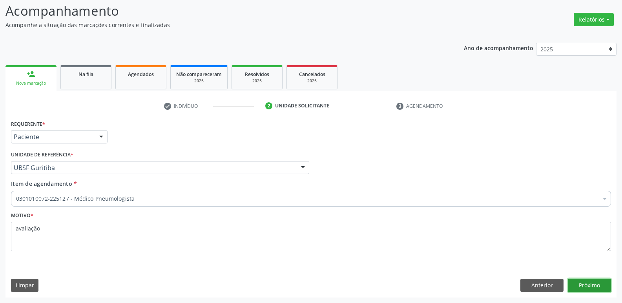
click at [585, 286] on button "Próximo" at bounding box center [589, 285] width 43 height 13
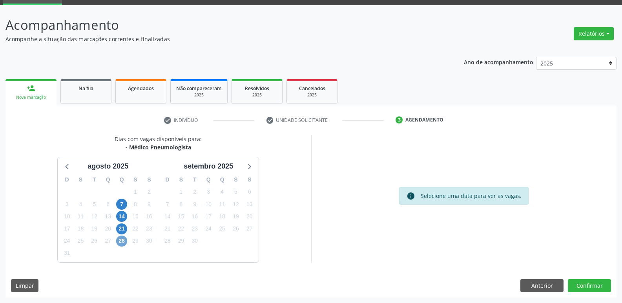
click at [118, 241] on span "28" at bounding box center [121, 241] width 11 height 11
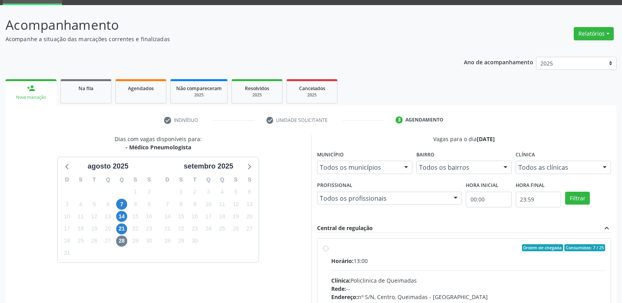
drag, startPoint x: 574, startPoint y: 269, endPoint x: 579, endPoint y: 229, distance: 40.7
radio input "true"
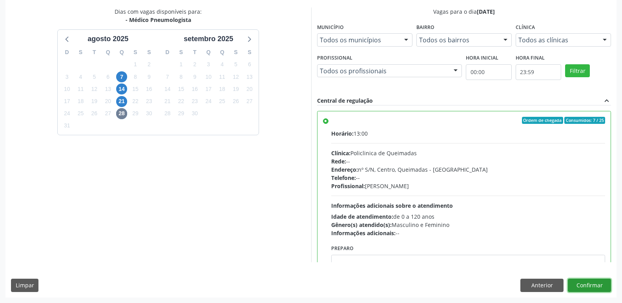
click at [593, 281] on button "Confirmar" at bounding box center [589, 285] width 43 height 13
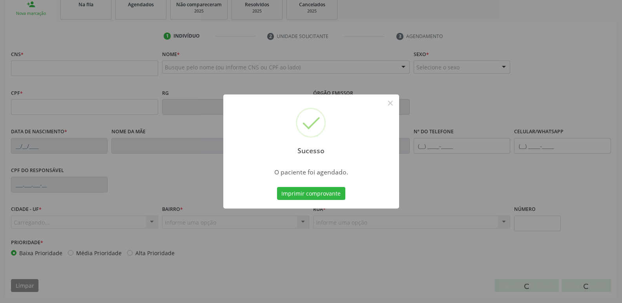
scroll to position [122, 0]
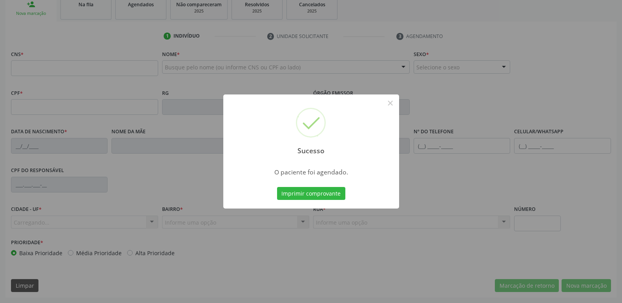
click at [277, 187] on button "Imprimir comprovante" at bounding box center [311, 193] width 68 height 13
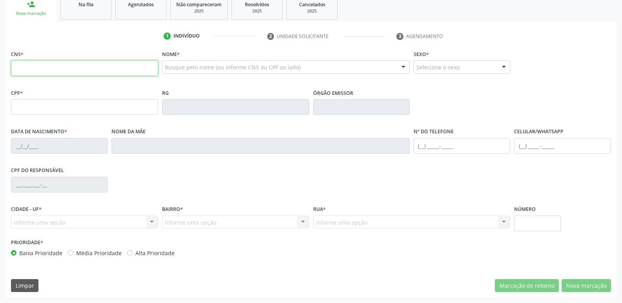
click at [36, 65] on input "text" at bounding box center [84, 68] width 147 height 16
type input "700 5051 6751 2859"
type input "113.830.384-49"
type input "20/11/1936"
type input "Izaura Maria da Conceição"
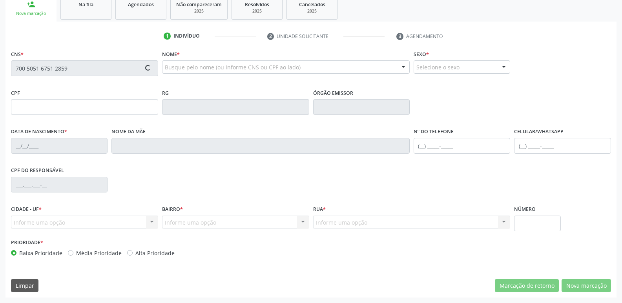
type input "(83) 99191-8360"
type input "66"
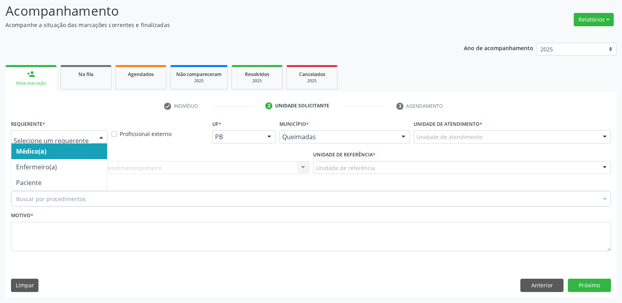
drag, startPoint x: 73, startPoint y: 137, endPoint x: 64, endPoint y: 175, distance: 38.4
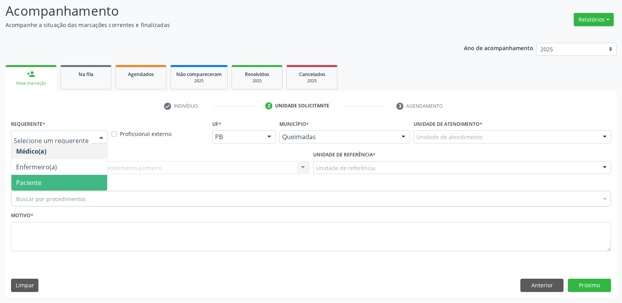
drag, startPoint x: 54, startPoint y: 181, endPoint x: 68, endPoint y: 170, distance: 17.9
click at [54, 180] on span "Paciente" at bounding box center [59, 183] width 96 height 16
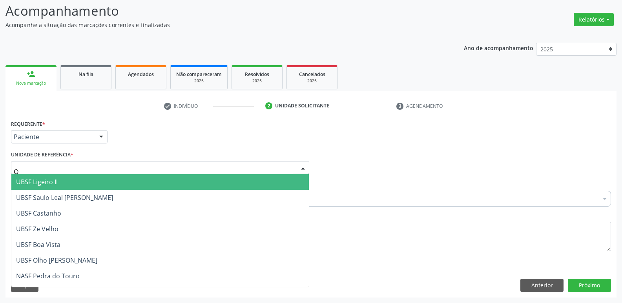
type input "OL"
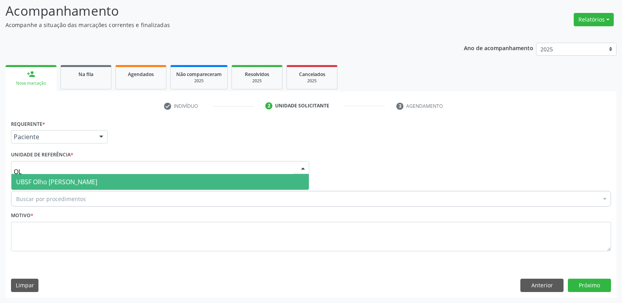
click at [62, 177] on span "UBSF Olho [PERSON_NAME]" at bounding box center [159, 182] width 297 height 16
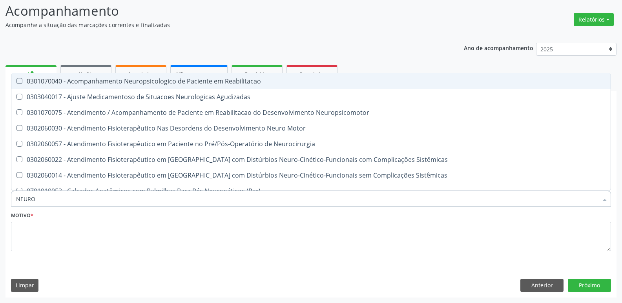
type input "NEUROC"
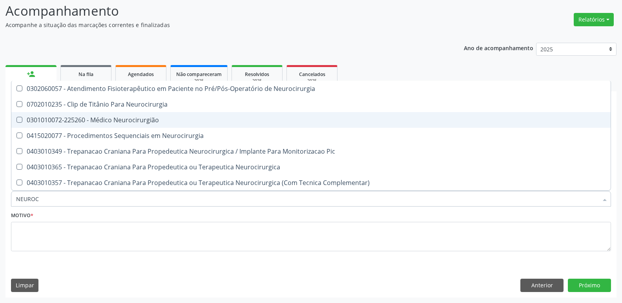
drag, startPoint x: 97, startPoint y: 121, endPoint x: 94, endPoint y: 127, distance: 6.5
click at [97, 122] on div "0301010072-225260 - Médico Neurocirurgião" at bounding box center [311, 120] width 590 height 6
checkbox Neurocirurgião "true"
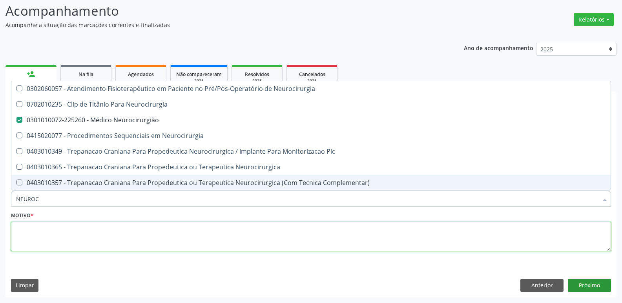
drag, startPoint x: 78, startPoint y: 241, endPoint x: 573, endPoint y: 285, distance: 497.1
click at [77, 241] on textarea at bounding box center [311, 237] width 600 height 30
paste textarea "avaliação"
type textarea "avaliação"
checkbox Neurocirurgia "true"
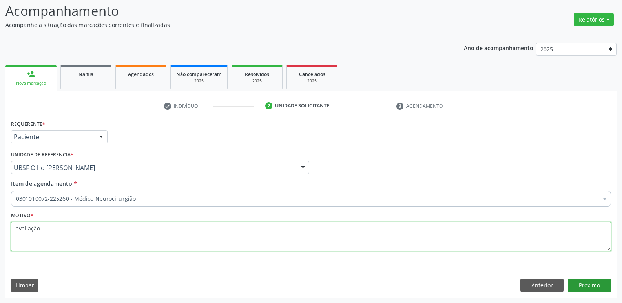
type textarea "avaliação"
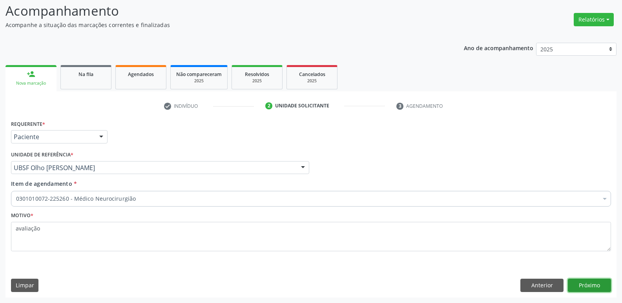
click at [576, 283] on button "Próximo" at bounding box center [589, 285] width 43 height 13
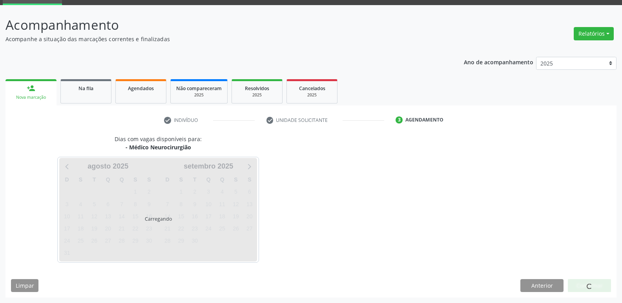
scroll to position [38, 0]
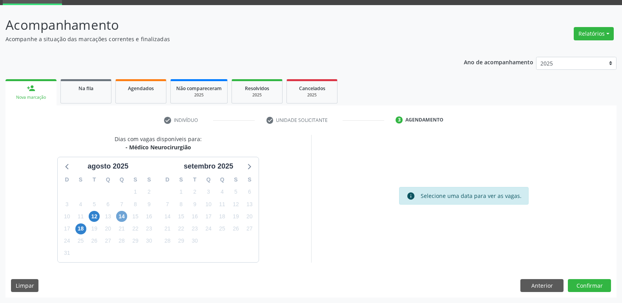
click at [124, 219] on span "14" at bounding box center [121, 216] width 11 height 11
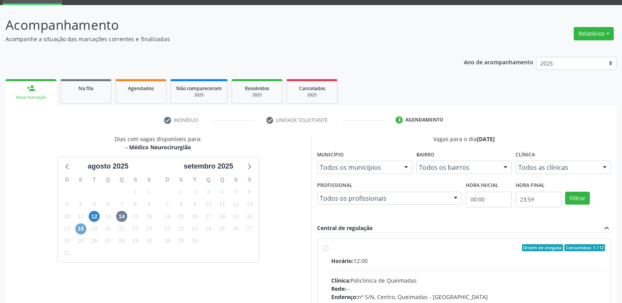
click at [77, 229] on span "18" at bounding box center [80, 229] width 11 height 11
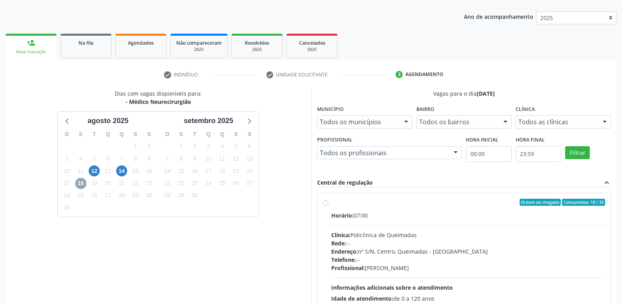
scroll to position [151, 0]
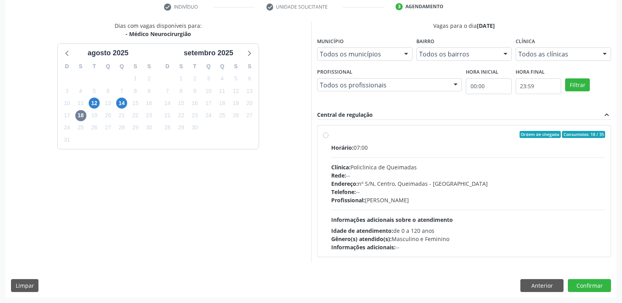
click at [570, 202] on div "Profissional: Tiberio Araujo de Amorim" at bounding box center [468, 200] width 274 height 8
click at [328, 138] on input "Ordem de chegada Consumidos: 18 / 35 Horário: 07:00 Clínica: Policlinica de Que…" at bounding box center [325, 134] width 5 height 7
radio input "true"
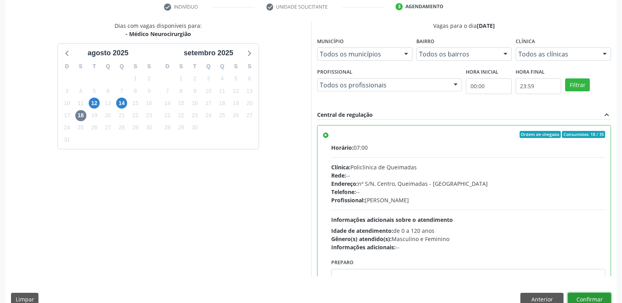
click at [587, 300] on button "Confirmar" at bounding box center [589, 299] width 43 height 13
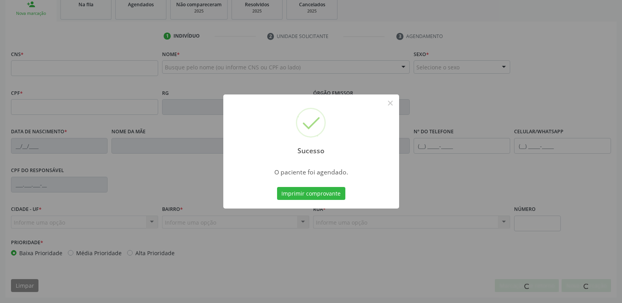
scroll to position [122, 0]
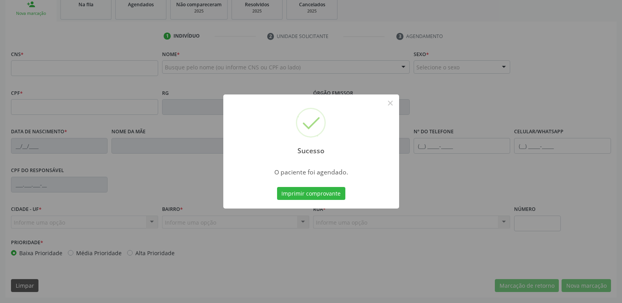
click at [277, 187] on button "Imprimir comprovante" at bounding box center [311, 193] width 68 height 13
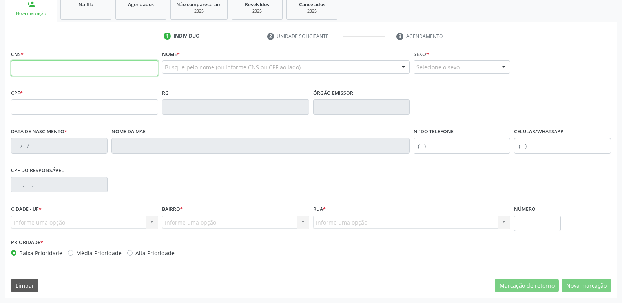
click at [31, 66] on input "text" at bounding box center [84, 68] width 147 height 16
type input "706 3071 4784 7580"
type input "039.270.494-33"
type input "01/06/1980"
type input "Severina Maria da Conceição"
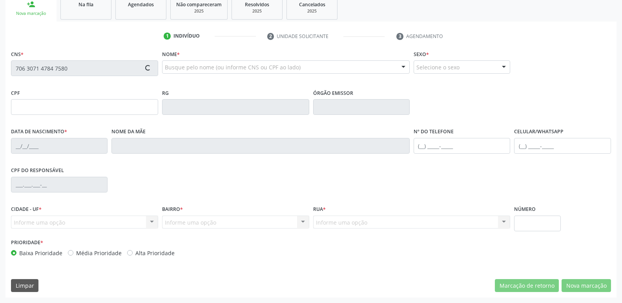
type input "(83) 99122-4927"
type input "32"
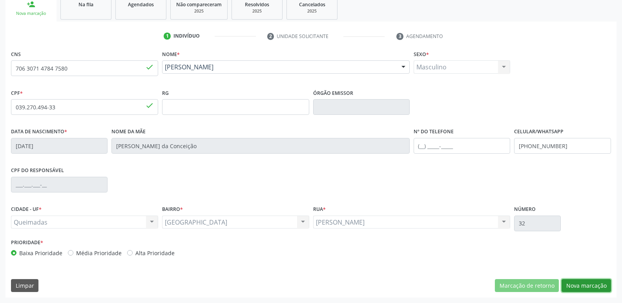
click at [574, 285] on button "Nova marcação" at bounding box center [585, 285] width 49 height 13
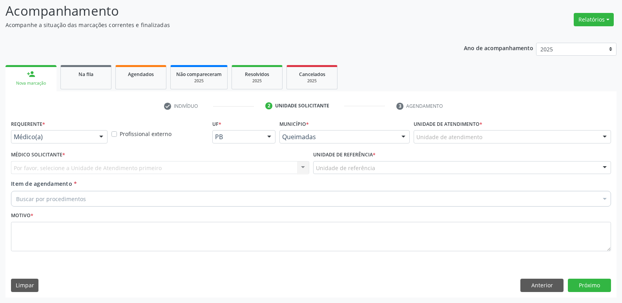
scroll to position [52, 0]
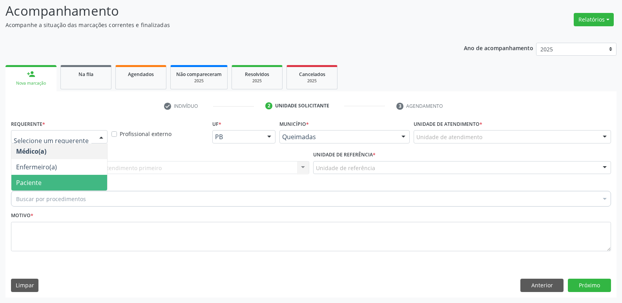
drag, startPoint x: 76, startPoint y: 182, endPoint x: 93, endPoint y: 168, distance: 22.6
click at [76, 182] on span "Paciente" at bounding box center [59, 183] width 96 height 16
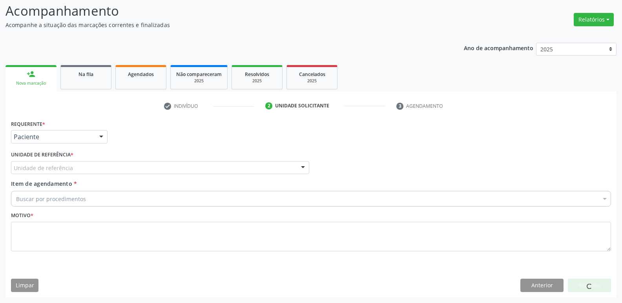
click at [94, 167] on div "Unidade de referência" at bounding box center [160, 167] width 298 height 13
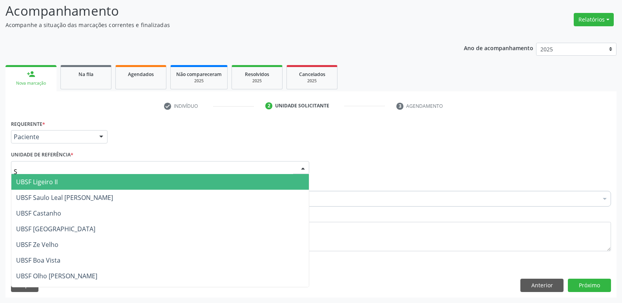
type input "SA"
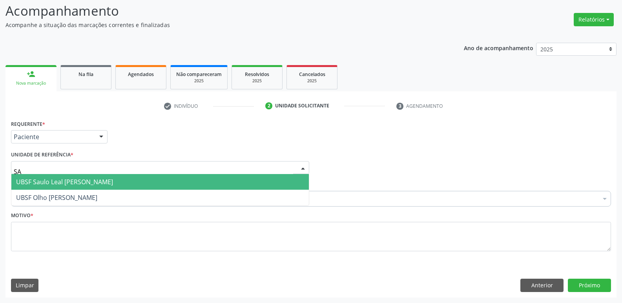
click at [115, 185] on span "UBSF Saulo Leal [PERSON_NAME]" at bounding box center [159, 182] width 297 height 16
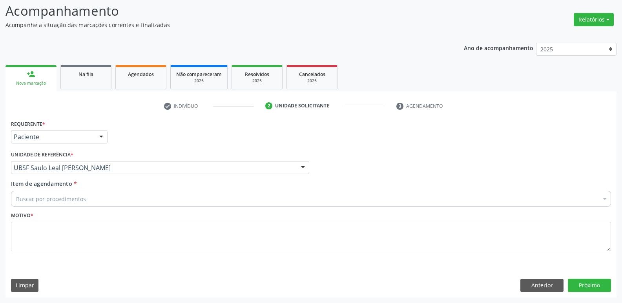
click at [97, 198] on div "Buscar por procedimentos" at bounding box center [311, 199] width 600 height 16
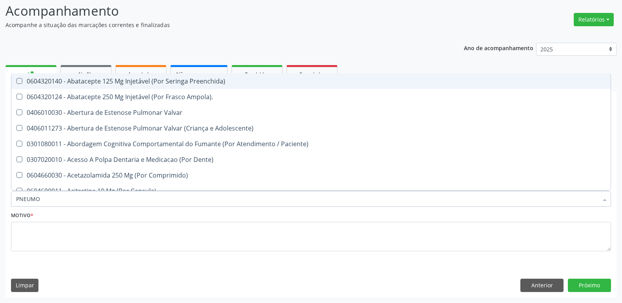
type input "PNEUMOL"
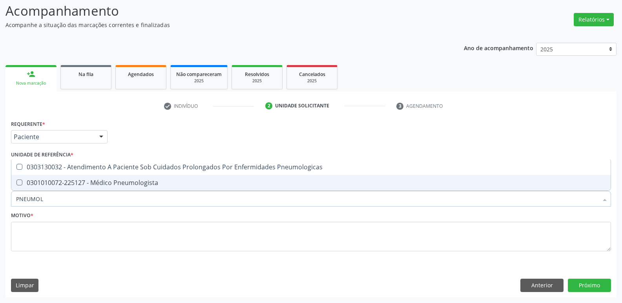
click at [110, 180] on div "0301010072-225127 - Médico Pneumologista" at bounding box center [311, 183] width 590 height 6
checkbox Pneumologista "true"
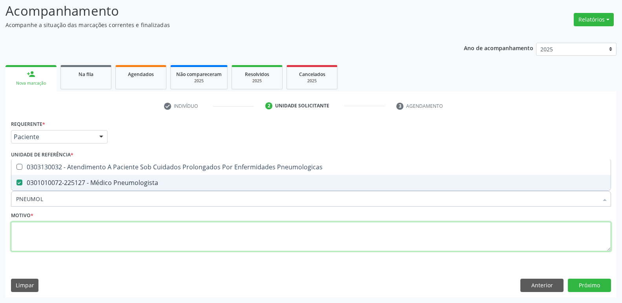
click at [102, 233] on textarea at bounding box center [311, 237] width 600 height 30
paste textarea "avaliação"
type textarea "avaliação"
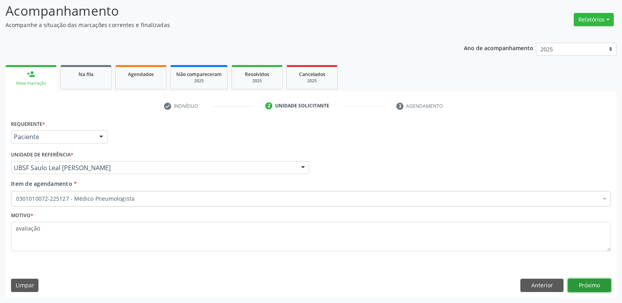
click at [599, 282] on button "Próximo" at bounding box center [589, 285] width 43 height 13
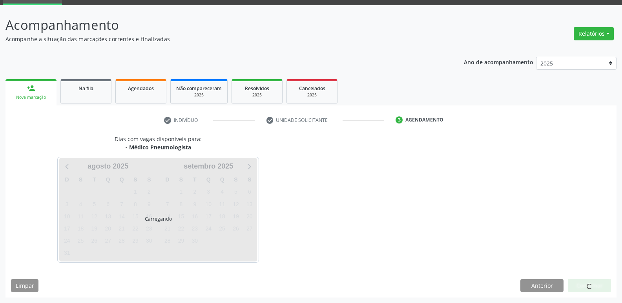
scroll to position [38, 0]
drag, startPoint x: 599, startPoint y: 282, endPoint x: 592, endPoint y: 287, distance: 8.7
click at [594, 286] on div at bounding box center [589, 285] width 43 height 13
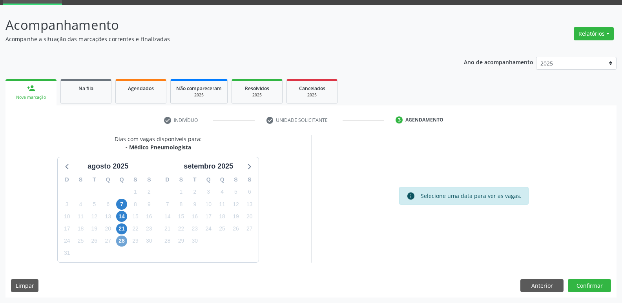
click at [125, 241] on span "28" at bounding box center [121, 241] width 11 height 11
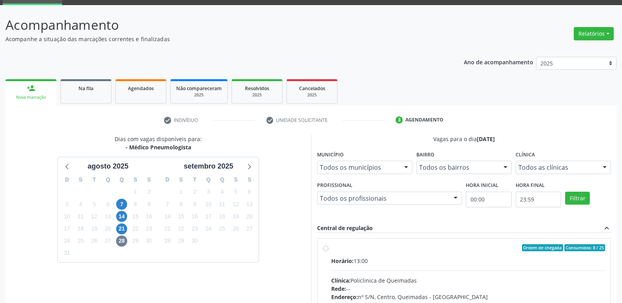
drag, startPoint x: 540, startPoint y: 265, endPoint x: 550, endPoint y: 217, distance: 49.4
click at [540, 260] on div "Horário: 13:00" at bounding box center [468, 261] width 274 height 8
click at [328, 252] on input "Ordem de chegada Consumidos: 8 / 25 Horário: 13:00 Clínica: Policlinica de Quei…" at bounding box center [325, 247] width 5 height 7
radio input "true"
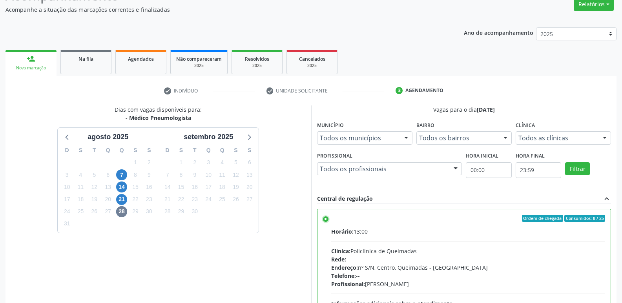
scroll to position [166, 0]
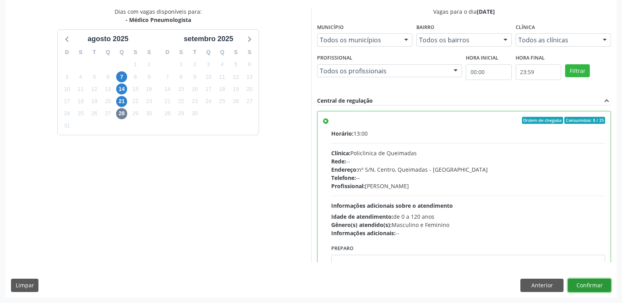
click at [588, 290] on button "Confirmar" at bounding box center [589, 285] width 43 height 13
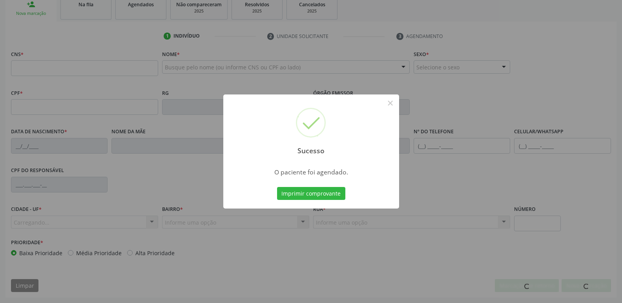
scroll to position [122, 0]
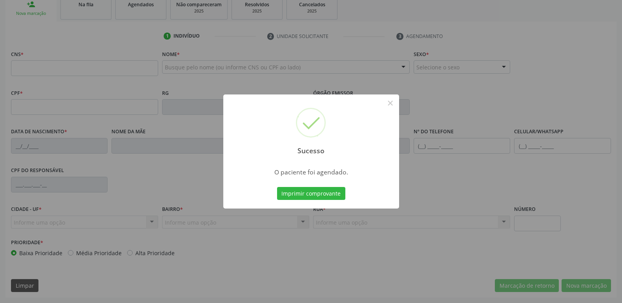
click at [277, 187] on button "Imprimir comprovante" at bounding box center [311, 193] width 68 height 13
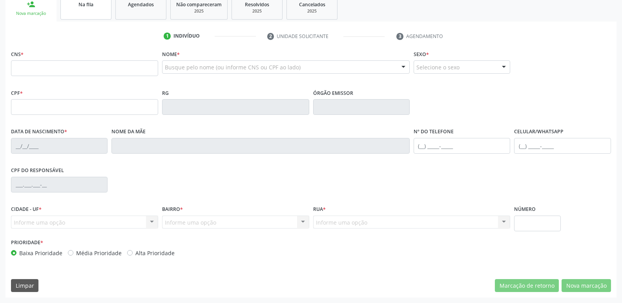
click at [83, 5] on span "Na fila" at bounding box center [85, 4] width 15 height 7
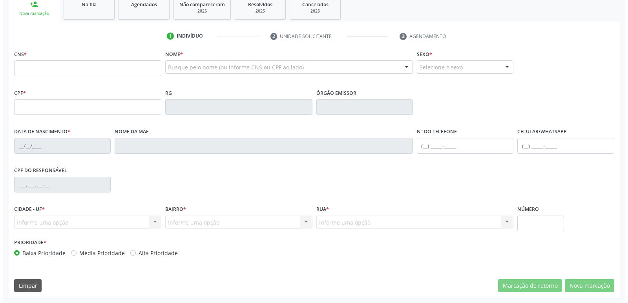
scroll to position [0, 0]
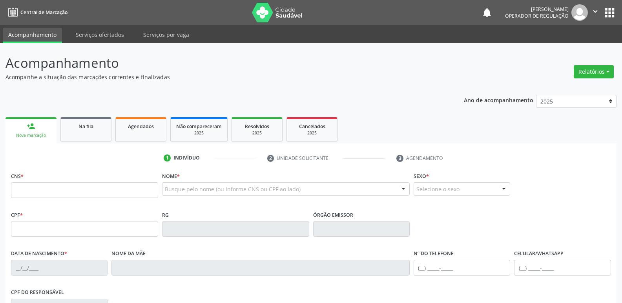
click at [118, 199] on fieldset "CNS *" at bounding box center [84, 186] width 147 height 33
drag, startPoint x: 116, startPoint y: 190, endPoint x: 115, endPoint y: 171, distance: 18.8
click at [116, 190] on input "text" at bounding box center [84, 190] width 147 height 16
type input "704 2007 5941 7186"
type input "648.401.905-34"
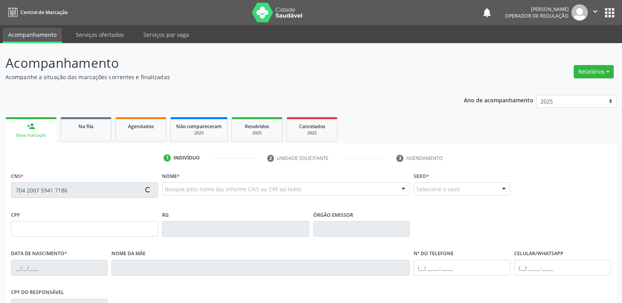
type input "0[DATE]"
type input "[PERSON_NAME]"
type input "[PHONE_NUMBER]"
type input "81"
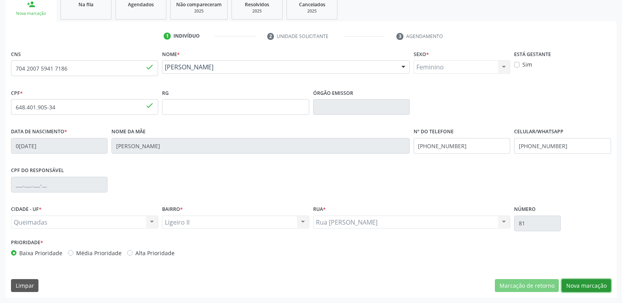
drag, startPoint x: 584, startPoint y: 289, endPoint x: 422, endPoint y: 240, distance: 169.3
click at [580, 288] on button "Nova marcação" at bounding box center [585, 285] width 49 height 13
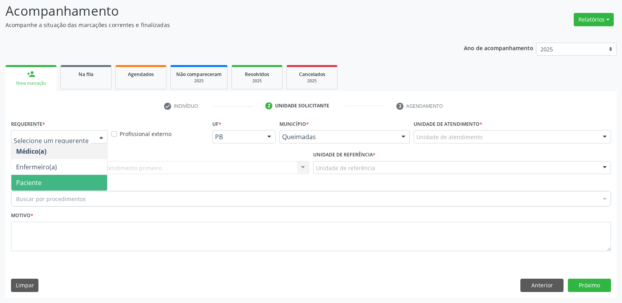
click at [35, 181] on span "Paciente" at bounding box center [29, 183] width 26 height 9
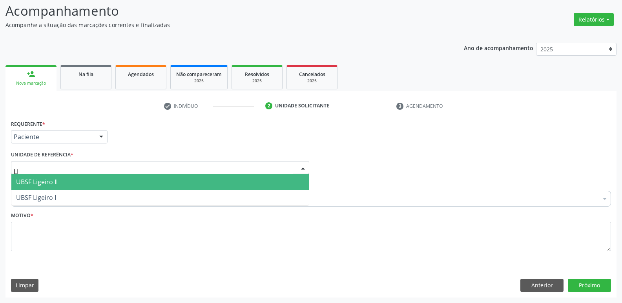
type input "LIG"
click at [58, 180] on span "UBSF Ligeiro II" at bounding box center [37, 182] width 42 height 9
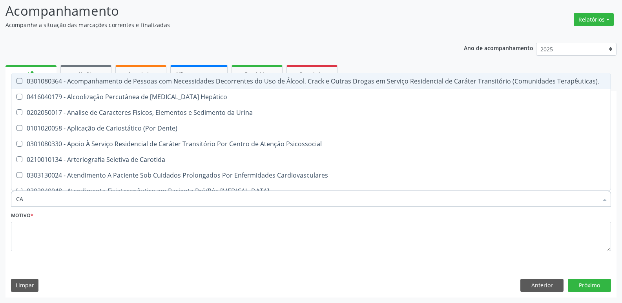
type input "C"
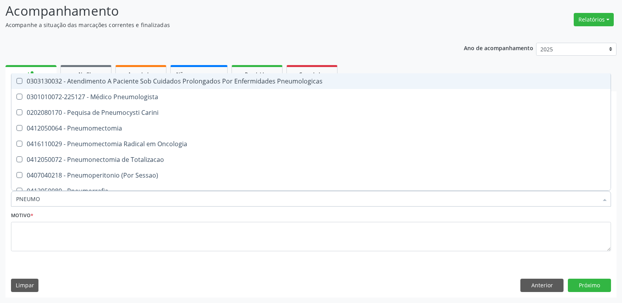
type input "PNEUMOL"
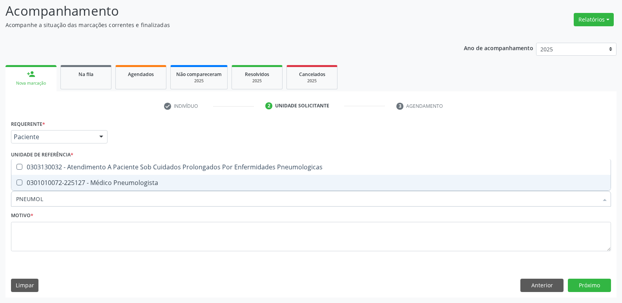
drag, startPoint x: 70, startPoint y: 182, endPoint x: 61, endPoint y: 212, distance: 31.3
click at [70, 184] on div "0301010072-225127 - Médico Pneumologista" at bounding box center [311, 183] width 590 height 6
checkbox Pneumologista "true"
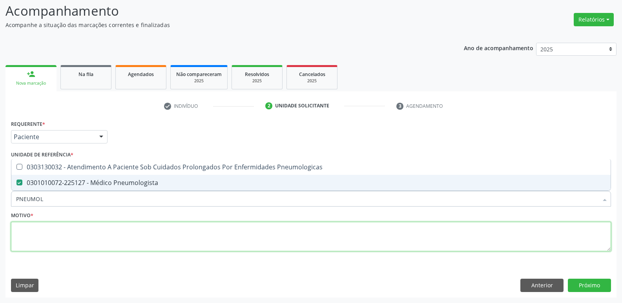
click at [52, 223] on textarea at bounding box center [311, 237] width 600 height 30
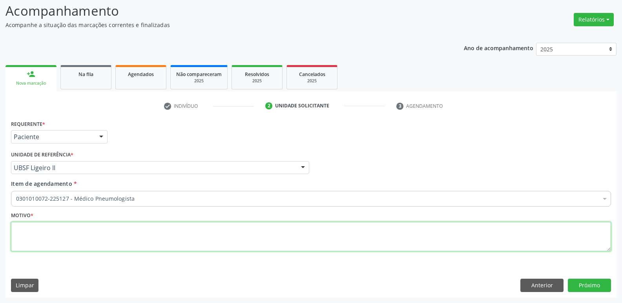
paste textarea "avaliação"
type textarea "avaliação"
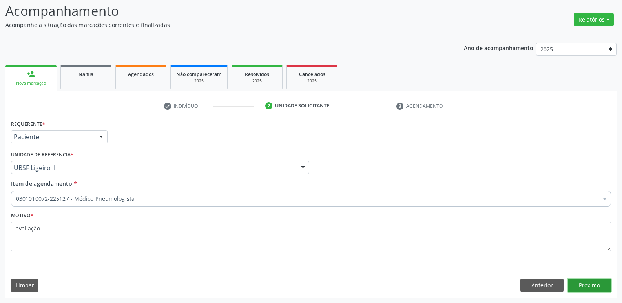
click at [594, 283] on button "Próximo" at bounding box center [589, 285] width 43 height 13
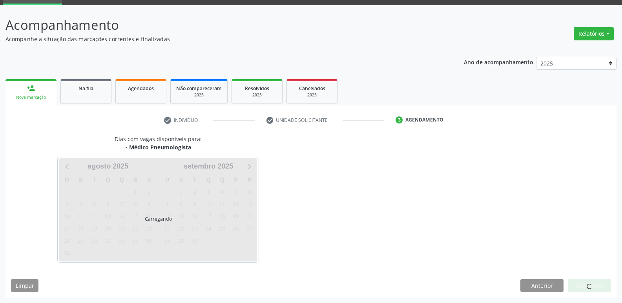
scroll to position [38, 0]
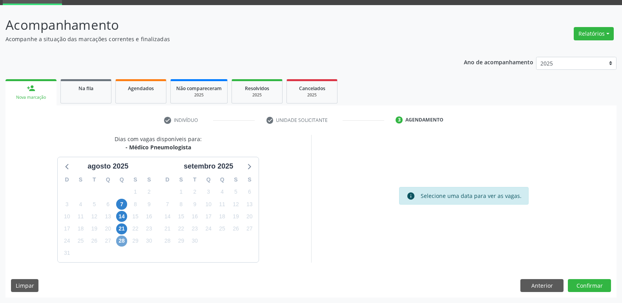
click at [120, 240] on span "28" at bounding box center [121, 241] width 11 height 11
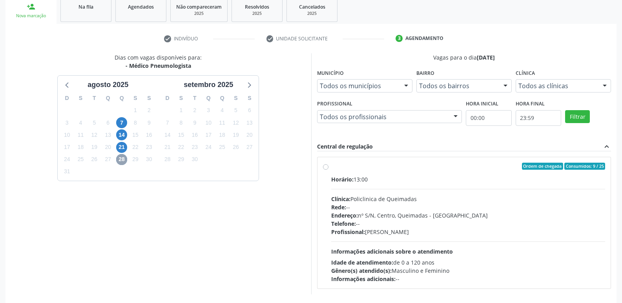
scroll to position [151, 0]
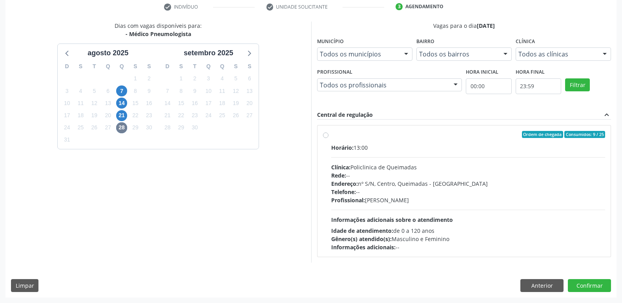
click at [551, 204] on div "Profissional: [PERSON_NAME]" at bounding box center [468, 200] width 274 height 8
click at [328, 138] on input "Ordem de chegada Consumidos: 9 / 25 Horário: 13:00 Clínica: Policlinica de Quei…" at bounding box center [325, 134] width 5 height 7
radio input "true"
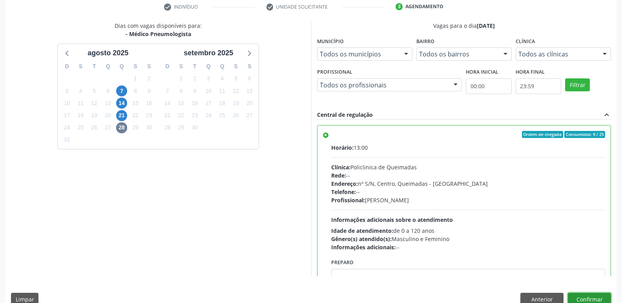
click at [590, 296] on button "Confirmar" at bounding box center [589, 299] width 43 height 13
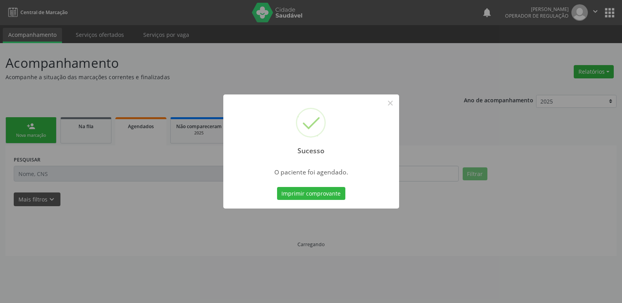
scroll to position [0, 0]
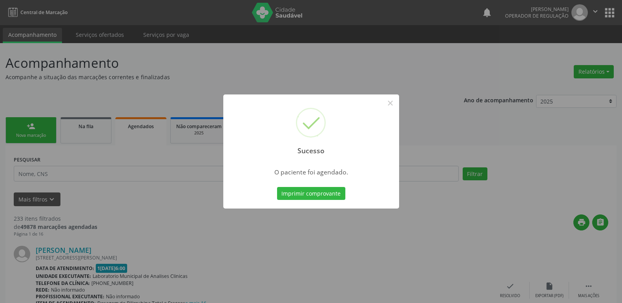
click at [277, 187] on button "Imprimir comprovante" at bounding box center [311, 193] width 68 height 13
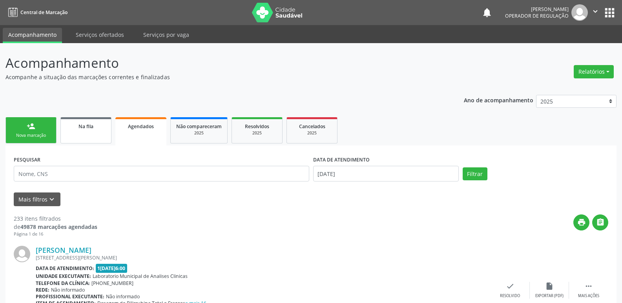
click at [98, 134] on link "Na fila" at bounding box center [85, 130] width 51 height 26
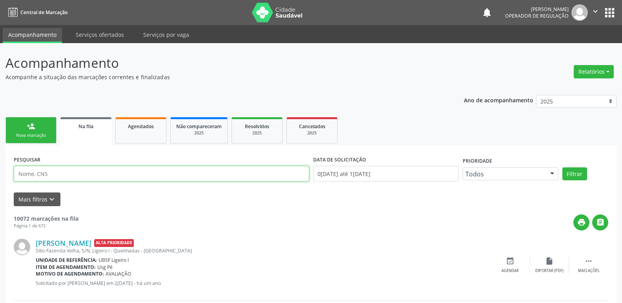
click at [62, 177] on input "text" at bounding box center [161, 174] width 295 height 16
type input "700603928527265"
click at [562, 168] on button "Filtrar" at bounding box center [574, 174] width 25 height 13
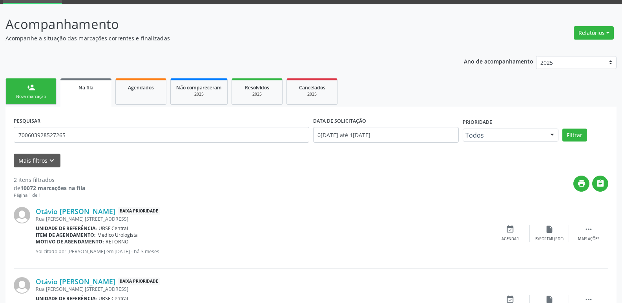
scroll to position [88, 0]
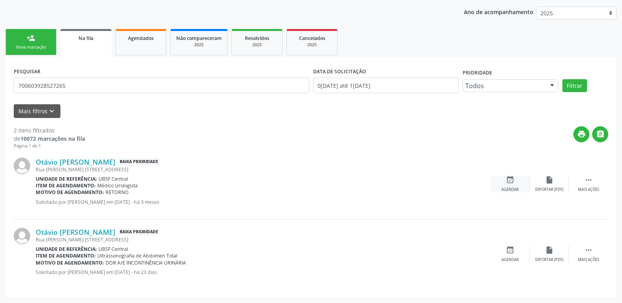
click at [511, 180] on icon "event_available" at bounding box center [510, 180] width 9 height 9
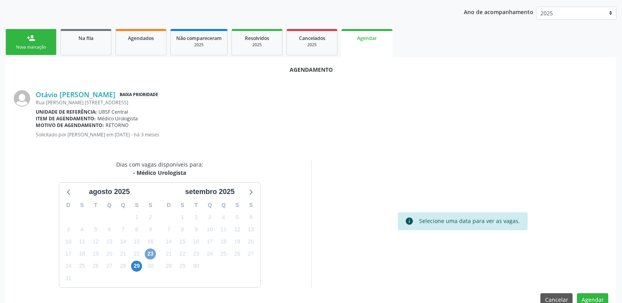
click at [150, 254] on span "23" at bounding box center [150, 254] width 11 height 11
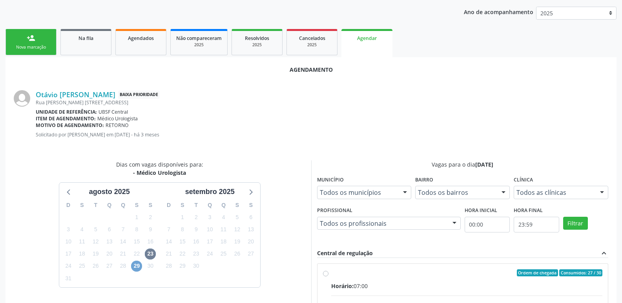
click at [136, 265] on span "29" at bounding box center [136, 266] width 11 height 11
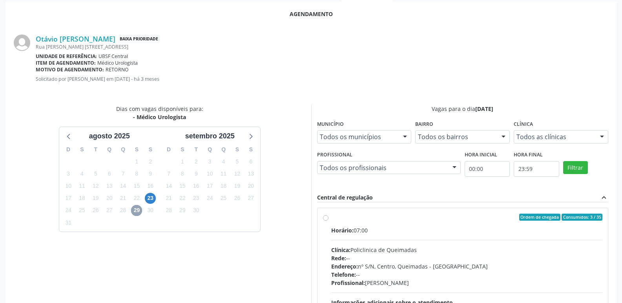
scroll to position [219, 0]
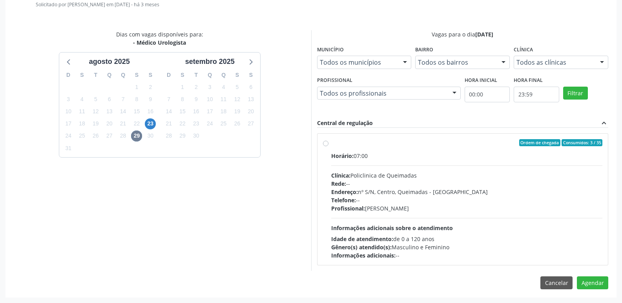
click at [518, 206] on div "Profissional: [PERSON_NAME]" at bounding box center [467, 208] width 272 height 8
click at [328, 146] on input "Ordem de chegada Consumidos: 3 / 35 Horário: 07:00 Clínica: Policlinica de Quei…" at bounding box center [325, 142] width 5 height 7
radio input "true"
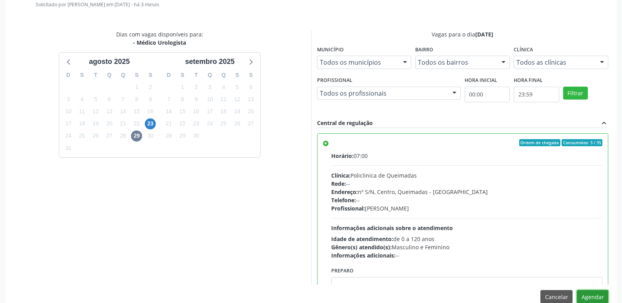
click at [587, 294] on button "Agendar" at bounding box center [592, 296] width 31 height 13
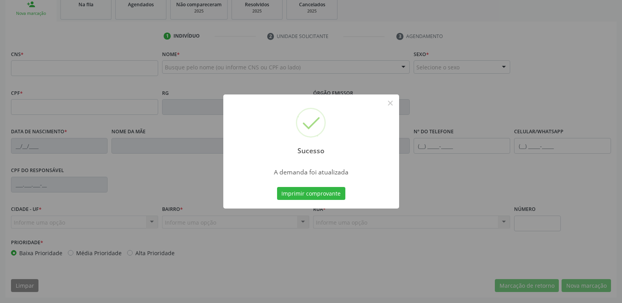
scroll to position [122, 0]
click at [277, 187] on button "Imprimir comprovante" at bounding box center [311, 193] width 68 height 13
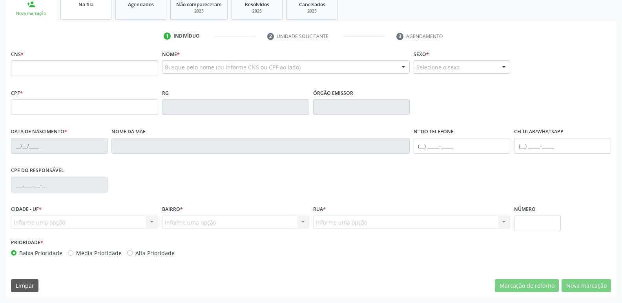
click at [77, 3] on div "Na fila" at bounding box center [85, 4] width 39 height 8
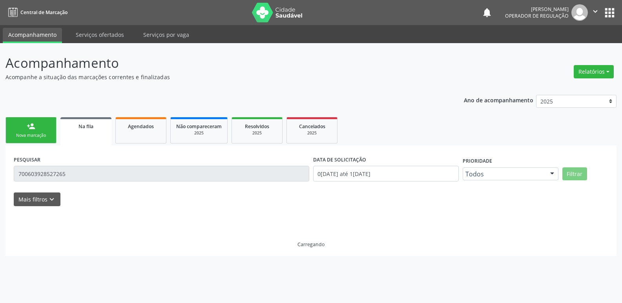
scroll to position [0, 0]
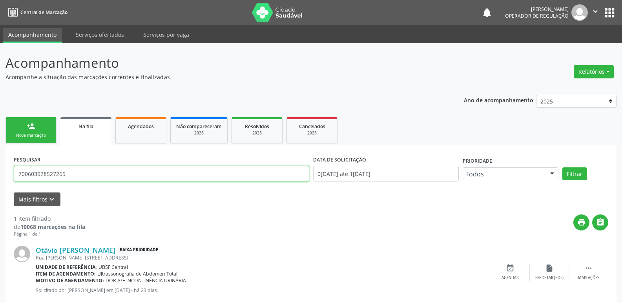
drag, startPoint x: 77, startPoint y: 170, endPoint x: 0, endPoint y: 99, distance: 104.4
click at [0, 101] on div "Acompanhamento Acompanhe a situação das marcações correntes e finalizadas Relat…" at bounding box center [311, 182] width 622 height 278
type input "7064086437715189"
click at [562, 168] on button "Filtrar" at bounding box center [574, 174] width 25 height 13
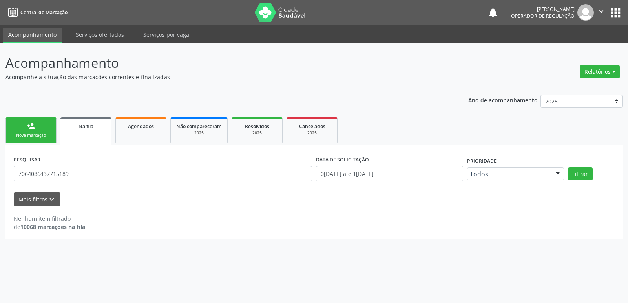
click at [38, 134] on div "Nova marcação" at bounding box center [30, 136] width 39 height 6
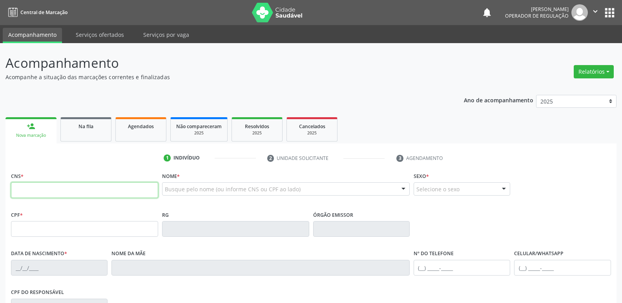
click at [60, 188] on input "text" at bounding box center [84, 190] width 147 height 16
type input "706 4086 4377 1589"
type input "207.037.834-91"
type input "[DATE]"
type input "[PERSON_NAME]"
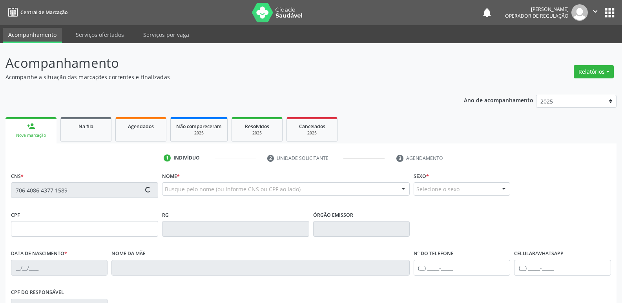
type input "[PHONE_NUMBER]"
type input "468.568.204-10"
type input "36"
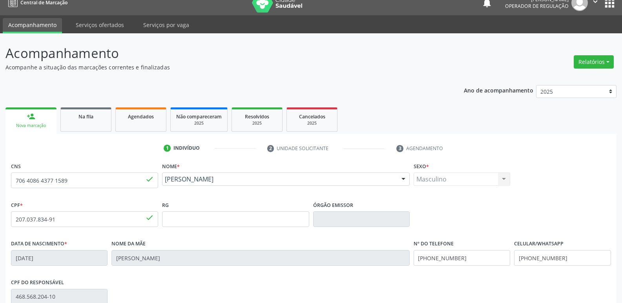
scroll to position [122, 0]
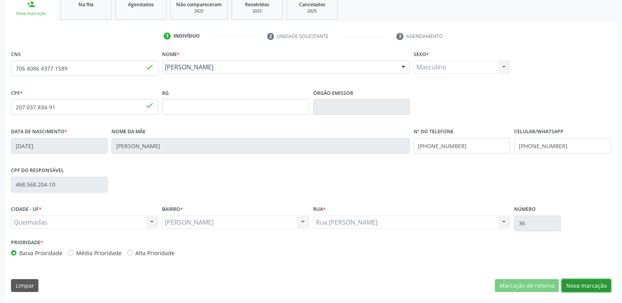
drag, startPoint x: 585, startPoint y: 285, endPoint x: 501, endPoint y: 287, distance: 84.4
click at [584, 283] on button "Nova marcação" at bounding box center [585, 285] width 49 height 13
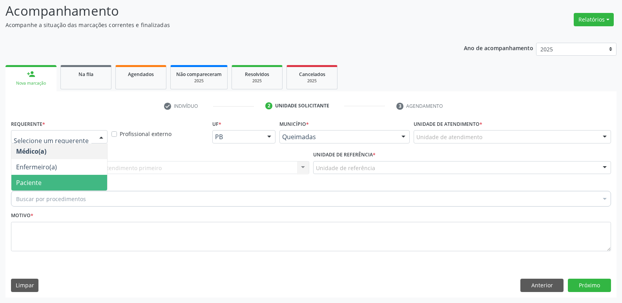
drag, startPoint x: 35, startPoint y: 185, endPoint x: 36, endPoint y: 177, distance: 7.9
click at [33, 185] on span "Paciente" at bounding box center [29, 183] width 26 height 9
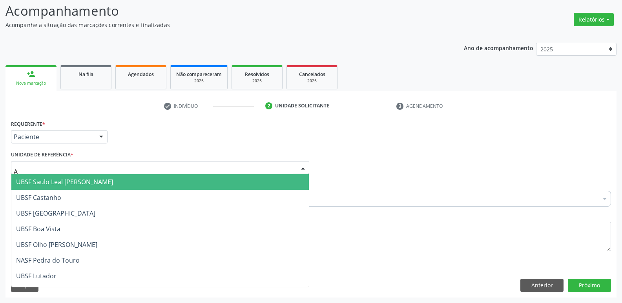
type input "AN"
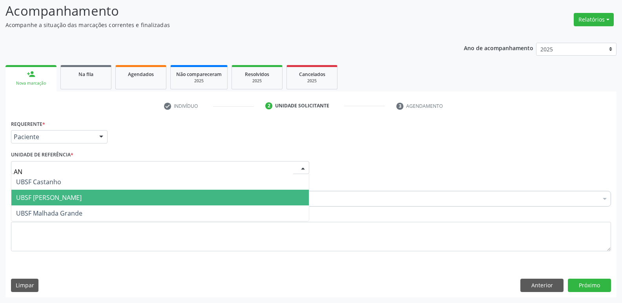
click at [57, 204] on span "UBSF [PERSON_NAME]" at bounding box center [159, 198] width 297 height 16
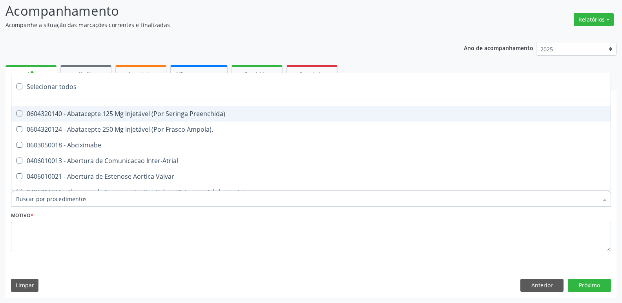
click at [59, 204] on div at bounding box center [311, 199] width 600 height 16
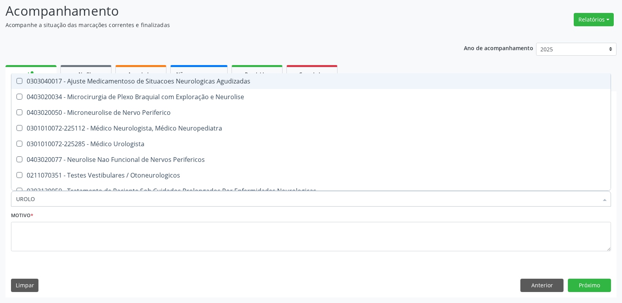
type input "UROLOG"
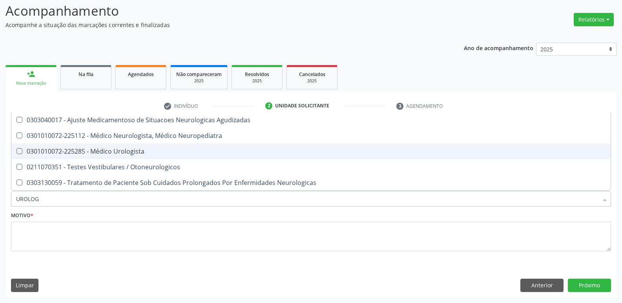
click at [78, 148] on div "0301010072-225285 - Médico Urologista" at bounding box center [311, 151] width 590 height 6
checkbox Urologista "true"
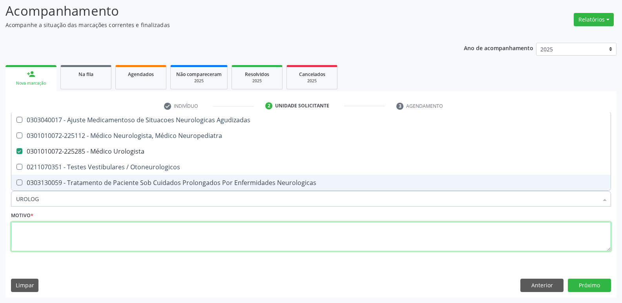
click at [104, 232] on textarea at bounding box center [311, 237] width 600 height 30
checkbox Neuropediatra "true"
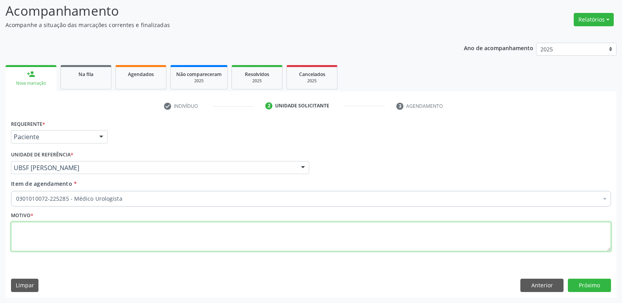
paste textarea "avaliação"
type textarea "avaliação"
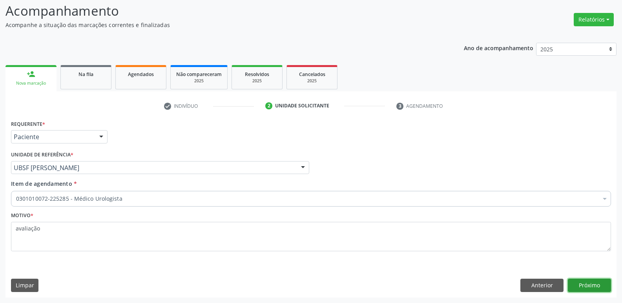
click at [578, 286] on button "Próximo" at bounding box center [589, 285] width 43 height 13
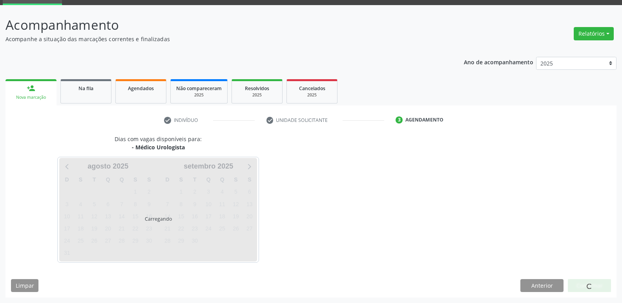
scroll to position [38, 0]
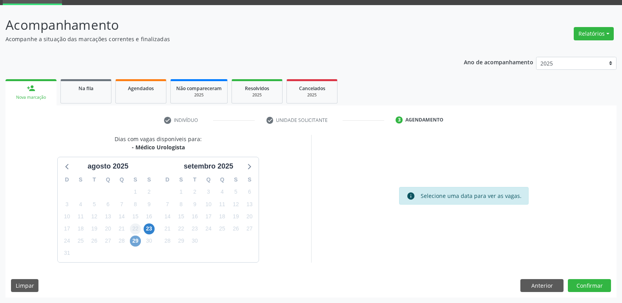
drag, startPoint x: 134, startPoint y: 241, endPoint x: 133, endPoint y: 230, distance: 11.0
click at [134, 235] on div "29" at bounding box center [135, 241] width 11 height 12
click at [138, 241] on span "29" at bounding box center [135, 241] width 11 height 11
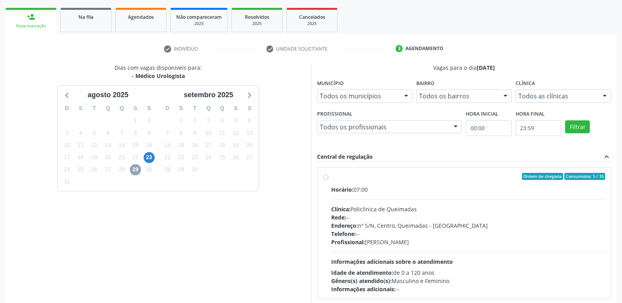
scroll to position [151, 0]
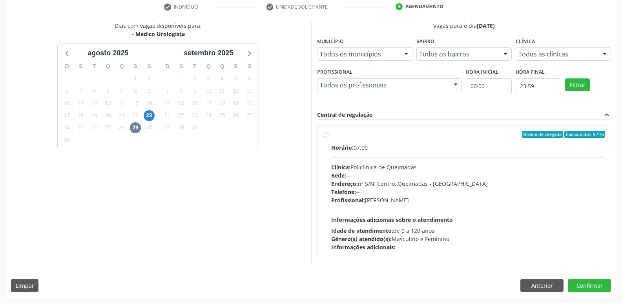
drag, startPoint x: 580, startPoint y: 238, endPoint x: 582, endPoint y: 247, distance: 9.3
click at [580, 238] on div "Gênero(s) atendido(s): Masculino e Feminino" at bounding box center [468, 239] width 274 height 8
click at [328, 138] on input "Ordem de chegada Consumidos: 5 / 35 Horário: 07:00 Clínica: Policlinica de Quei…" at bounding box center [325, 134] width 5 height 7
radio input "true"
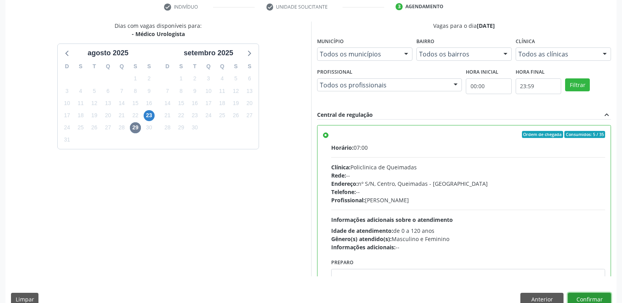
click at [573, 295] on button "Confirmar" at bounding box center [589, 299] width 43 height 13
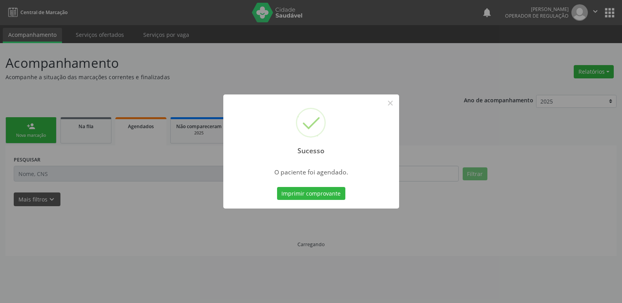
scroll to position [0, 0]
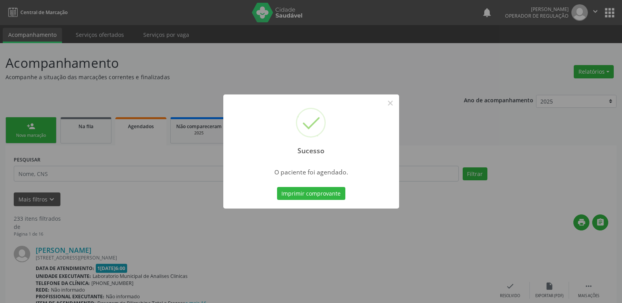
click at [277, 187] on button "Imprimir comprovante" at bounding box center [311, 193] width 68 height 13
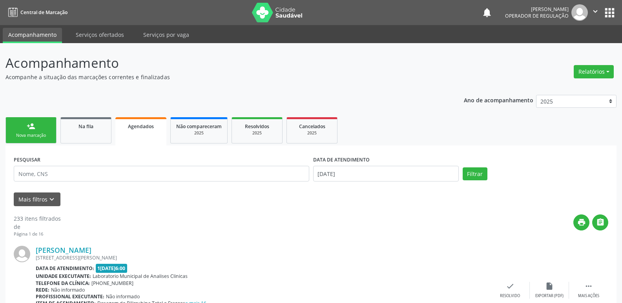
click at [46, 135] on div "Nova marcação" at bounding box center [30, 136] width 39 height 6
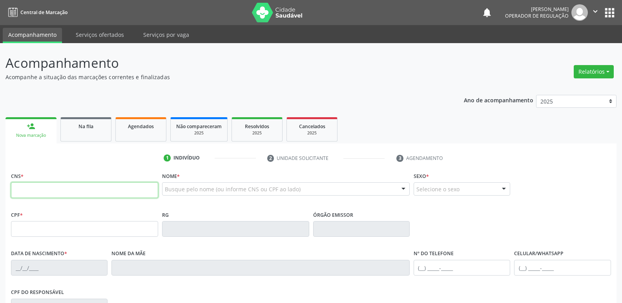
drag, startPoint x: 62, startPoint y: 194, endPoint x: 69, endPoint y: 186, distance: 10.6
click at [62, 194] on input "text" at bounding box center [84, 190] width 147 height 16
type input "700 5037 0992 1058"
type input "314.877.694-15"
type input "0[DATE]"
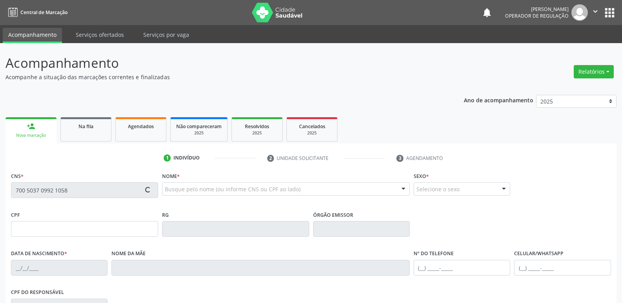
type input "[PERSON_NAME]"
type input "[PHONE_NUMBER]"
type input "676.739.884-53"
type input "172"
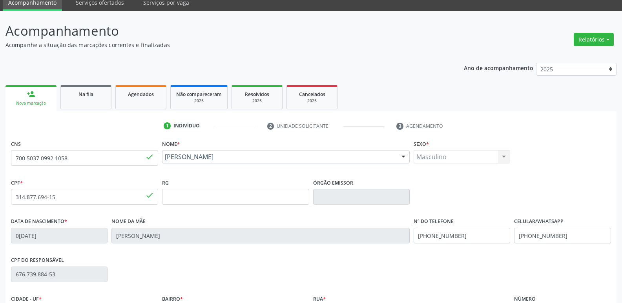
scroll to position [122, 0]
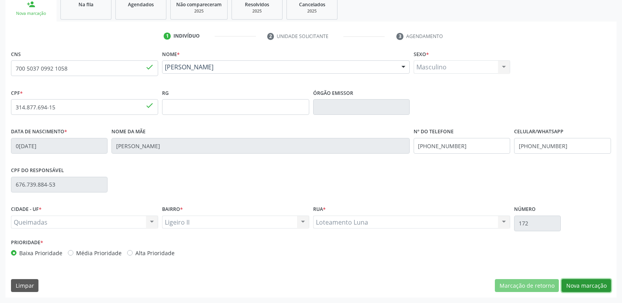
click at [594, 287] on button "Nova marcação" at bounding box center [585, 285] width 49 height 13
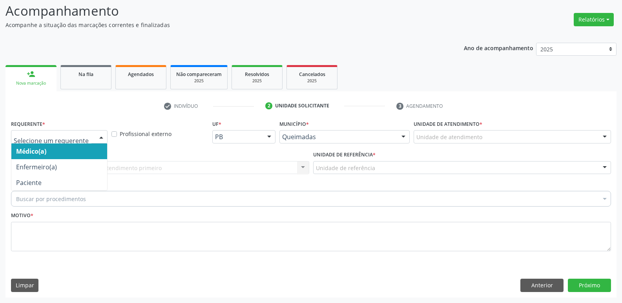
drag, startPoint x: 34, startPoint y: 133, endPoint x: 35, endPoint y: 165, distance: 32.6
click at [34, 136] on div at bounding box center [59, 136] width 97 height 13
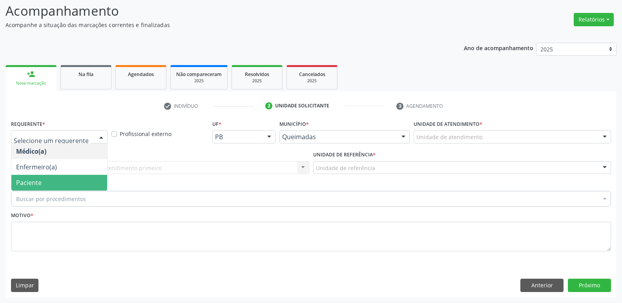
drag, startPoint x: 35, startPoint y: 181, endPoint x: 47, endPoint y: 173, distance: 14.8
click at [35, 181] on span "Paciente" at bounding box center [29, 183] width 26 height 9
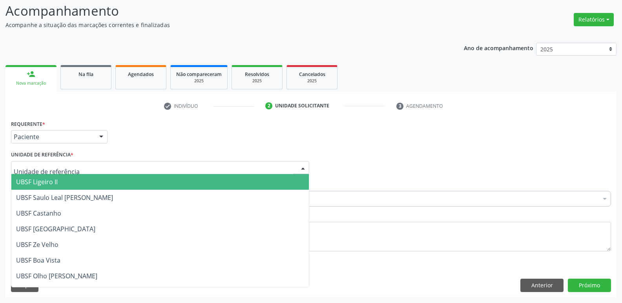
drag, startPoint x: 55, startPoint y: 168, endPoint x: 48, endPoint y: 180, distance: 13.9
click at [44, 187] on span "UBSF Ligeiro II" at bounding box center [159, 182] width 297 height 16
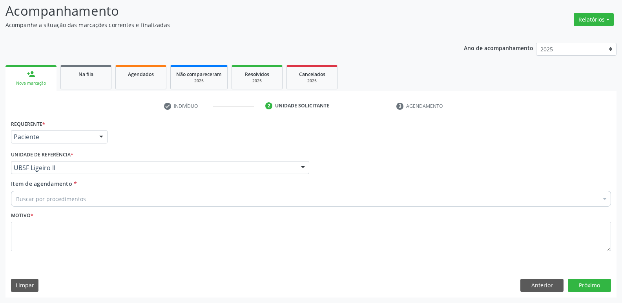
click at [33, 197] on div "Buscar por procedimentos" at bounding box center [311, 199] width 600 height 16
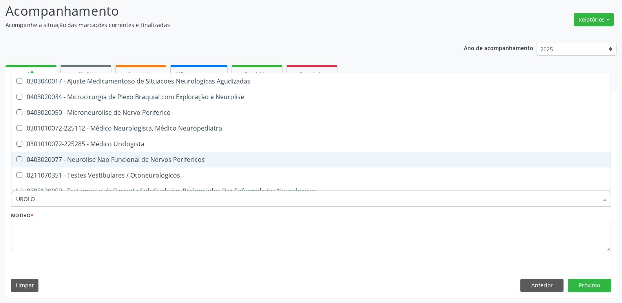
type input "UROLOG"
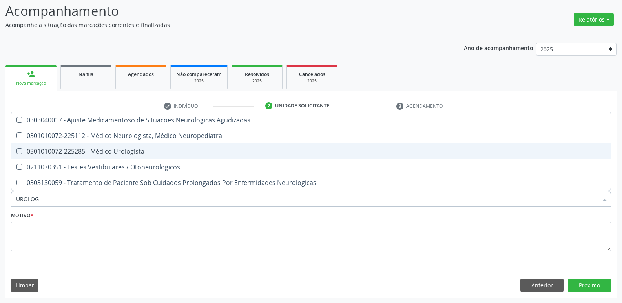
drag, startPoint x: 69, startPoint y: 149, endPoint x: 69, endPoint y: 139, distance: 10.2
click at [69, 148] on div "0301010072-225285 - Médico Urologista" at bounding box center [311, 151] width 590 height 6
checkbox Urologista "true"
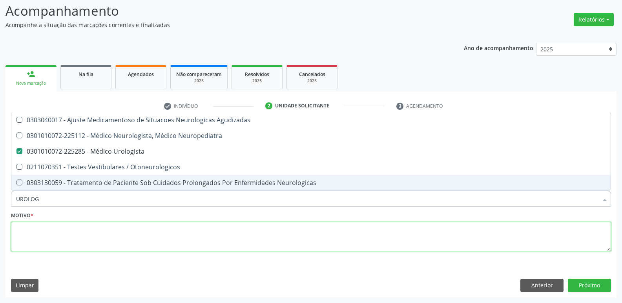
click at [75, 233] on textarea at bounding box center [311, 237] width 600 height 30
paste textarea "avaliação"
checkbox Neuropediatra "true"
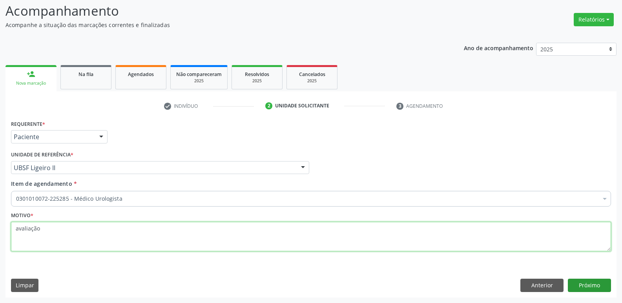
type textarea "avaliação"
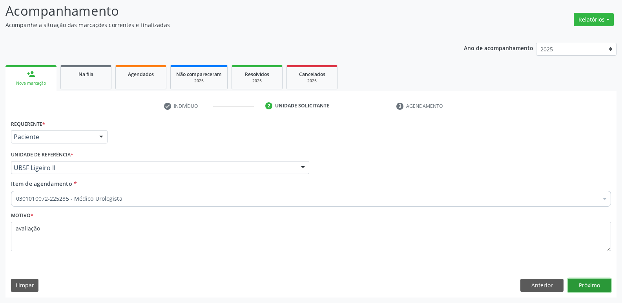
click at [592, 282] on button "Próximo" at bounding box center [589, 285] width 43 height 13
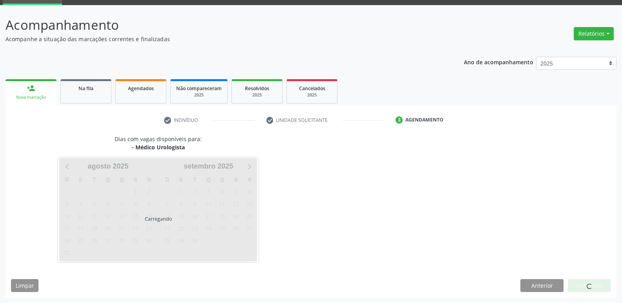
scroll to position [38, 0]
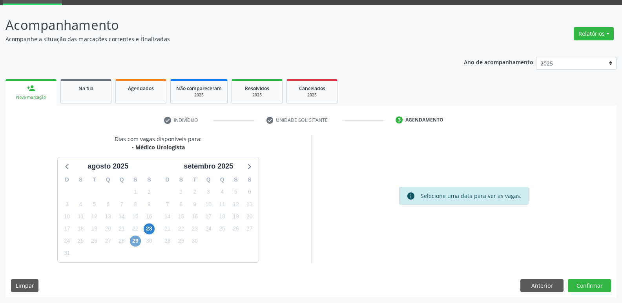
click at [136, 240] on span "29" at bounding box center [135, 241] width 11 height 11
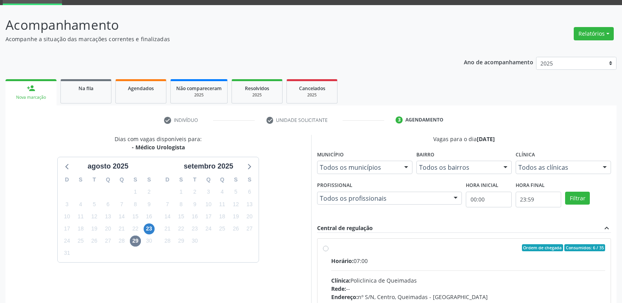
drag, startPoint x: 558, startPoint y: 262, endPoint x: 572, endPoint y: 225, distance: 40.2
click at [558, 262] on div "Horário: 07:00" at bounding box center [468, 261] width 274 height 8
click at [328, 252] on input "Ordem de chegada Consumidos: 6 / 35 Horário: 07:00 Clínica: Policlinica de Quei…" at bounding box center [325, 247] width 5 height 7
radio input "true"
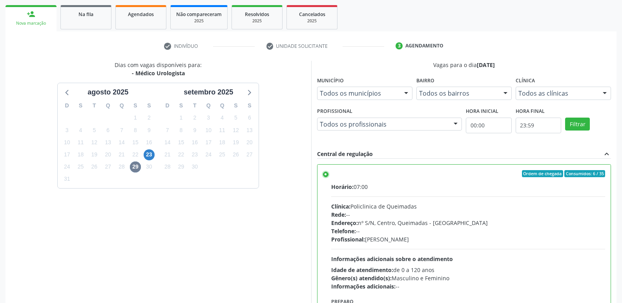
scroll to position [166, 0]
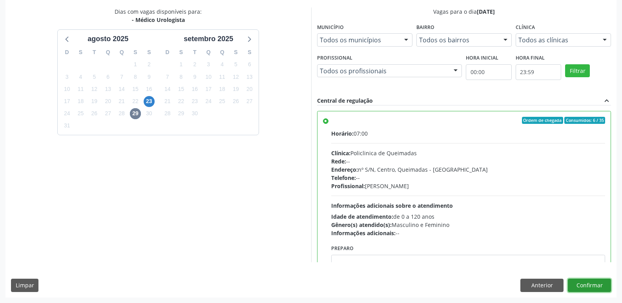
click at [585, 286] on button "Confirmar" at bounding box center [589, 285] width 43 height 13
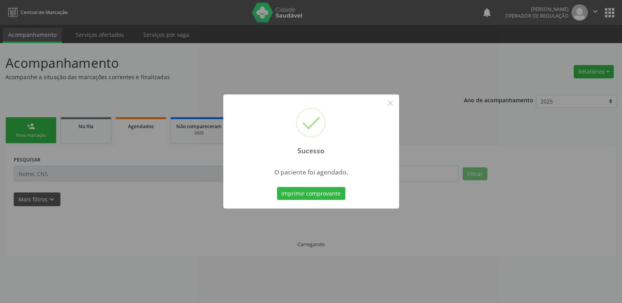
scroll to position [0, 0]
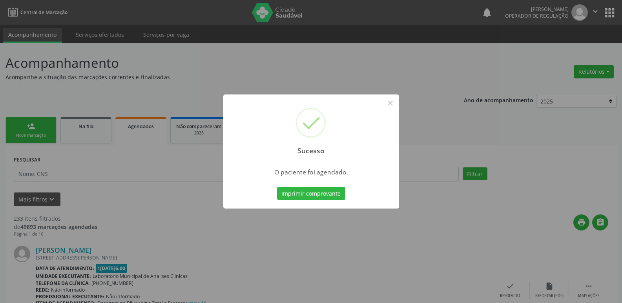
click at [277, 187] on button "Imprimir comprovante" at bounding box center [311, 193] width 68 height 13
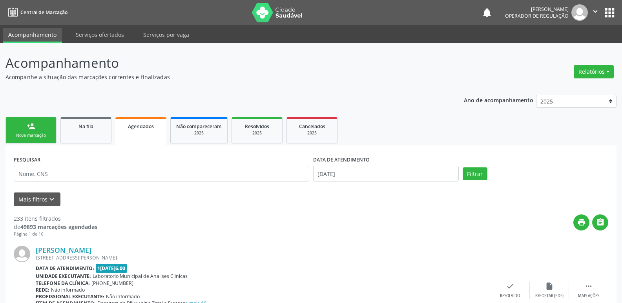
click at [38, 130] on link "person_add Nova marcação" at bounding box center [30, 130] width 51 height 26
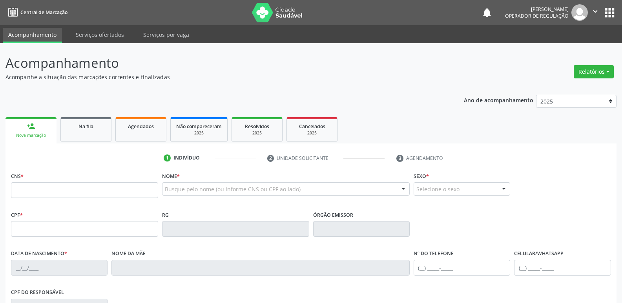
click at [55, 200] on fieldset "CNS *" at bounding box center [84, 186] width 147 height 33
click at [51, 195] on input "text" at bounding box center [84, 190] width 147 height 16
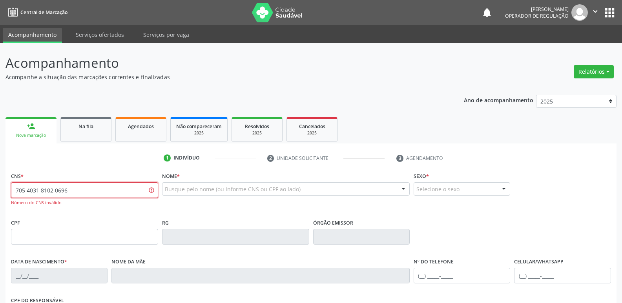
click at [38, 190] on input "705 4031 8102 0696" at bounding box center [84, 190] width 147 height 16
click at [36, 193] on input "705 4038 1020 696" at bounding box center [84, 190] width 147 height 16
type input "705 4034 8102 0696"
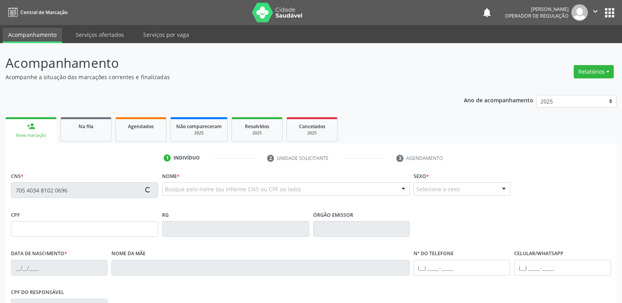
type input "570.000.264-72"
type input "06/04/1963"
type input "Cecília Maria da Conceição"
type input "(83) 99311-3512"
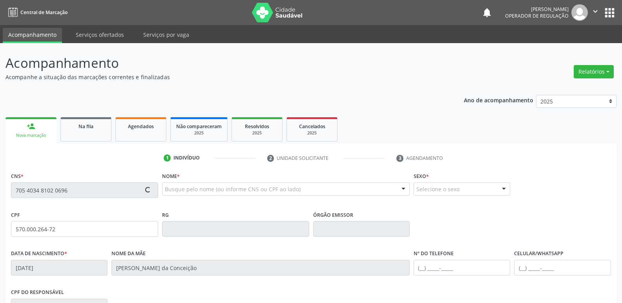
type input "S/N"
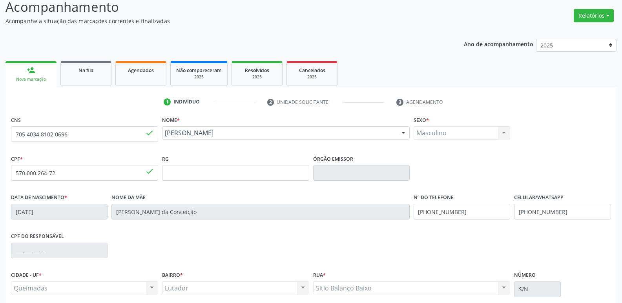
scroll to position [122, 0]
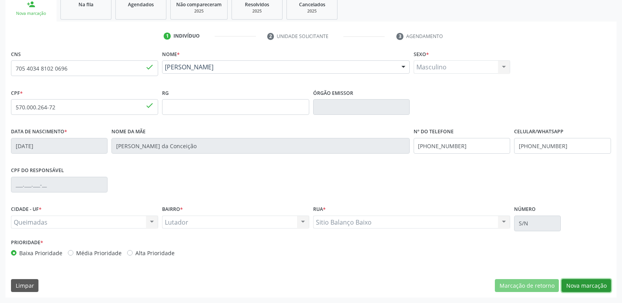
drag, startPoint x: 579, startPoint y: 284, endPoint x: 488, endPoint y: 270, distance: 91.5
click at [576, 284] on button "Nova marcação" at bounding box center [585, 285] width 49 height 13
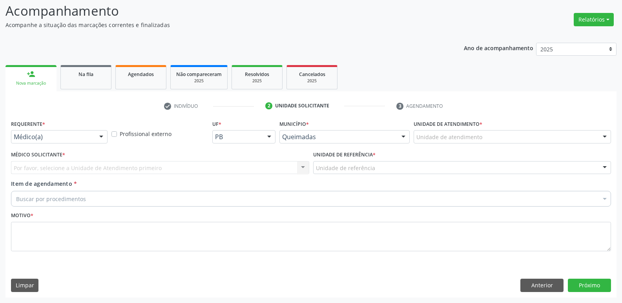
drag, startPoint x: 31, startPoint y: 134, endPoint x: 30, endPoint y: 157, distance: 22.8
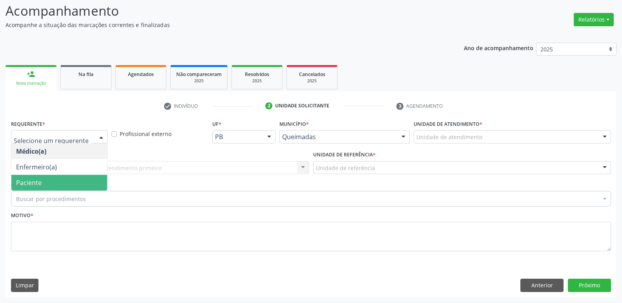
click at [31, 180] on span "Paciente" at bounding box center [29, 183] width 26 height 9
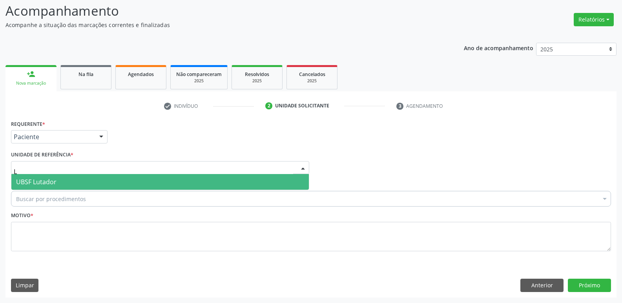
type input "LU"
click at [34, 180] on span "UBSF Lutador" at bounding box center [36, 182] width 40 height 9
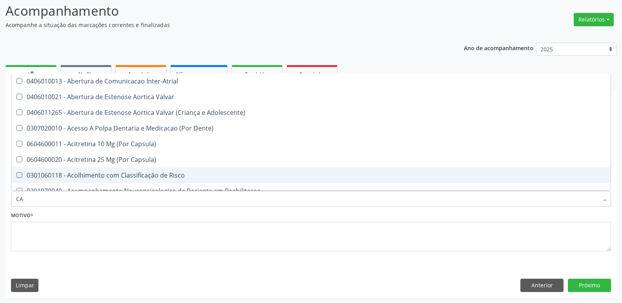
type input "C"
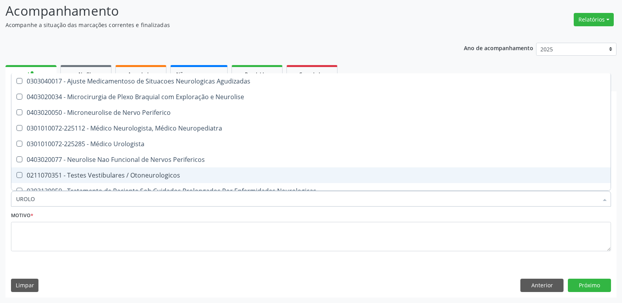
type input "UROLOG"
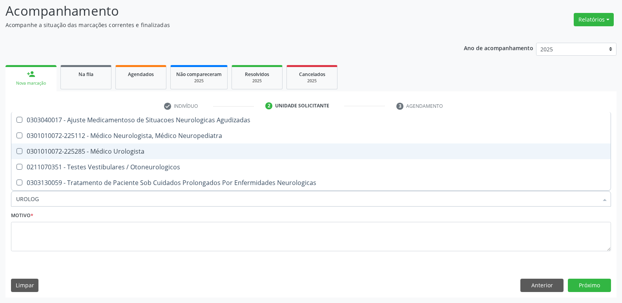
click at [107, 151] on div "0301010072-225285 - Médico Urologista" at bounding box center [311, 151] width 590 height 6
checkbox Urologista "true"
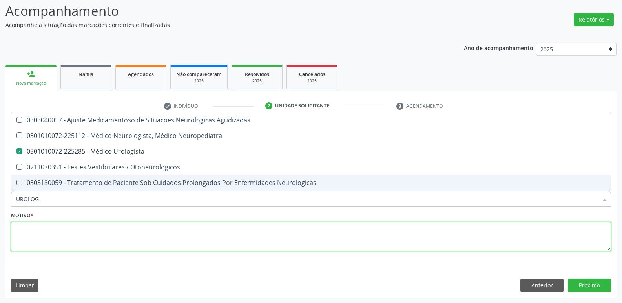
click at [73, 248] on textarea at bounding box center [311, 237] width 600 height 30
checkbox Neuropediatra "true"
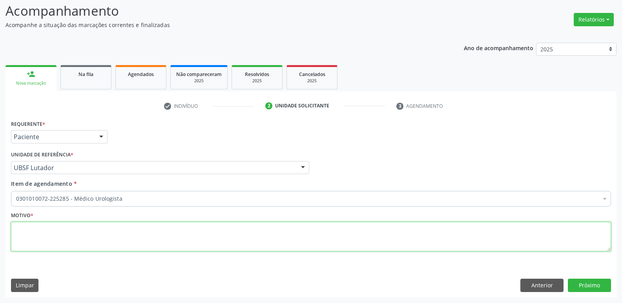
drag, startPoint x: 71, startPoint y: 237, endPoint x: 69, endPoint y: 230, distance: 7.0
click at [71, 233] on textarea at bounding box center [311, 237] width 600 height 30
paste textarea "avaliação"
type textarea "avaliação"
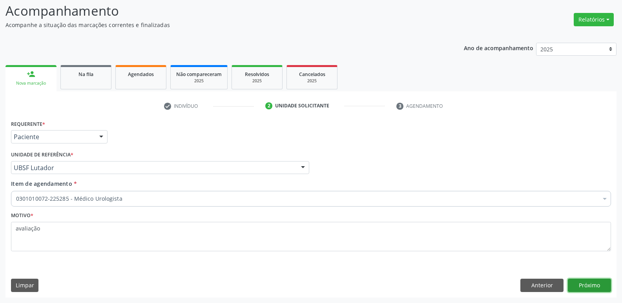
click at [590, 281] on button "Próximo" at bounding box center [589, 285] width 43 height 13
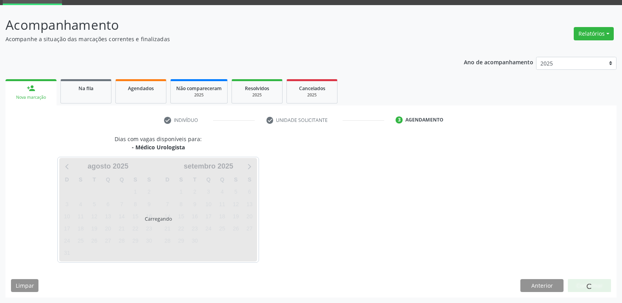
scroll to position [38, 0]
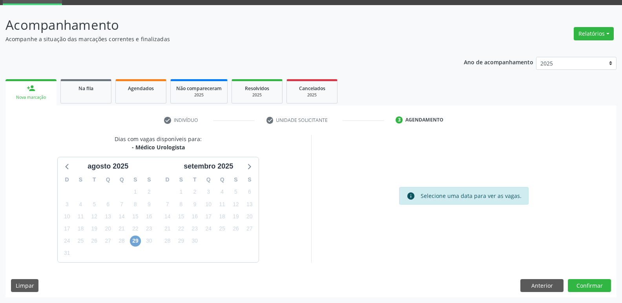
click at [135, 240] on span "29" at bounding box center [135, 241] width 11 height 11
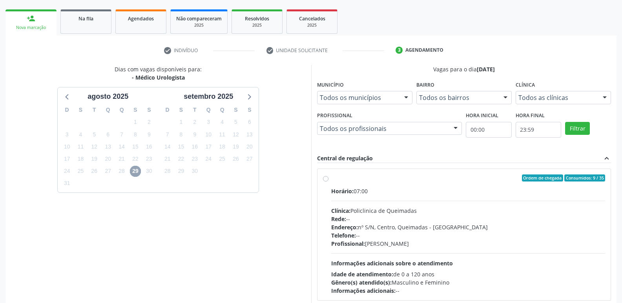
scroll to position [151, 0]
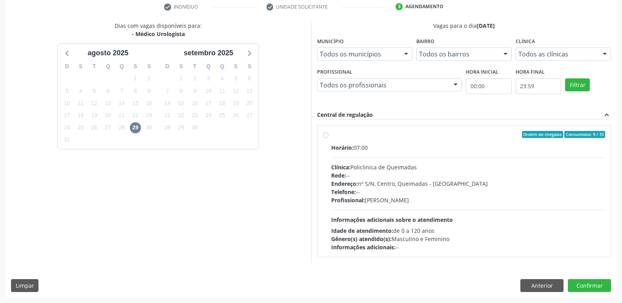
drag, startPoint x: 536, startPoint y: 200, endPoint x: 606, endPoint y: 232, distance: 76.7
click at [572, 211] on div "Horário: 07:00 Clínica: Policlinica de Queimadas Rede: -- Endereço: nº S/N, Cen…" at bounding box center [468, 198] width 274 height 108
radio input "true"
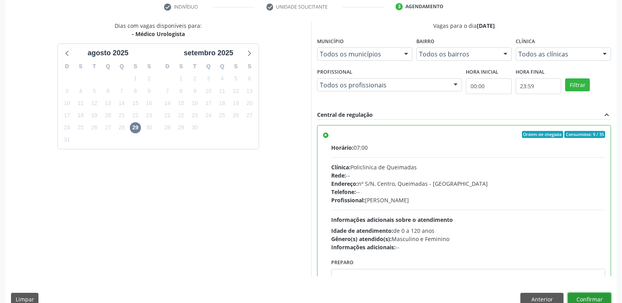
click at [598, 298] on button "Confirmar" at bounding box center [589, 299] width 43 height 13
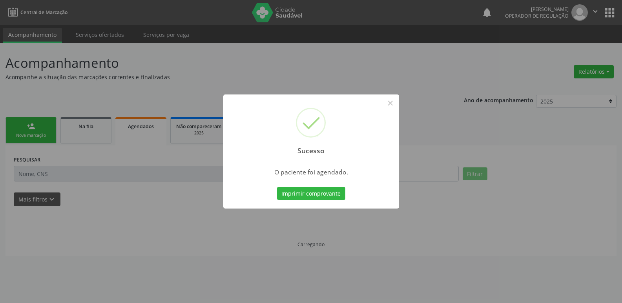
scroll to position [0, 0]
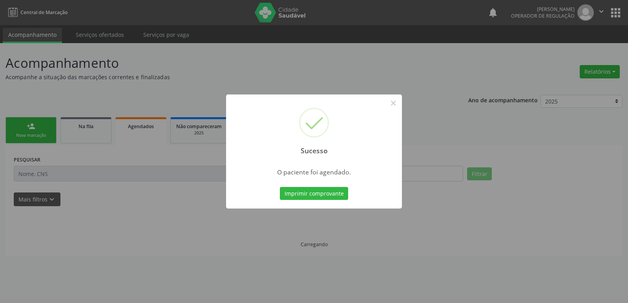
click at [280, 187] on button "Imprimir comprovante" at bounding box center [314, 193] width 68 height 13
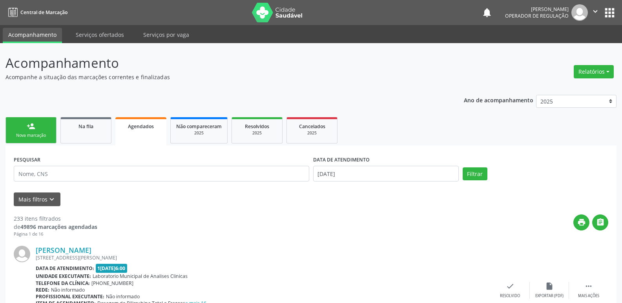
click at [44, 141] on link "person_add Nova marcação" at bounding box center [30, 130] width 51 height 26
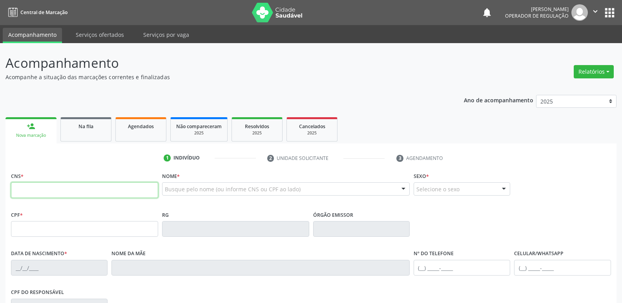
drag, startPoint x: 44, startPoint y: 141, endPoint x: 46, endPoint y: 189, distance: 47.9
click at [46, 189] on input "text" at bounding box center [84, 190] width 147 height 16
type input "707 407"
type input "707 4040 8795 8475"
type input "215.722.594-34"
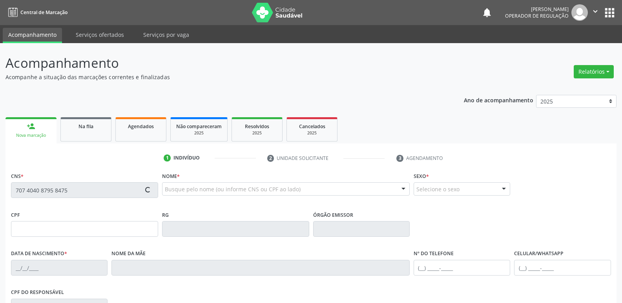
type input "[DATE]"
type input "[PERSON_NAME]"
type input "[PHONE_NUMBER]"
type input "47"
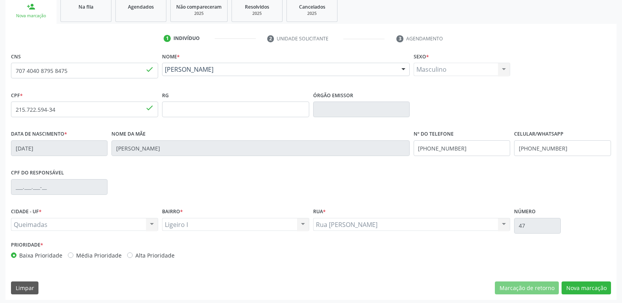
scroll to position [122, 0]
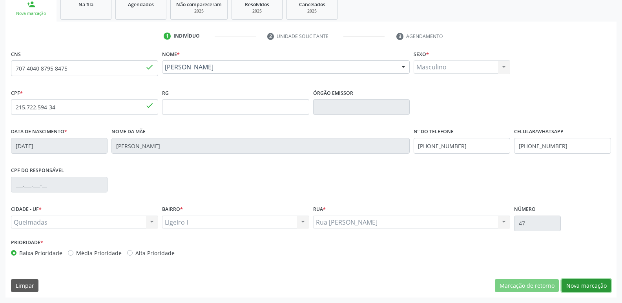
click at [589, 280] on button "Nova marcação" at bounding box center [585, 285] width 49 height 13
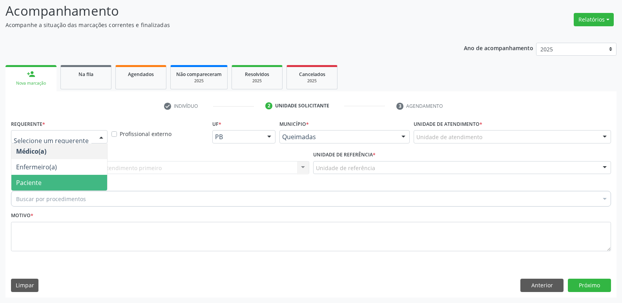
drag, startPoint x: 31, startPoint y: 186, endPoint x: 38, endPoint y: 179, distance: 10.3
click at [29, 184] on span "Paciente" at bounding box center [29, 183] width 26 height 9
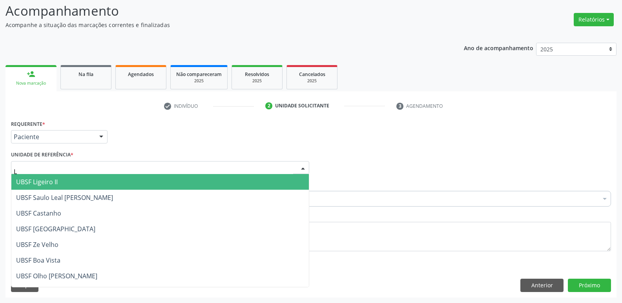
type input "LI"
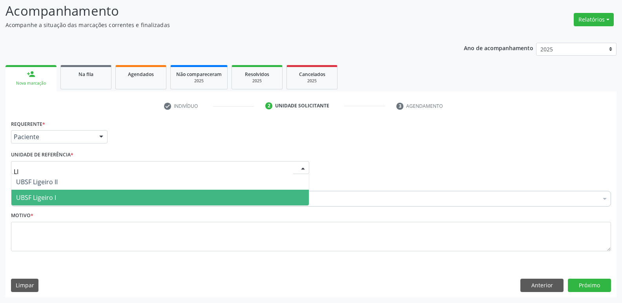
click at [38, 197] on span "UBSF Ligeiro I" at bounding box center [36, 197] width 40 height 9
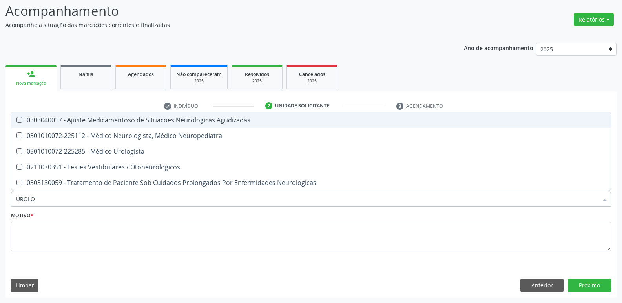
type input "UROLOG"
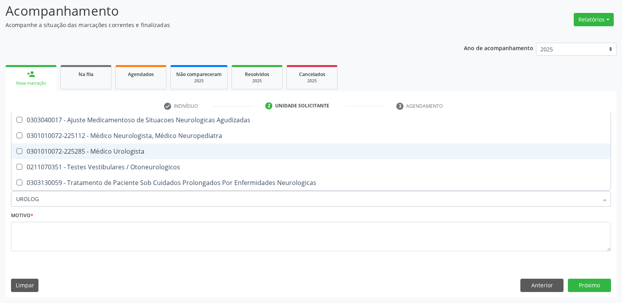
click at [84, 145] on span "0301010072-225285 - Médico Urologista" at bounding box center [310, 152] width 599 height 16
checkbox Urologista "true"
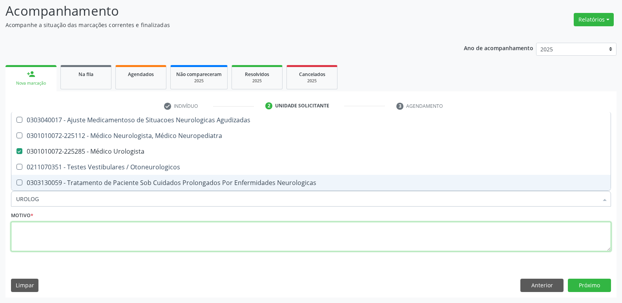
click at [58, 241] on textarea at bounding box center [311, 237] width 600 height 30
checkbox Neuropediatra "true"
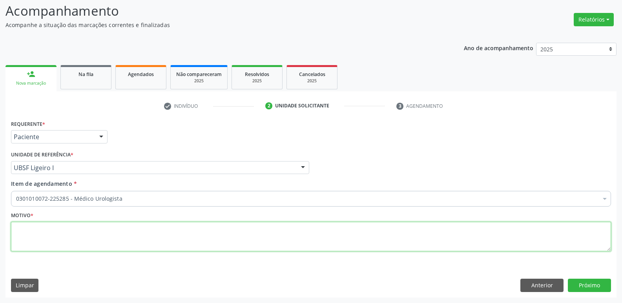
paste textarea "avaliação"
type textarea "avaliação"
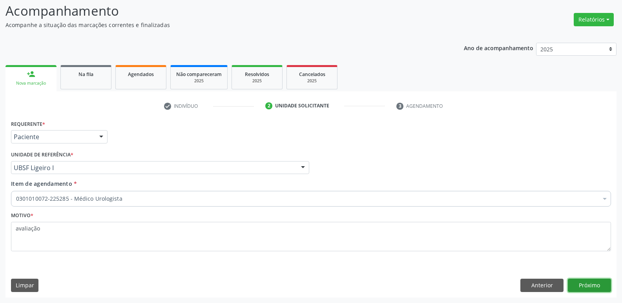
click at [575, 282] on button "Próximo" at bounding box center [589, 285] width 43 height 13
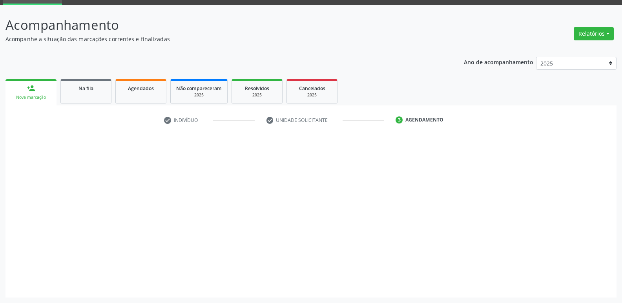
scroll to position [38, 0]
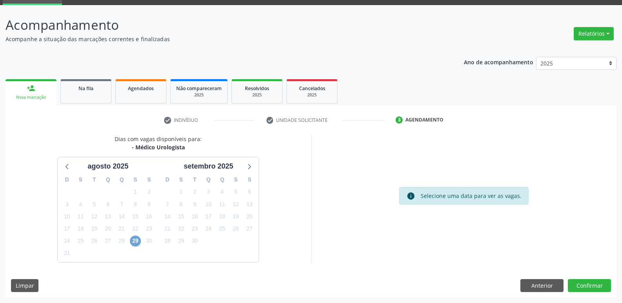
click at [135, 243] on span "29" at bounding box center [135, 241] width 11 height 11
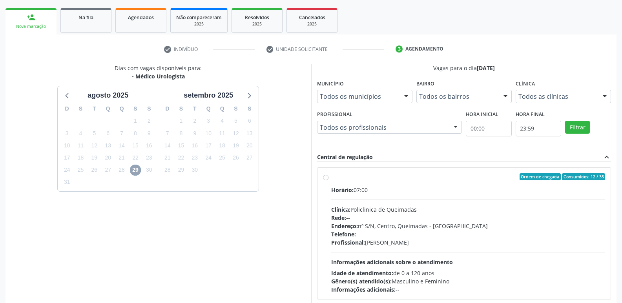
scroll to position [151, 0]
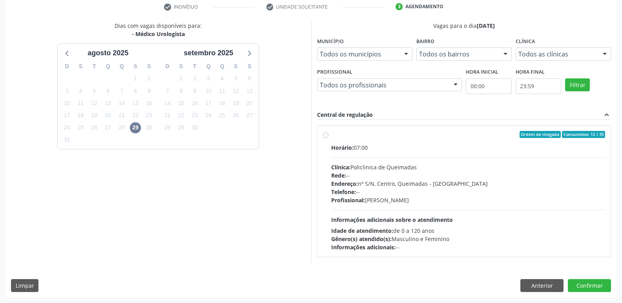
click at [532, 216] on div "Horário: 07:00 Clínica: Policlinica de Queimadas Rede: -- Endereço: nº S/N, Cen…" at bounding box center [468, 198] width 274 height 108
click at [328, 138] on input "Ordem de chegada Consumidos: 12 / 35 Horário: 07:00 Clínica: Policlinica de Que…" at bounding box center [325, 134] width 5 height 7
radio input "true"
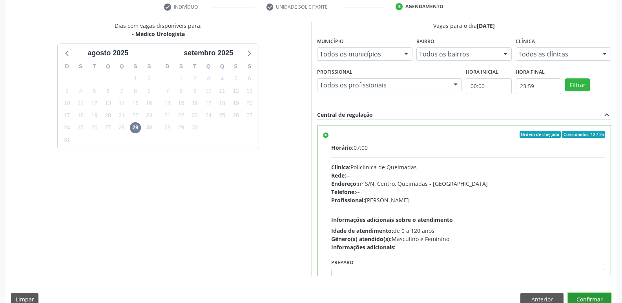
click at [583, 295] on button "Confirmar" at bounding box center [589, 299] width 43 height 13
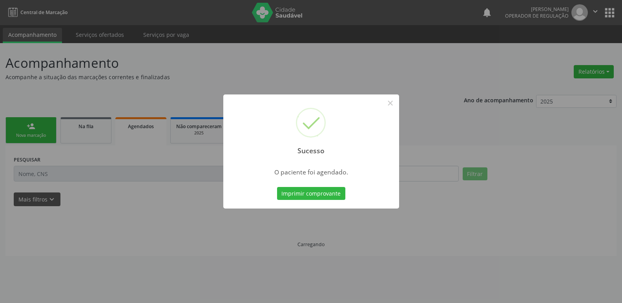
scroll to position [0, 0]
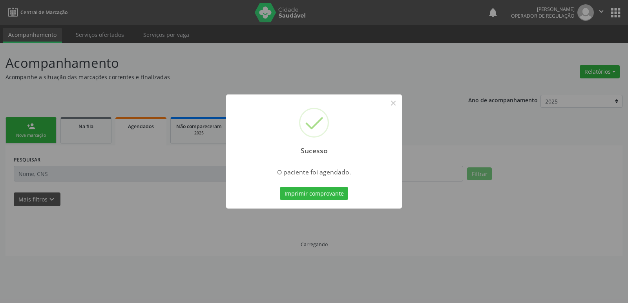
click at [280, 187] on button "Imprimir comprovante" at bounding box center [314, 193] width 68 height 13
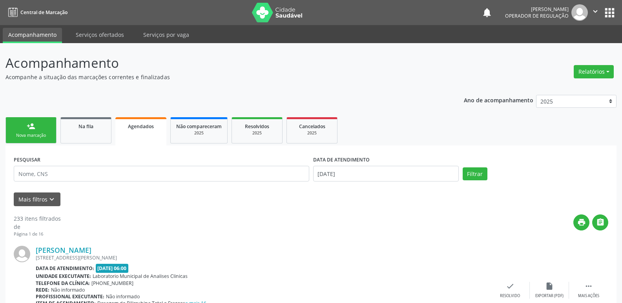
click at [20, 130] on link "person_add Nova marcação" at bounding box center [30, 130] width 51 height 26
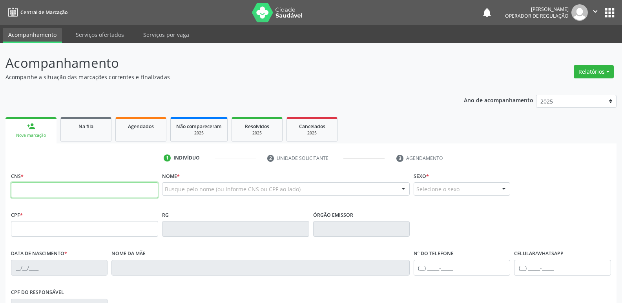
click at [83, 184] on input "text" at bounding box center [84, 190] width 147 height 16
type input "700 5047 9842 4951"
type input "788.797.284-15"
type input "[DATE]"
type input "[PERSON_NAME] das [PERSON_NAME]"
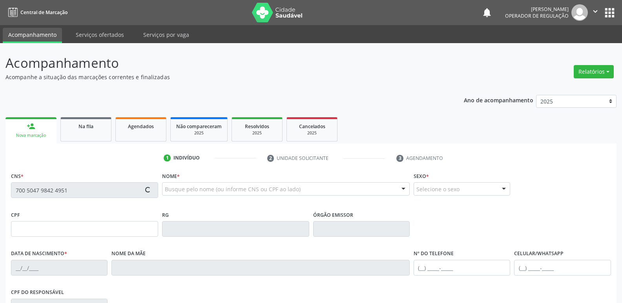
type input "[PHONE_NUMBER]"
type input "568.405.194-49"
type input "191"
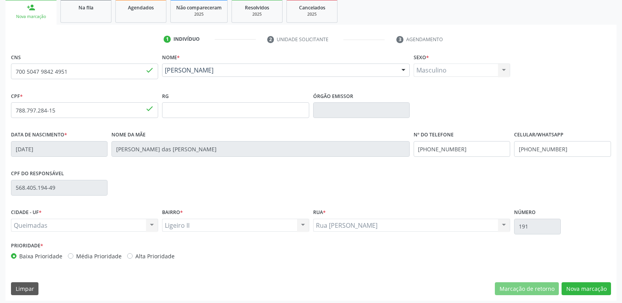
scroll to position [122, 0]
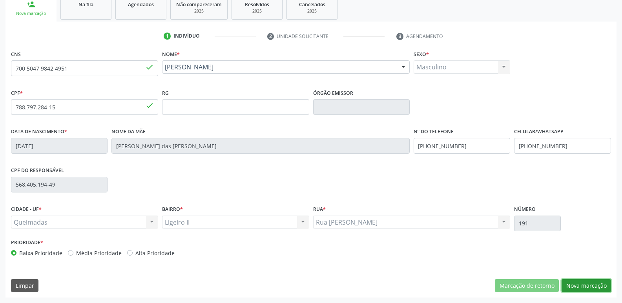
click at [582, 281] on button "Nova marcação" at bounding box center [585, 285] width 49 height 13
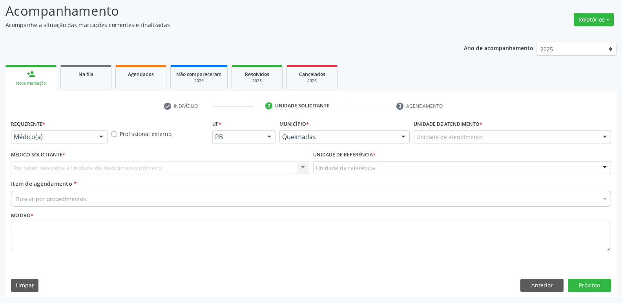
click at [66, 142] on div "Médico(a)" at bounding box center [59, 136] width 97 height 13
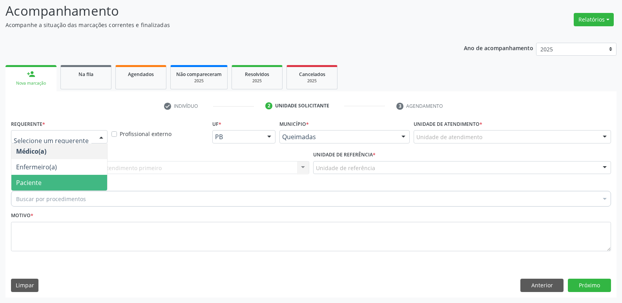
drag, startPoint x: 47, startPoint y: 184, endPoint x: 59, endPoint y: 173, distance: 15.8
click at [47, 183] on span "Paciente" at bounding box center [59, 183] width 96 height 16
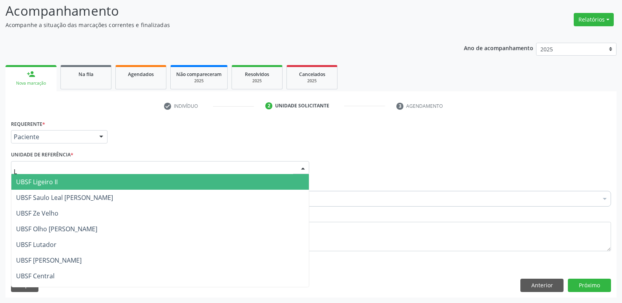
type input "LI"
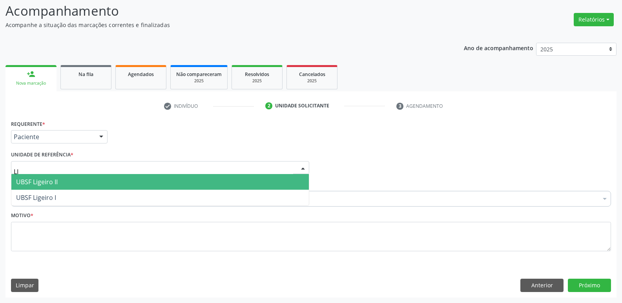
click at [39, 180] on span "UBSF Ligeiro II" at bounding box center [37, 182] width 42 height 9
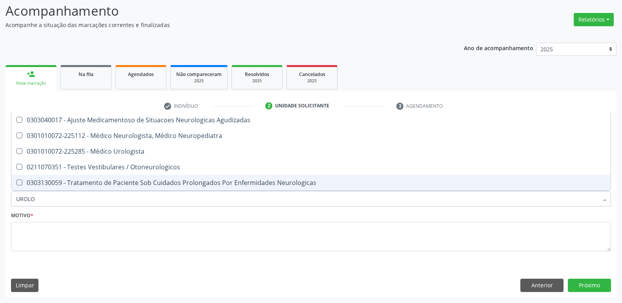
type input "UROLOG"
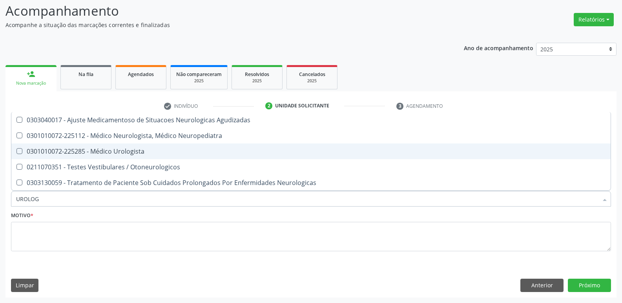
click at [86, 146] on span "0301010072-225285 - Médico Urologista" at bounding box center [310, 152] width 599 height 16
checkbox Urologista "true"
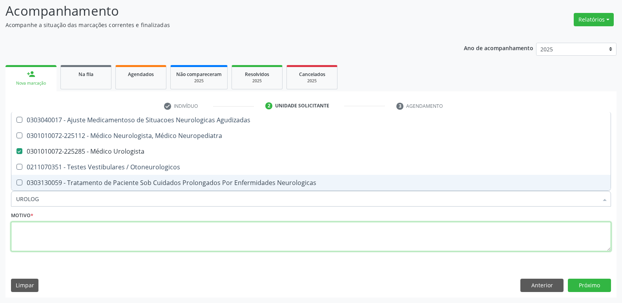
click at [71, 231] on textarea at bounding box center [311, 237] width 600 height 30
paste textarea "avaliação"
checkbox Neuropediatra "true"
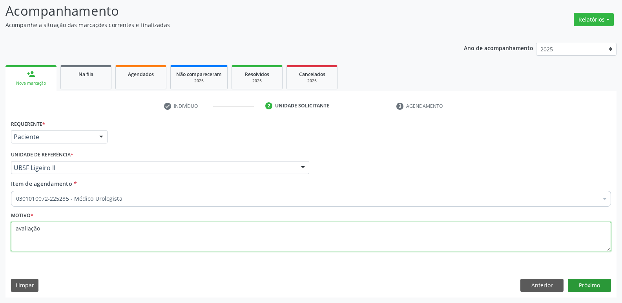
type textarea "avaliação"
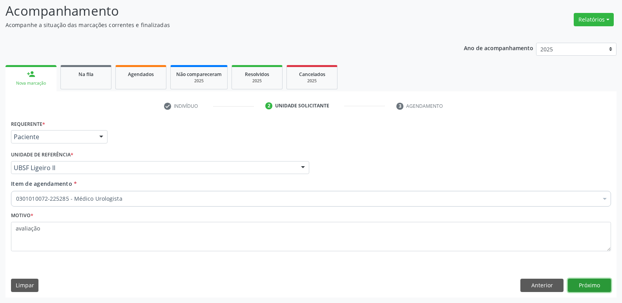
click at [582, 286] on button "Próximo" at bounding box center [589, 285] width 43 height 13
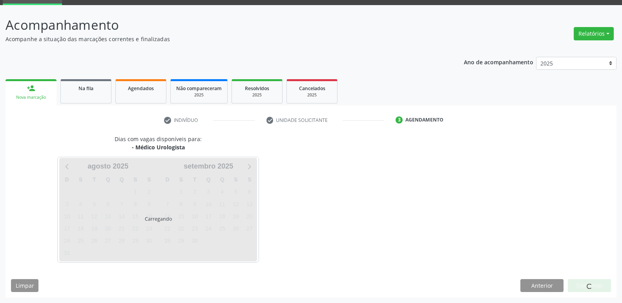
scroll to position [38, 0]
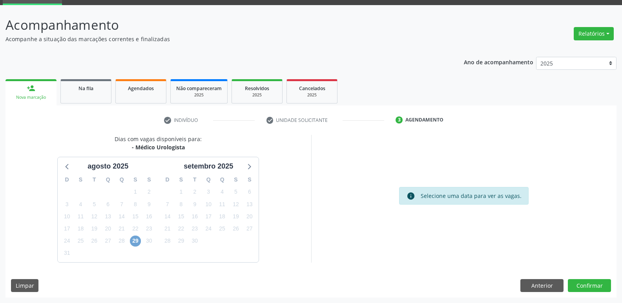
click at [135, 242] on span "29" at bounding box center [135, 241] width 11 height 11
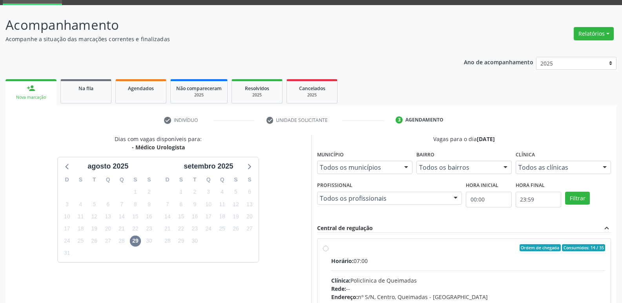
drag, startPoint x: 493, startPoint y: 272, endPoint x: 544, endPoint y: 191, distance: 95.8
radio input "true"
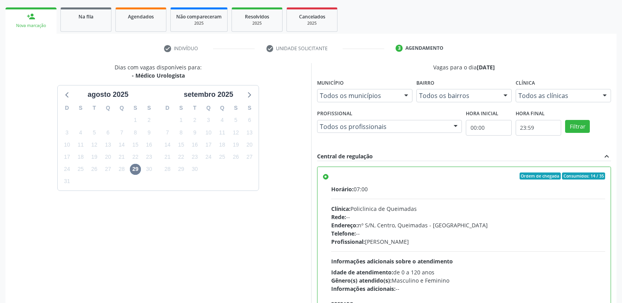
scroll to position [166, 0]
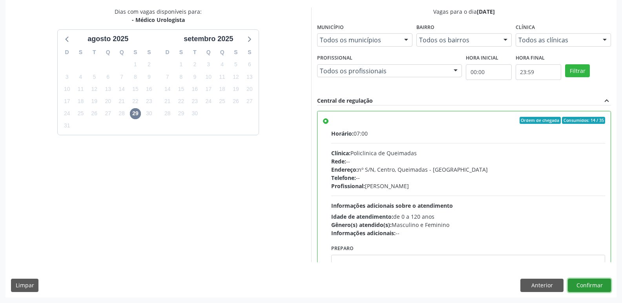
click at [592, 286] on button "Confirmar" at bounding box center [589, 285] width 43 height 13
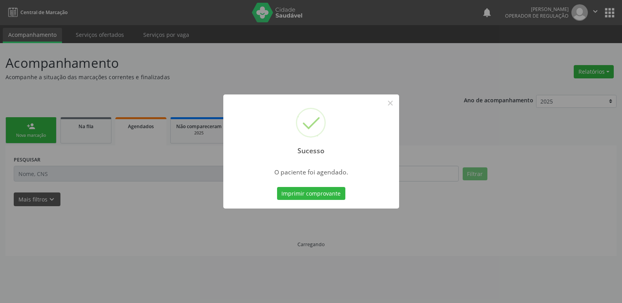
scroll to position [0, 0]
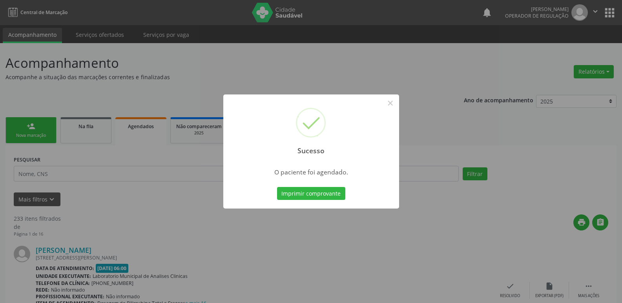
click at [277, 187] on button "Imprimir comprovante" at bounding box center [311, 193] width 68 height 13
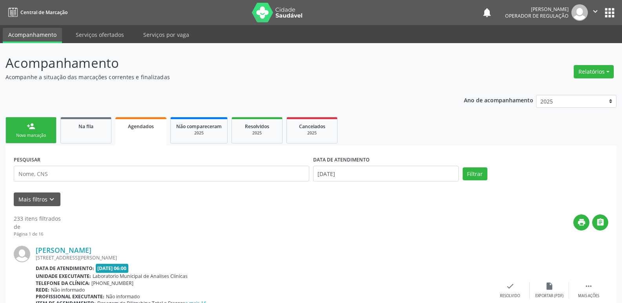
click at [39, 123] on link "person_add Nova marcação" at bounding box center [30, 130] width 51 height 26
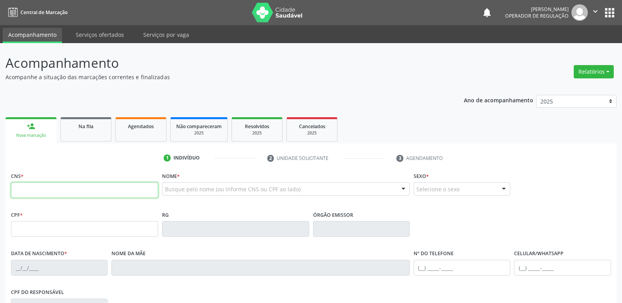
click at [60, 186] on input "text" at bounding box center [84, 190] width 147 height 16
type input "709 6066 1011 1971"
type input "132.624.084-68"
type input "[DATE]"
type input "[PERSON_NAME]"
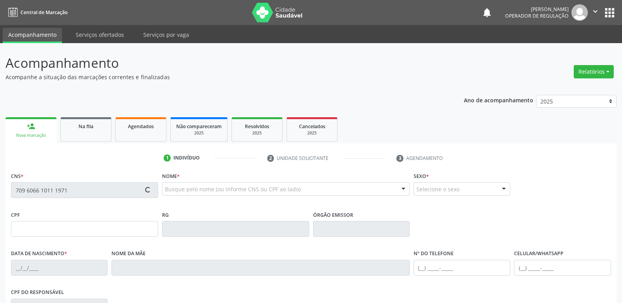
type input "[PHONE_NUMBER]"
type input "190"
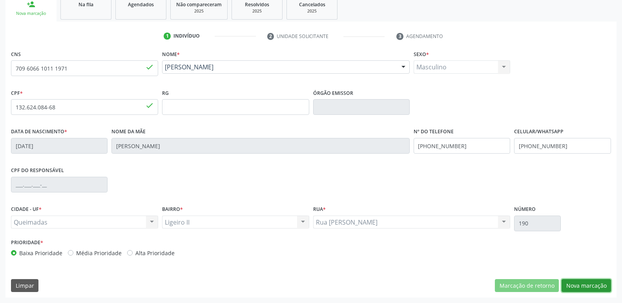
click at [598, 283] on button "Nova marcação" at bounding box center [585, 285] width 49 height 13
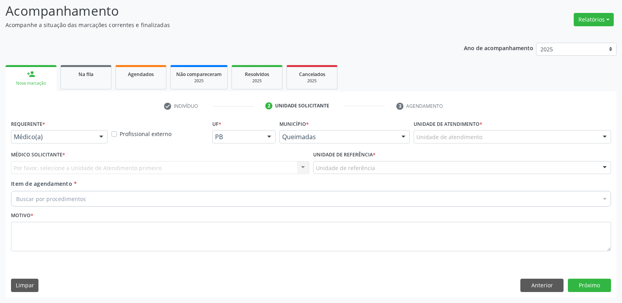
scroll to position [52, 0]
drag, startPoint x: 17, startPoint y: 139, endPoint x: 26, endPoint y: 157, distance: 20.0
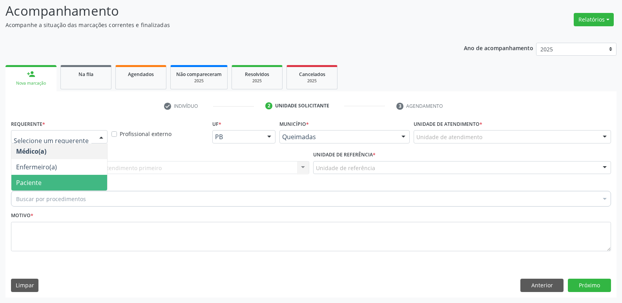
drag, startPoint x: 26, startPoint y: 182, endPoint x: 32, endPoint y: 176, distance: 8.9
click at [24, 180] on span "Paciente" at bounding box center [29, 183] width 26 height 9
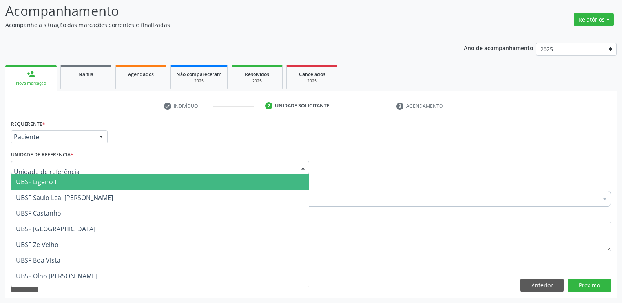
drag, startPoint x: 45, startPoint y: 183, endPoint x: 44, endPoint y: 187, distance: 3.9
click at [45, 184] on span "UBSF Ligeiro II" at bounding box center [37, 182] width 42 height 9
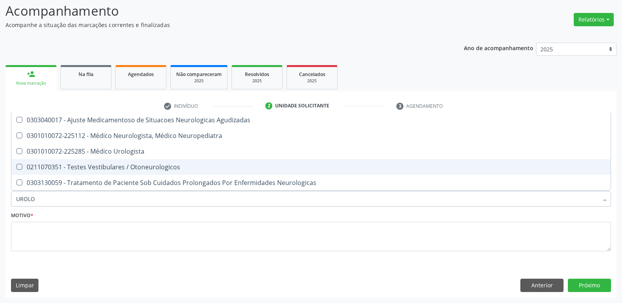
type input "UROLOG"
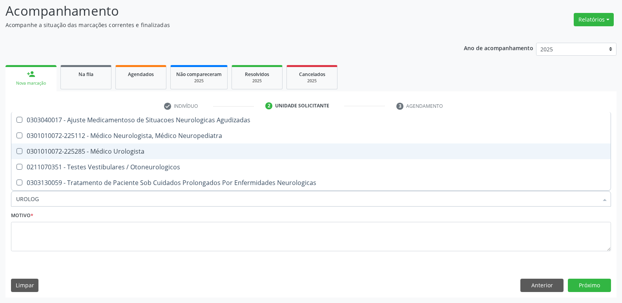
click at [124, 153] on div "0301010072-225285 - Médico Urologista" at bounding box center [311, 151] width 590 height 6
checkbox Urologista "true"
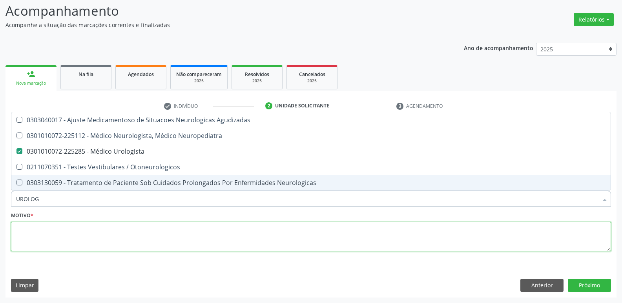
click at [82, 238] on textarea at bounding box center [311, 237] width 600 height 30
checkbox Neuropediatra "true"
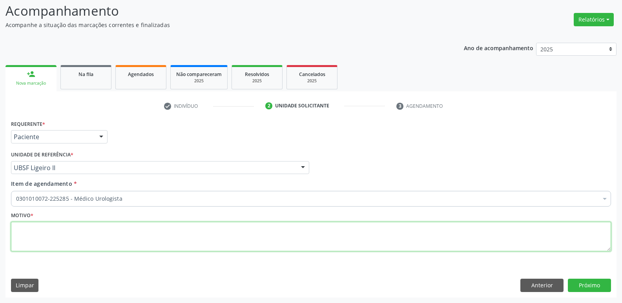
paste textarea "avaliação"
type textarea "avaliação"
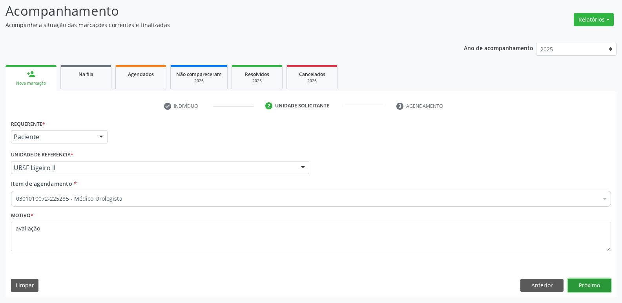
click at [585, 287] on button "Próximo" at bounding box center [589, 285] width 43 height 13
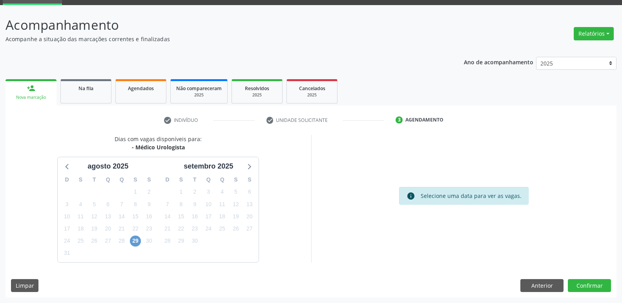
drag, startPoint x: 141, startPoint y: 242, endPoint x: 140, endPoint y: 238, distance: 4.9
click at [140, 242] on div "29" at bounding box center [136, 241] width 14 height 12
click at [140, 242] on span "29" at bounding box center [135, 241] width 11 height 11
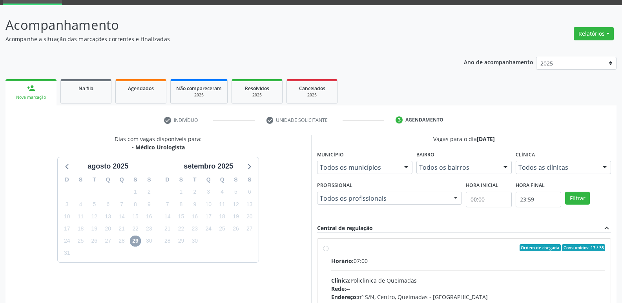
scroll to position [151, 0]
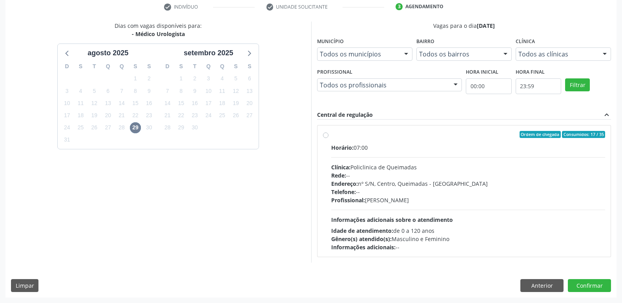
drag, startPoint x: 582, startPoint y: 205, endPoint x: 581, endPoint y: 301, distance: 95.3
click at [582, 208] on div "Horário: 07:00 Clínica: Policlinica de Queimadas Rede: -- Endereço: nº S/N, Cen…" at bounding box center [468, 198] width 274 height 108
click at [328, 138] on input "Ordem de chegada Consumidos: 17 / 35 Horário: 07:00 Clínica: Policlinica de Que…" at bounding box center [325, 134] width 5 height 7
radio input "true"
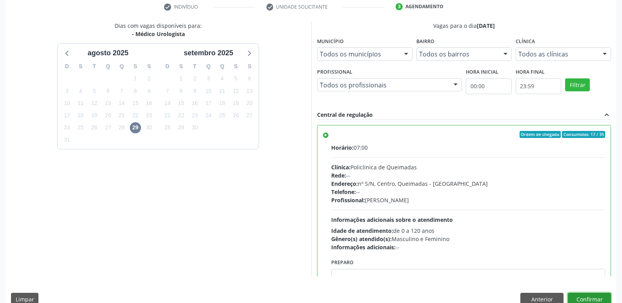
click at [581, 293] on button "Confirmar" at bounding box center [589, 299] width 43 height 13
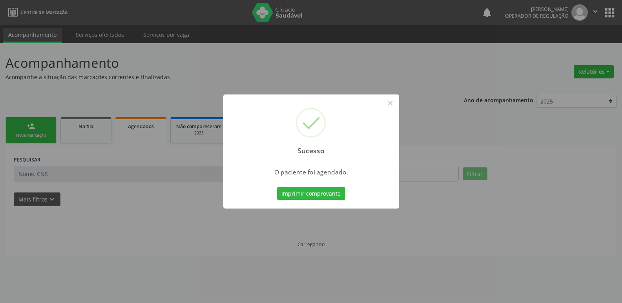
scroll to position [0, 0]
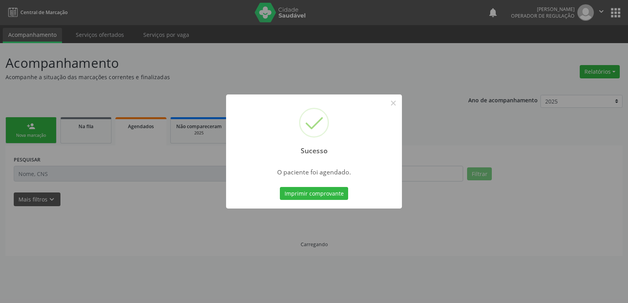
click at [280, 187] on button "Imprimir comprovante" at bounding box center [314, 193] width 68 height 13
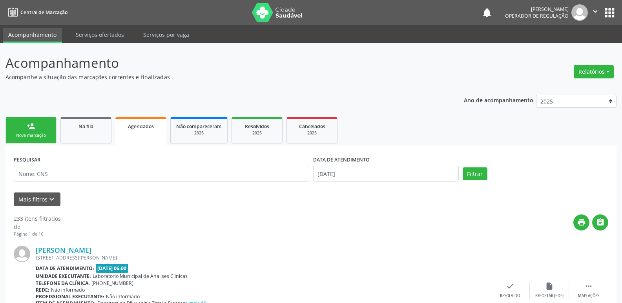
click at [38, 138] on div "Nova marcação" at bounding box center [30, 136] width 39 height 6
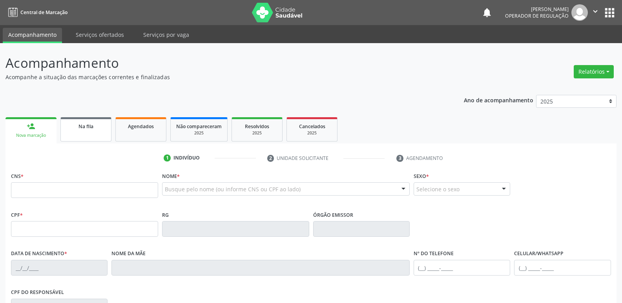
click at [90, 126] on span "Na fila" at bounding box center [85, 126] width 15 height 7
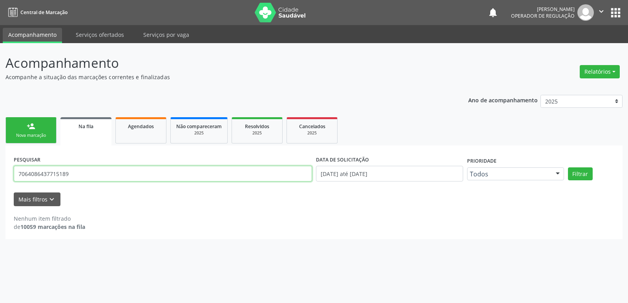
click at [82, 173] on input "7064086437715189" at bounding box center [163, 174] width 298 height 16
type input "[PERSON_NAME]"
click at [568, 168] on button "Filtrar" at bounding box center [580, 174] width 25 height 13
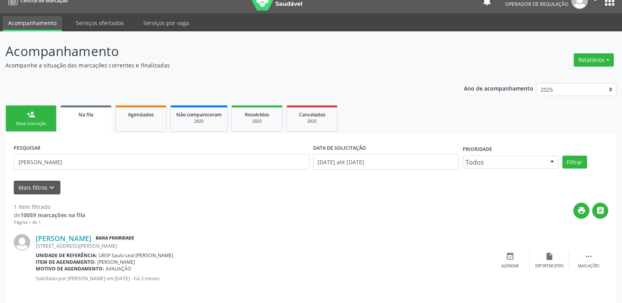
scroll to position [18, 0]
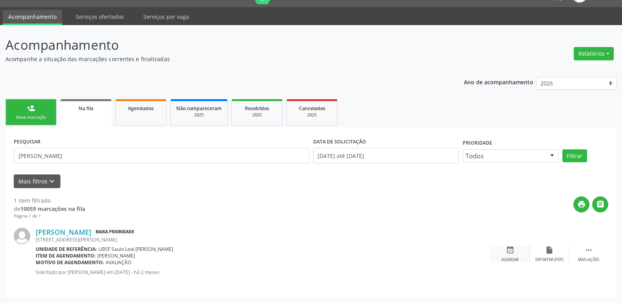
click at [517, 259] on div "Agendar" at bounding box center [509, 259] width 17 height 5
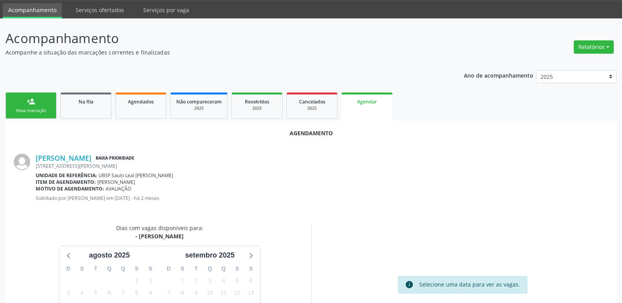
scroll to position [105, 0]
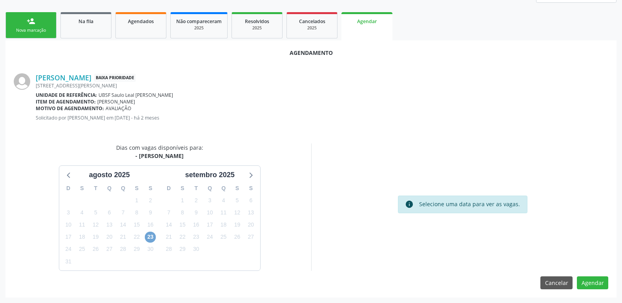
click at [153, 235] on span "23" at bounding box center [150, 237] width 11 height 11
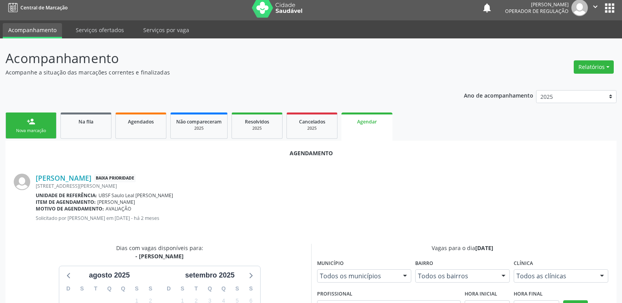
scroll to position [0, 0]
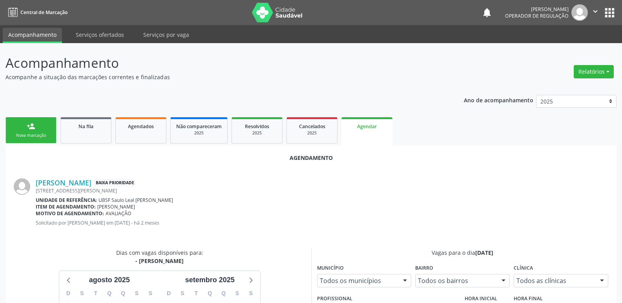
click at [594, 10] on icon "" at bounding box center [595, 11] width 9 height 9
click at [571, 51] on link "Sair" at bounding box center [575, 47] width 54 height 11
